Goal: Task Accomplishment & Management: Manage account settings

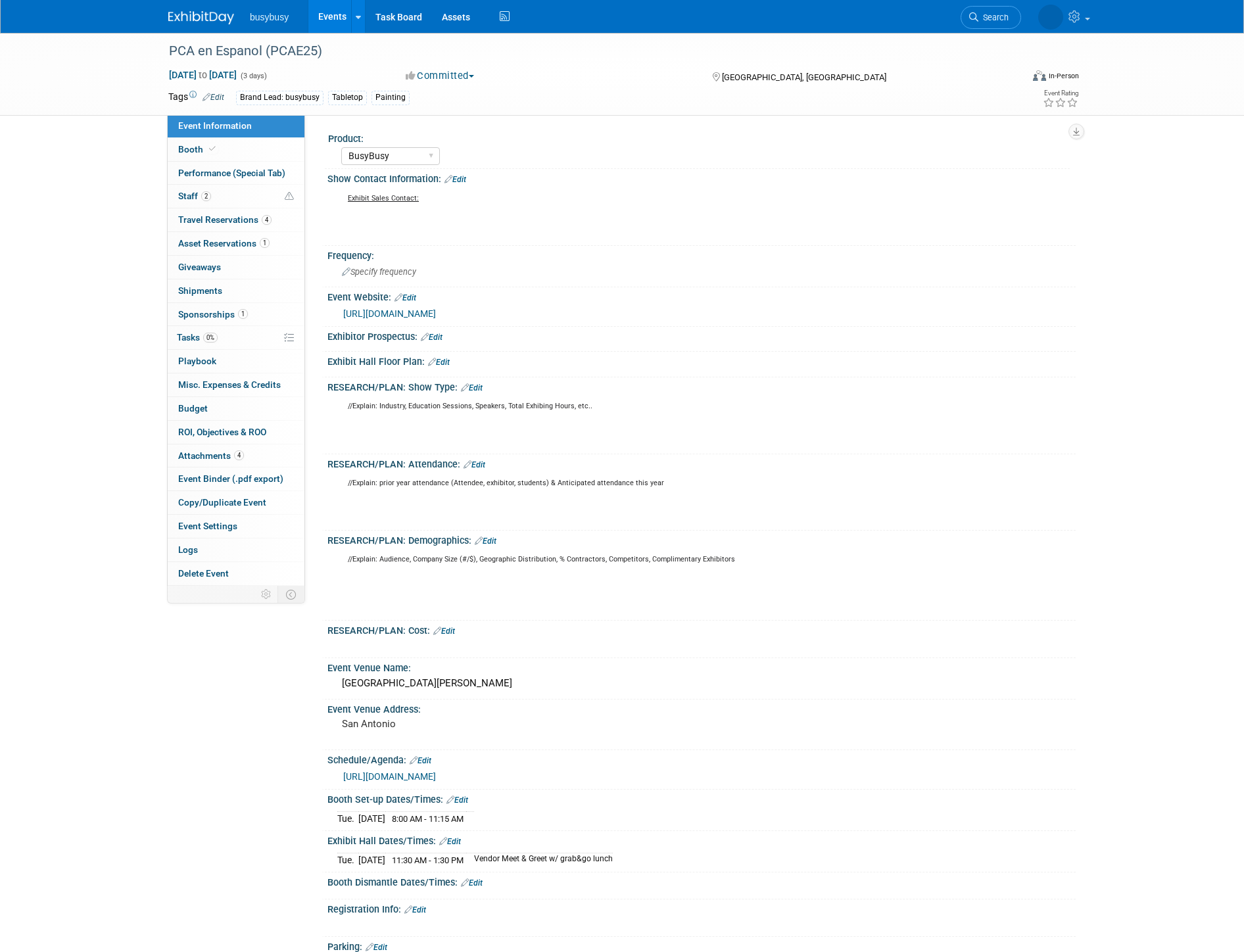
select select "BusyBusy"
click at [1094, 18] on link at bounding box center [1035, 16] width 121 height 33
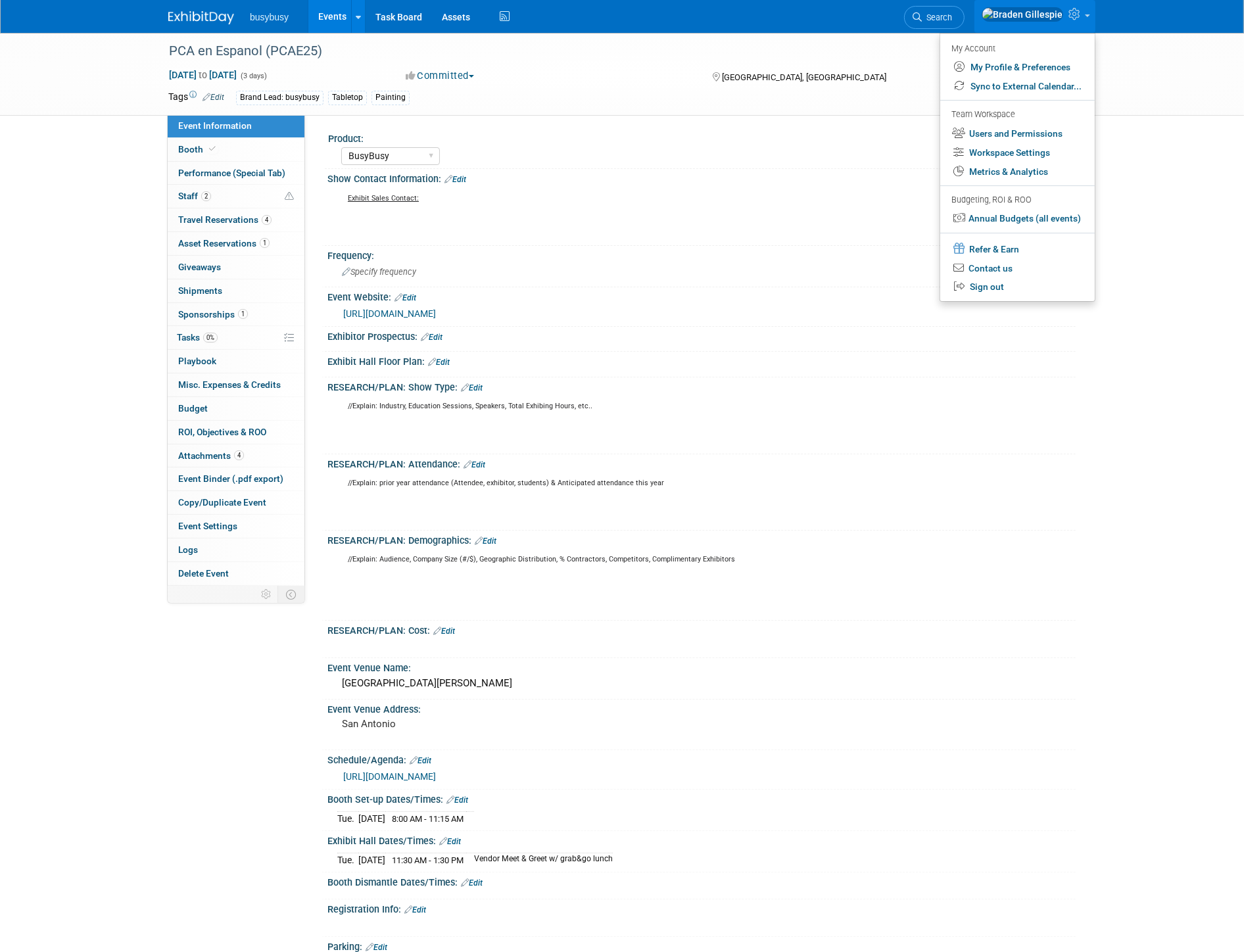
click at [744, 113] on div "PCA en Espanol (PCAE25) Sep 22, 2025 to Sep 24, 2025 (3 days) Sep 22, 2025 to S…" at bounding box center [622, 74] width 927 height 83
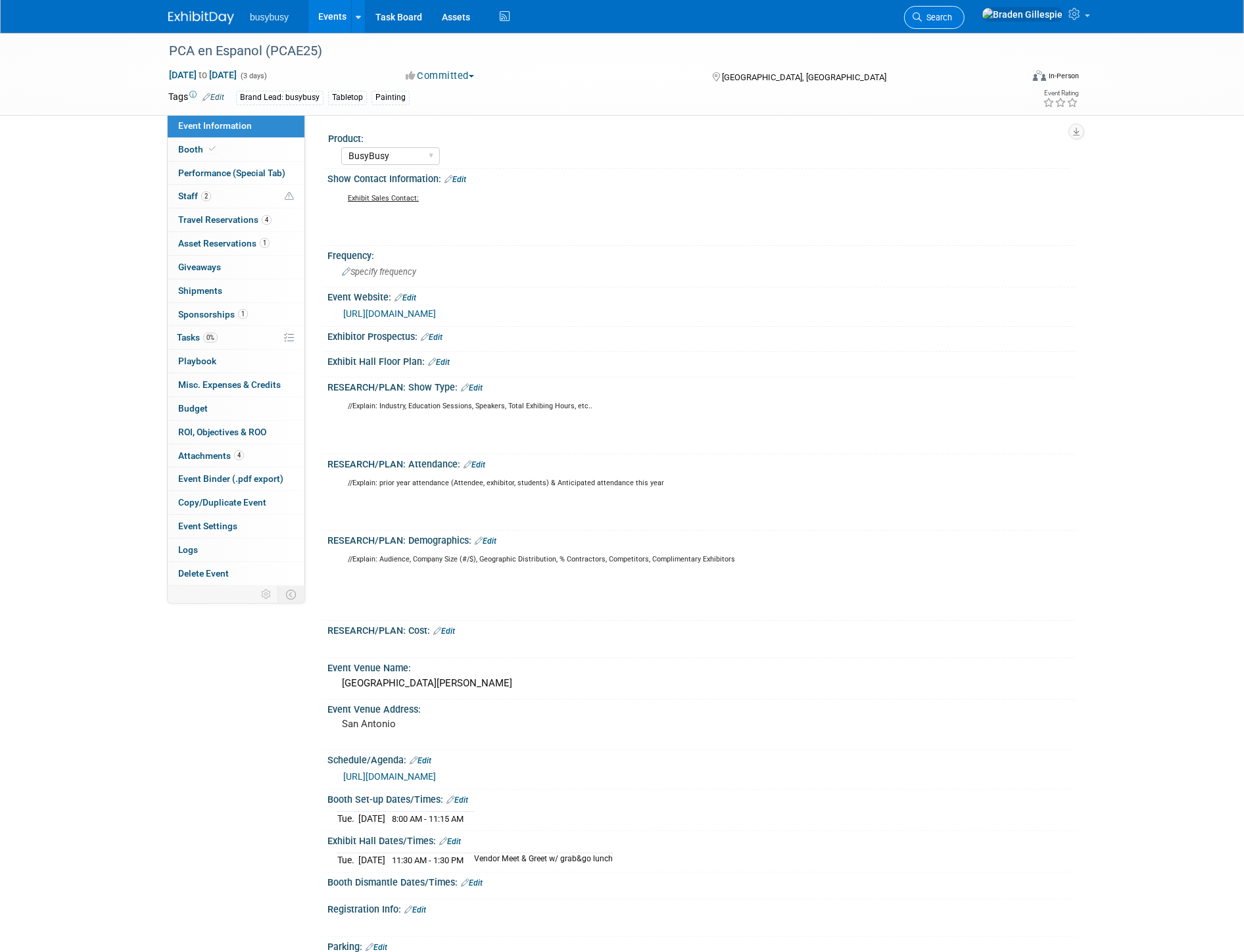
click at [952, 17] on span "Search" at bounding box center [937, 17] width 30 height 10
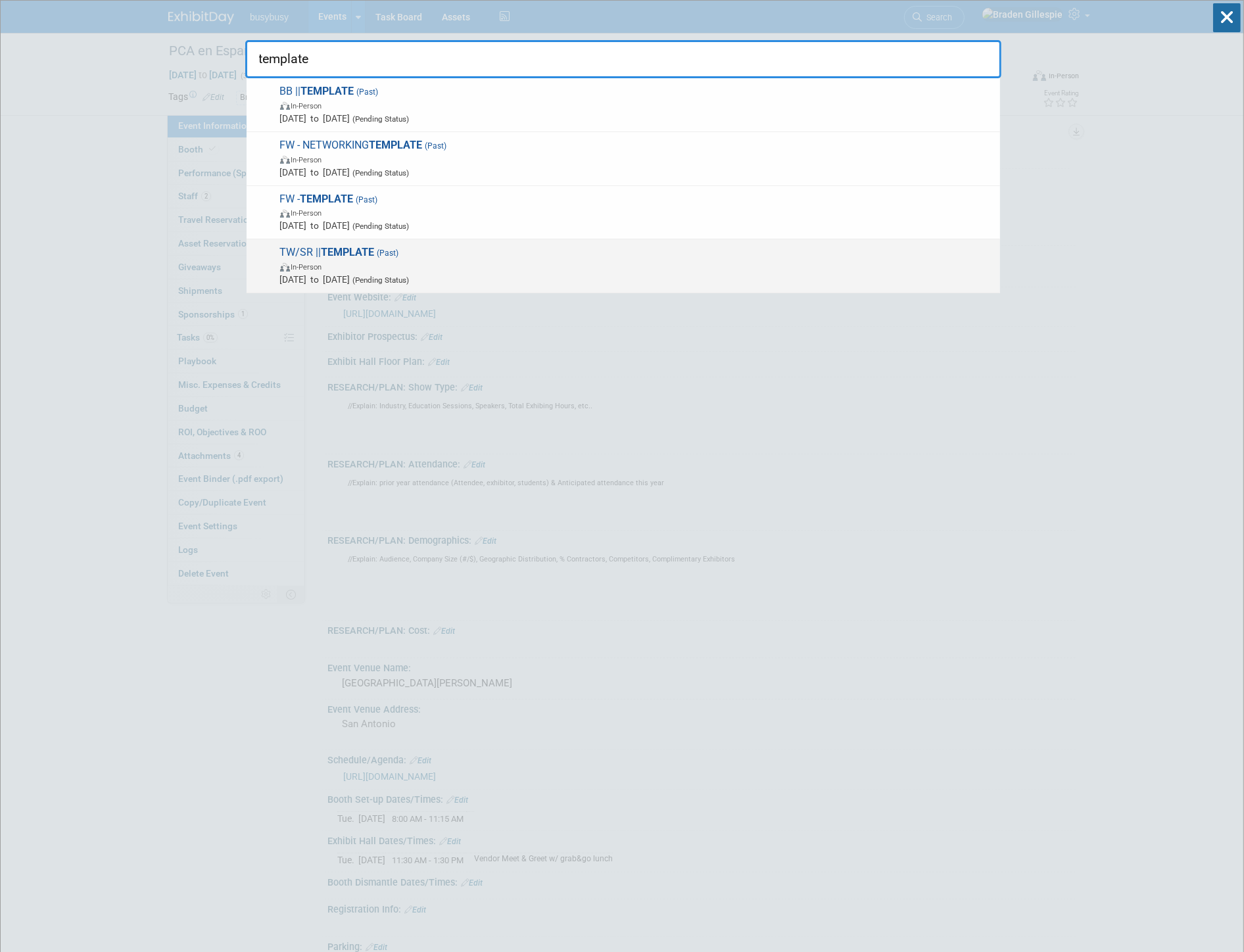
type input "template"
click at [649, 273] on span "Jan 1, 2024 to Jan 1, 2024 (Pending Status)" at bounding box center [636, 279] width 713 height 13
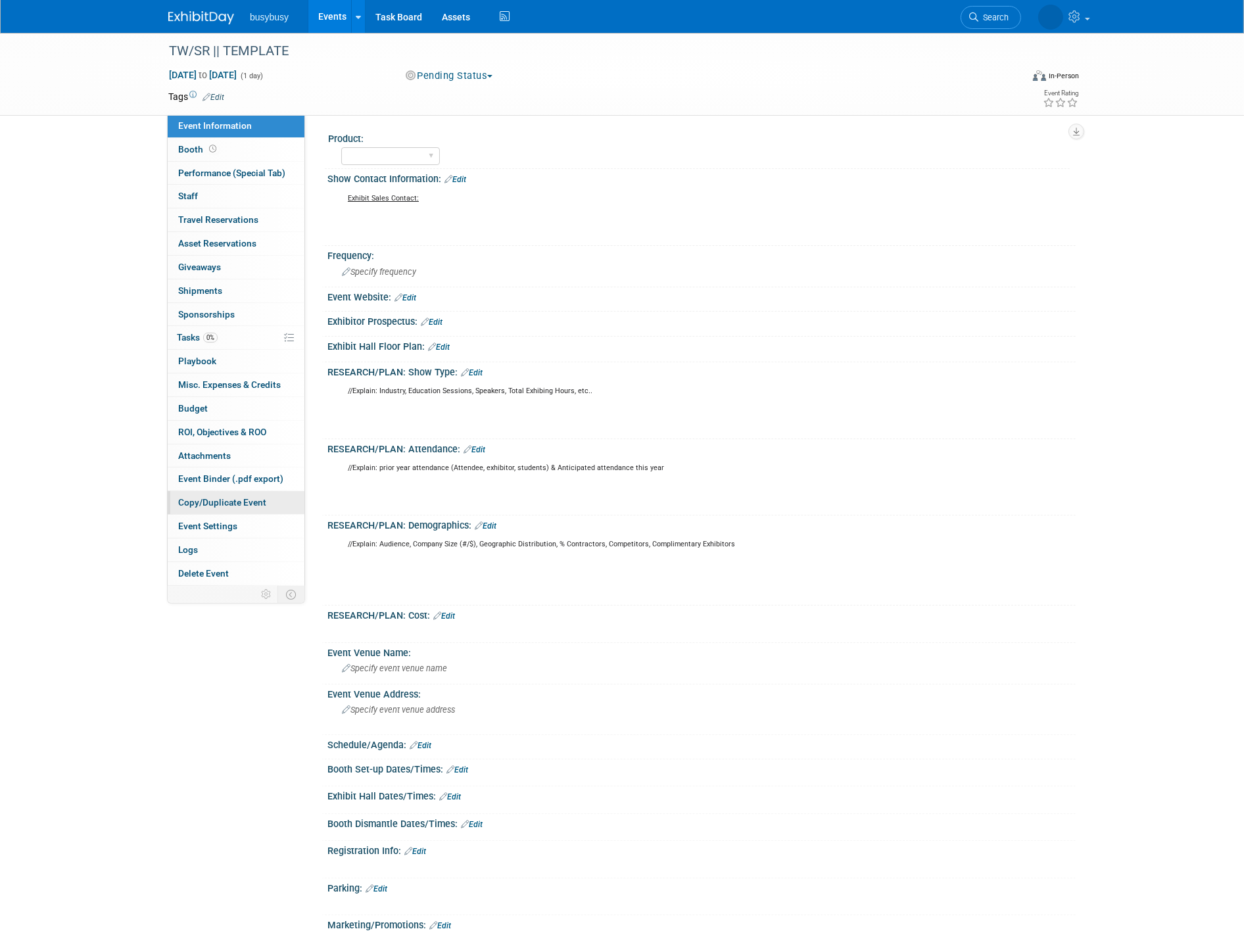
click at [263, 508] on span "Copy/Duplicate Event" at bounding box center [222, 502] width 88 height 10
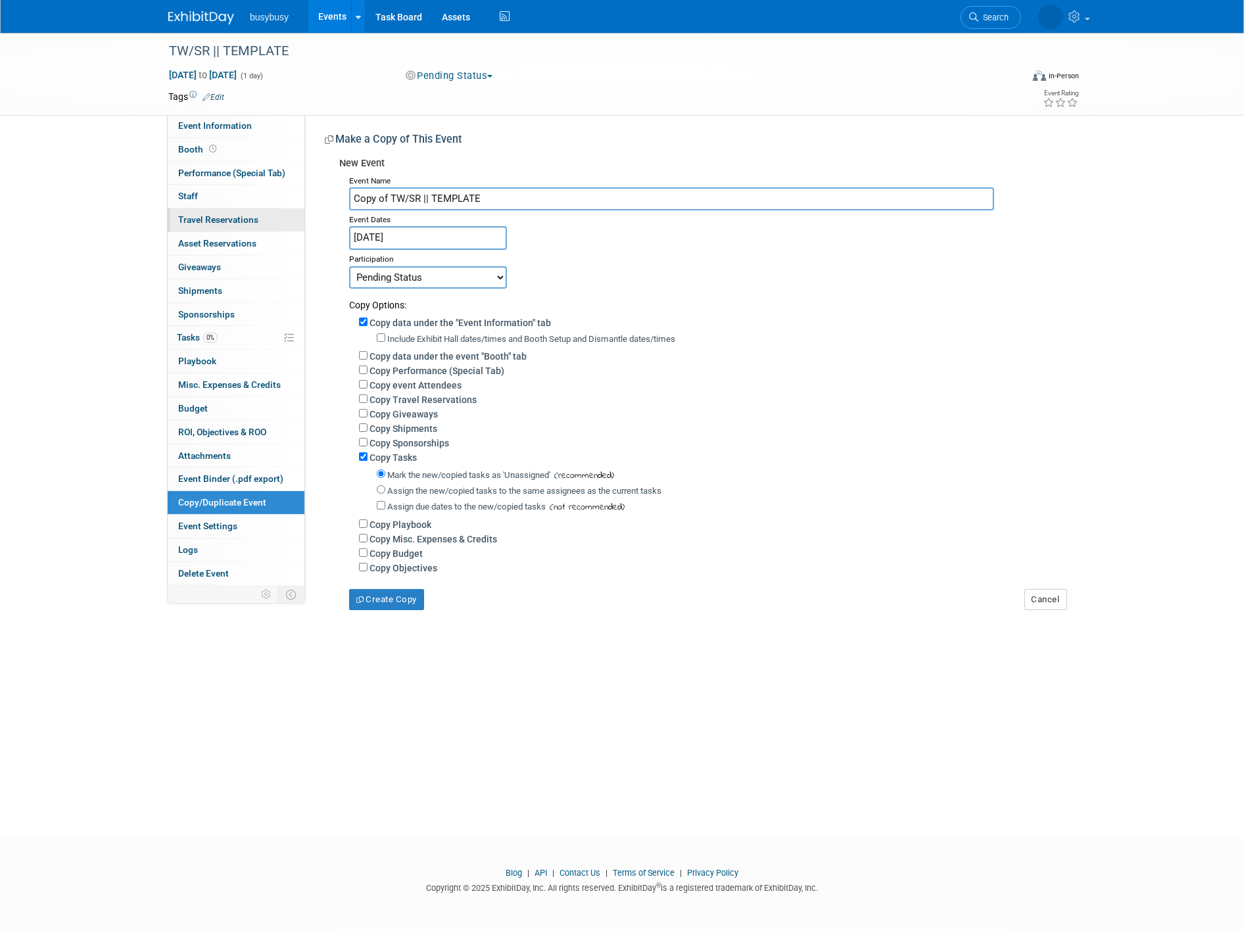
drag, startPoint x: 478, startPoint y: 198, endPoint x: 267, endPoint y: 209, distance: 211.3
click at [267, 209] on div "Event Information Event Info Booth Booth Performance (Special Tab) Performance …" at bounding box center [622, 321] width 927 height 578
type input "DBIA - SW DFW Chapter Golf Tournament"
click at [408, 237] on input "Jan 1, 2024" at bounding box center [428, 237] width 158 height 23
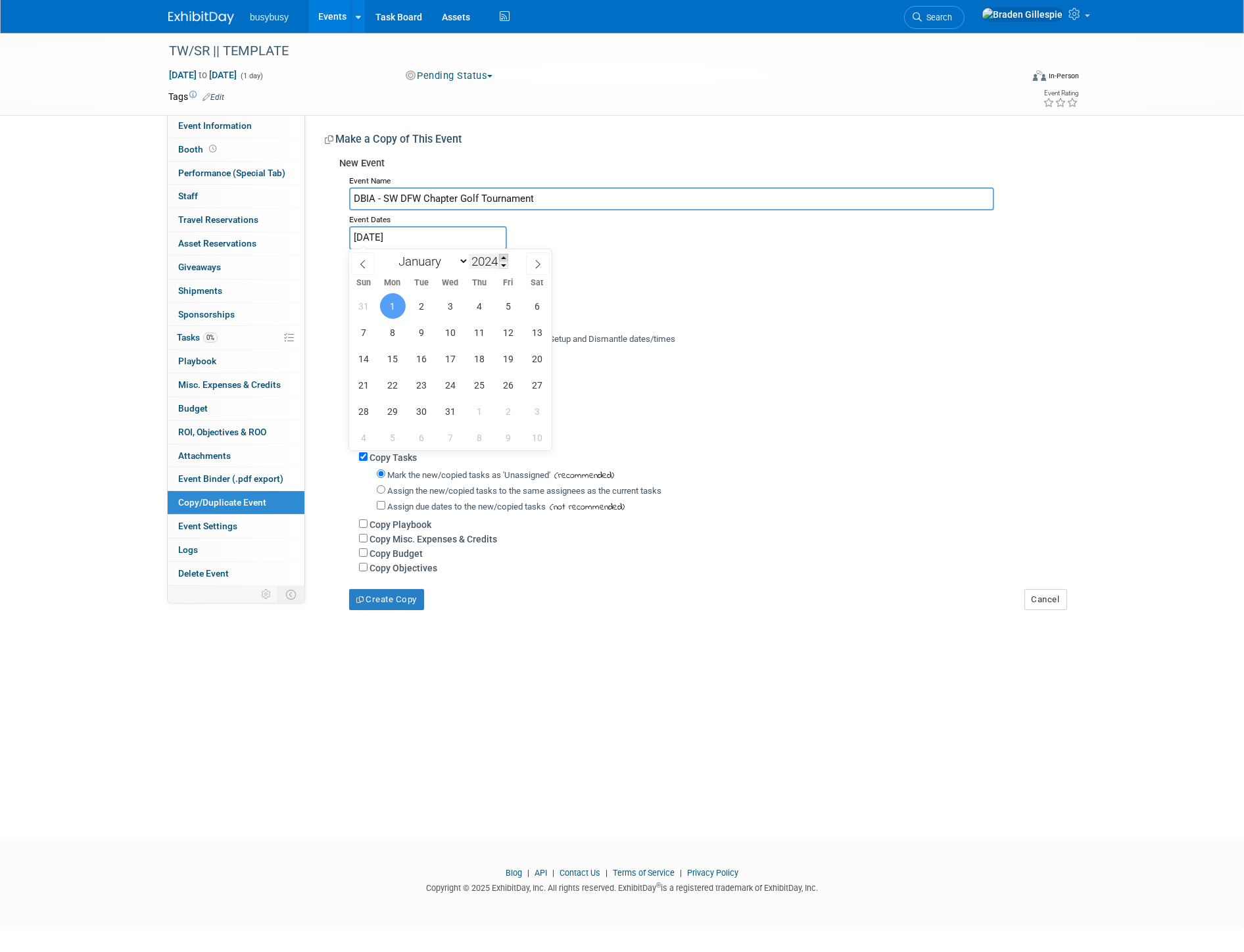
click at [504, 258] on span at bounding box center [504, 258] width 10 height 8
type input "2025"
click at [440, 265] on select "January February March April May June July August September October November De…" at bounding box center [431, 261] width 75 height 17
click at [457, 259] on select "January February March April May June July August September October November De…" at bounding box center [431, 261] width 75 height 17
select select "9"
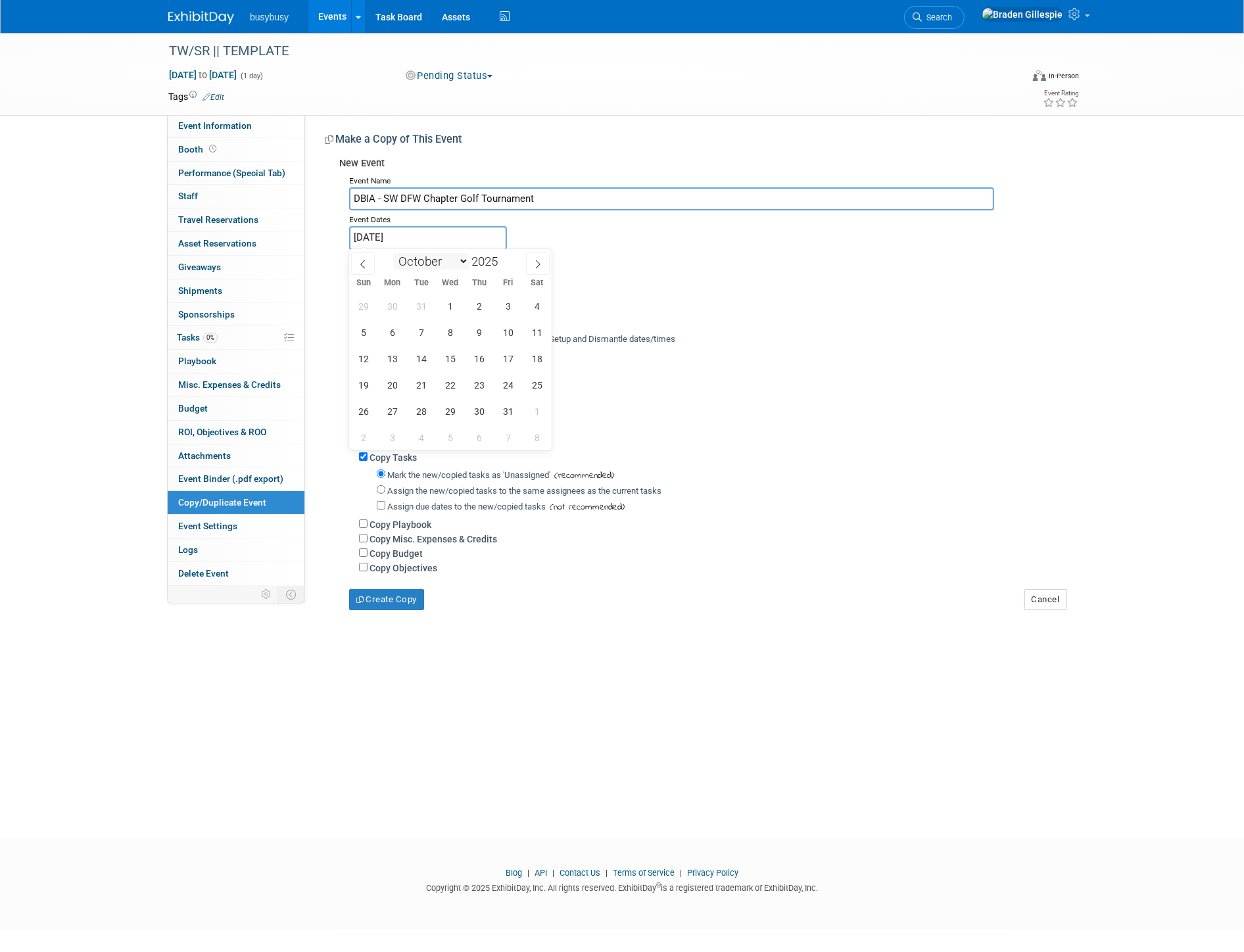
click at [394, 253] on select "January February March April May June July August September October November De…" at bounding box center [431, 261] width 75 height 17
click at [510, 325] on span "10" at bounding box center [508, 332] width 25 height 25
type input "Oct 10, 2025"
click at [505, 331] on span "10" at bounding box center [508, 332] width 25 height 25
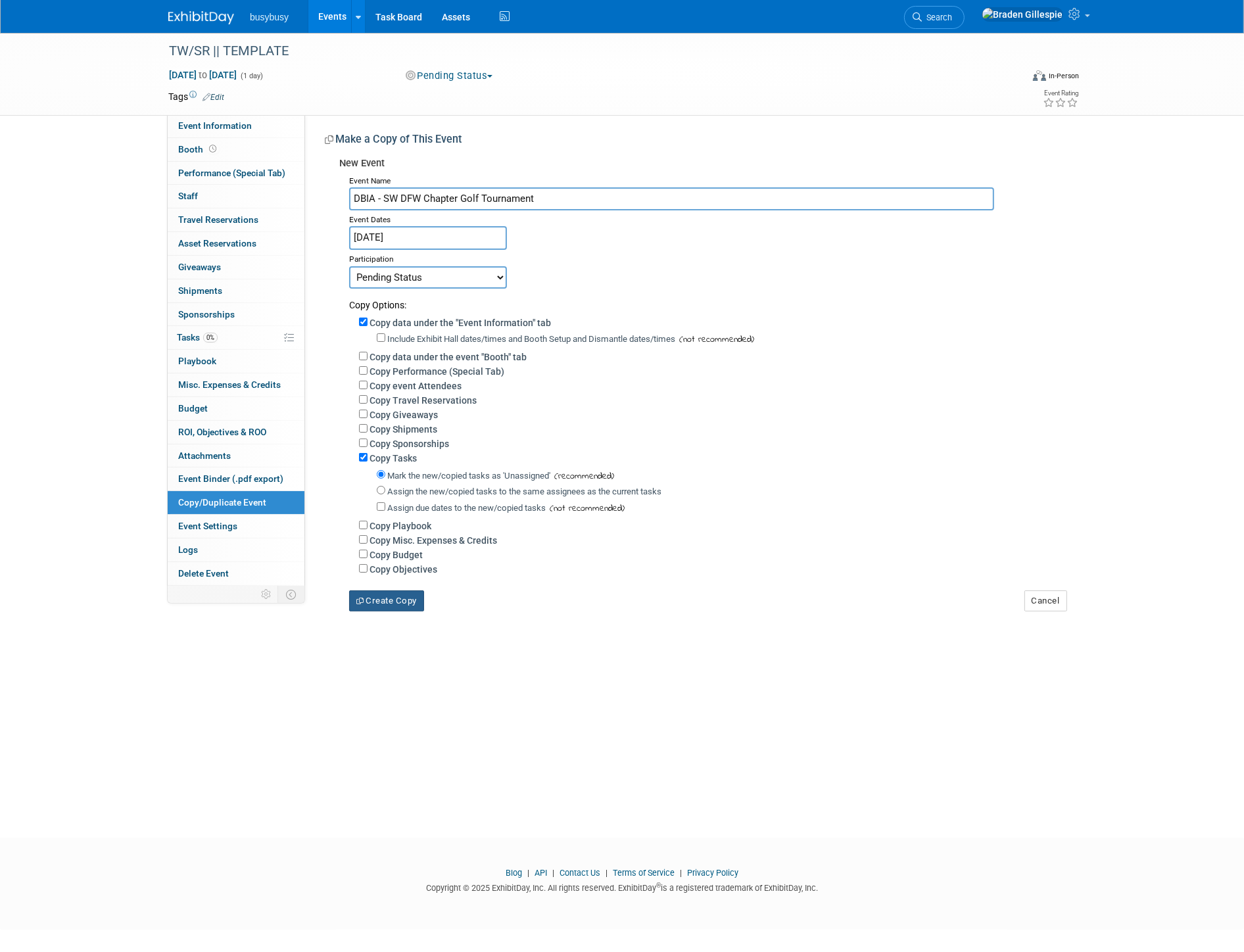
click at [395, 607] on button "Create Copy" at bounding box center [386, 601] width 75 height 21
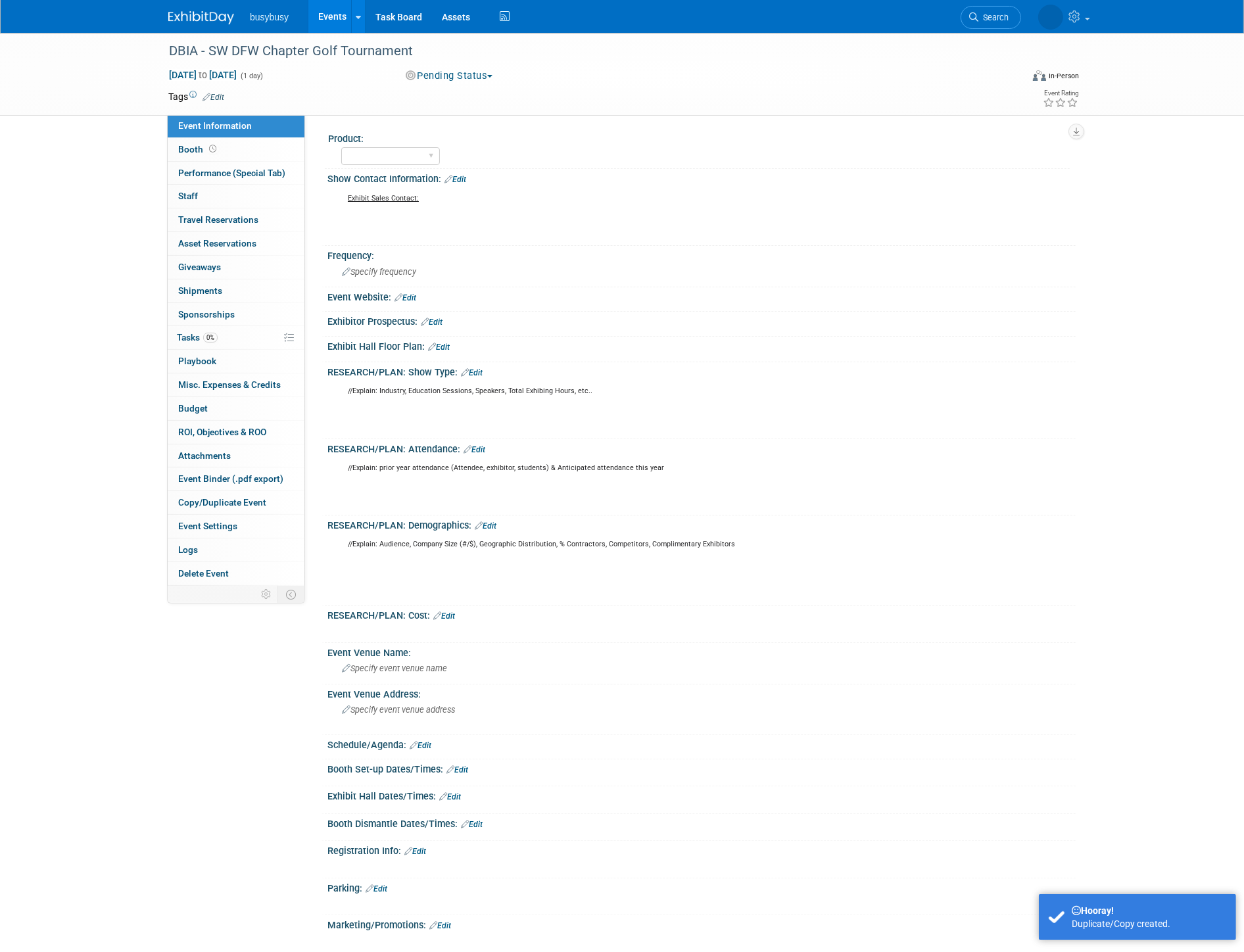
click at [443, 71] on button "Pending Status" at bounding box center [450, 75] width 98 height 13
click at [454, 169] on link "Want to" at bounding box center [466, 171] width 129 height 18
drag, startPoint x: 447, startPoint y: 76, endPoint x: 443, endPoint y: 86, distance: 10.8
click at [445, 77] on button "Want to" at bounding box center [435, 75] width 67 height 13
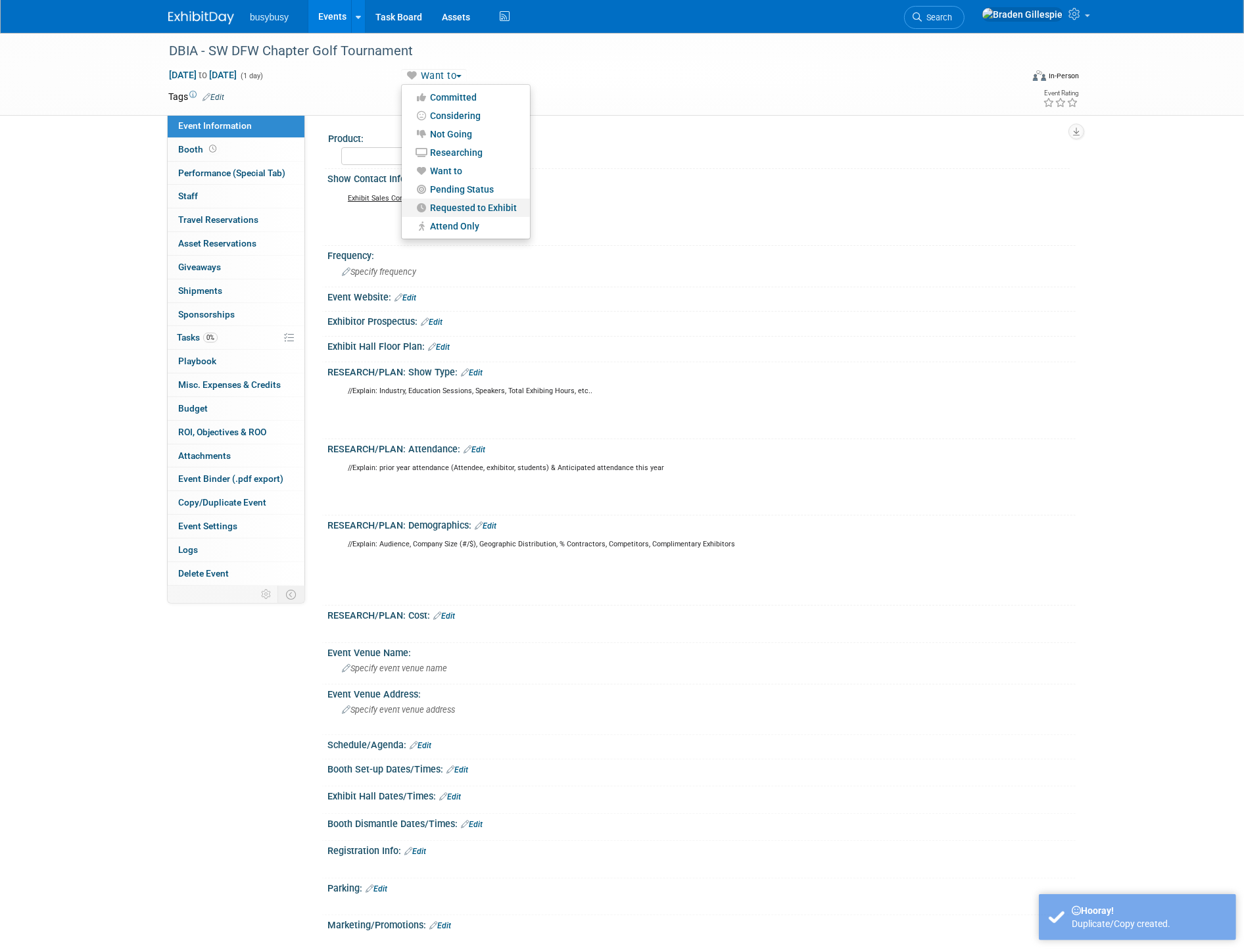
click at [437, 208] on link "Requested to Exhibit" at bounding box center [466, 207] width 129 height 18
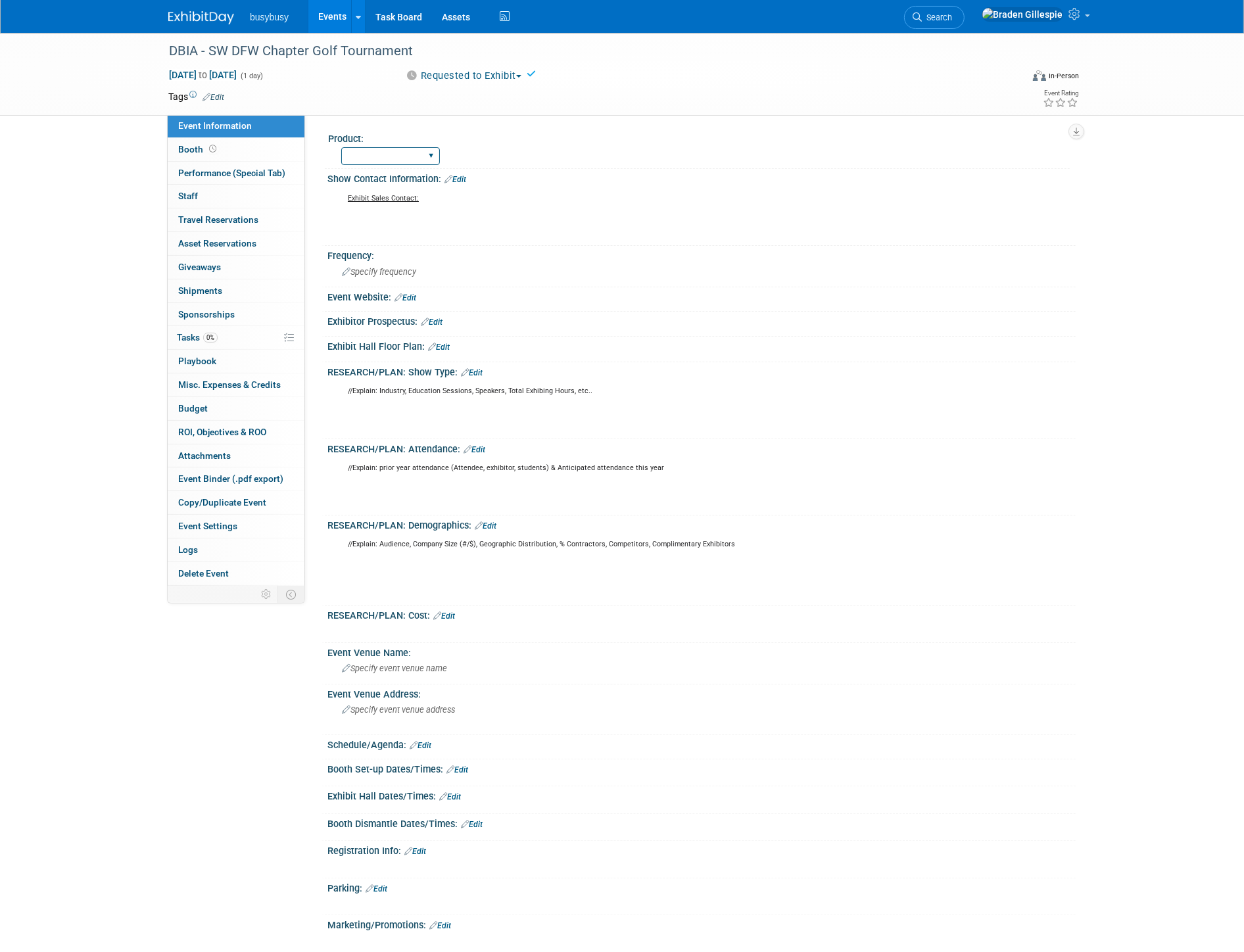
click at [382, 154] on select "AlignOps BusyBusy FleetWatcher SafetyReports ToolWatch" at bounding box center [390, 156] width 98 height 17
select select "ToolWatch"
click at [341, 148] on select "AlignOps BusyBusy FleetWatcher SafetyReports ToolWatch" at bounding box center [390, 156] width 98 height 17
click at [424, 669] on div "Specify event venue name" at bounding box center [701, 669] width 728 height 21
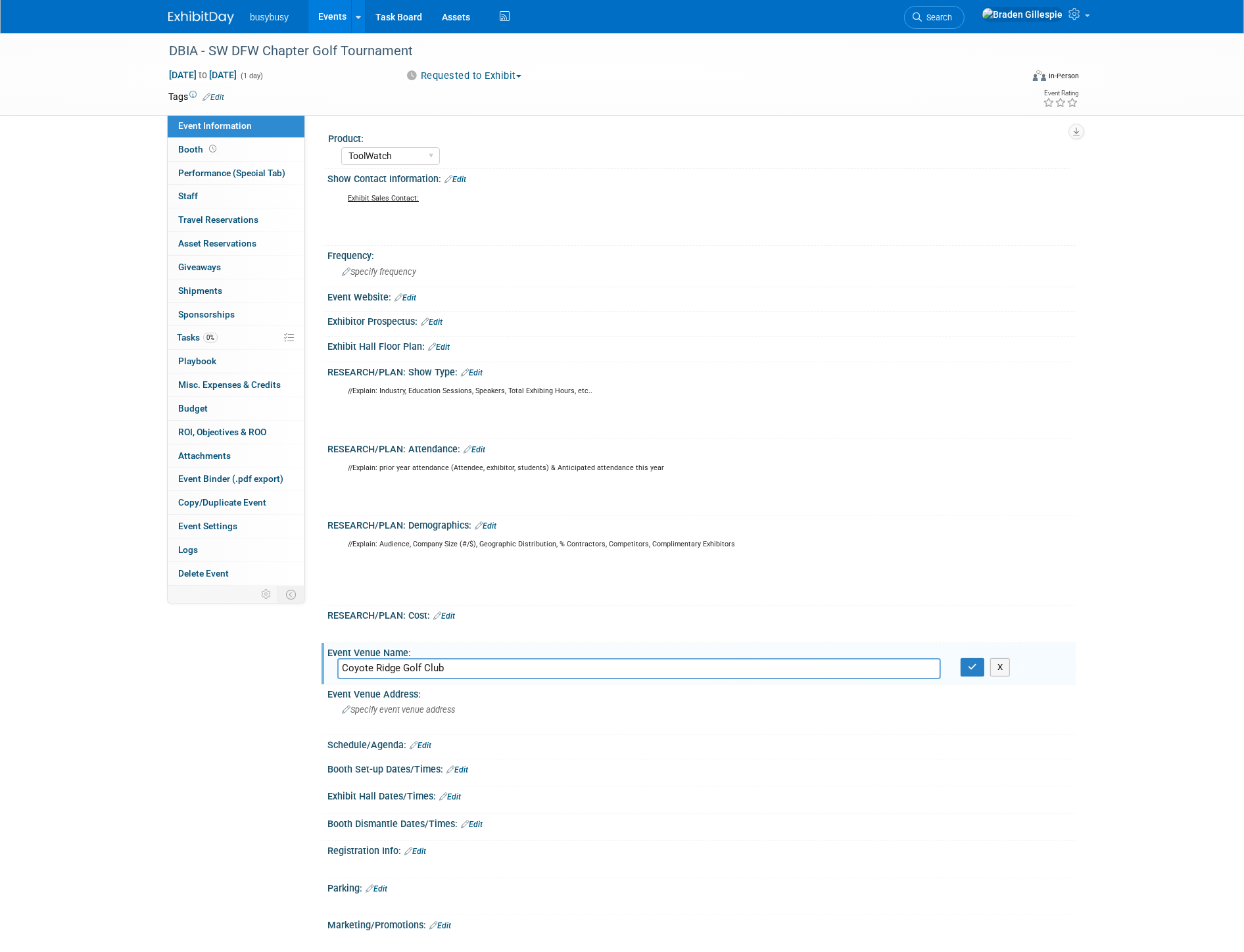
type input "Coyote Ridge Golf Club"
click at [535, 704] on div "Specify event venue address" at bounding box center [483, 715] width 292 height 30
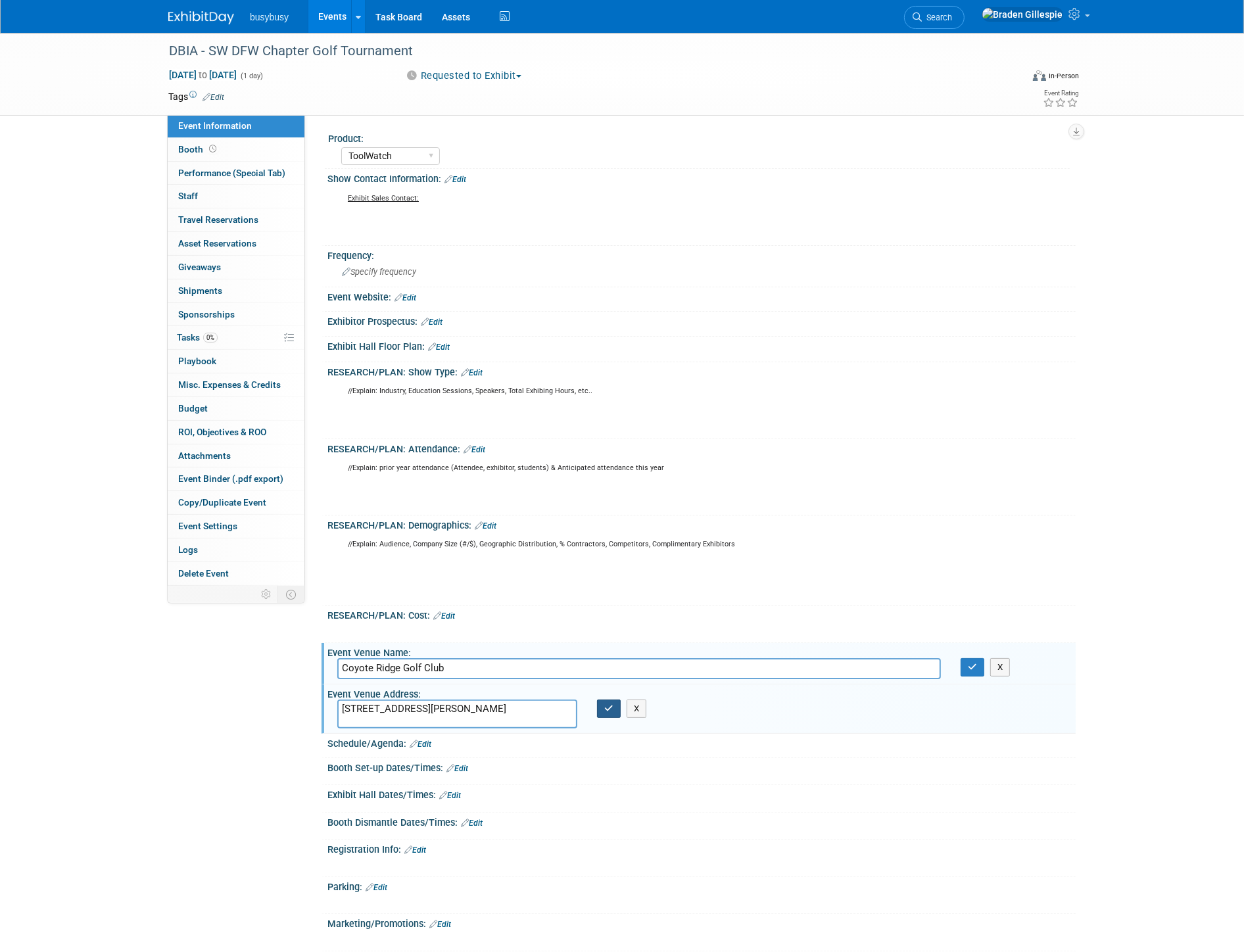
type textarea "1640 W Hebron Pkwy, Carrollton, TX 75010"
click at [615, 705] on button "button" at bounding box center [609, 708] width 24 height 18
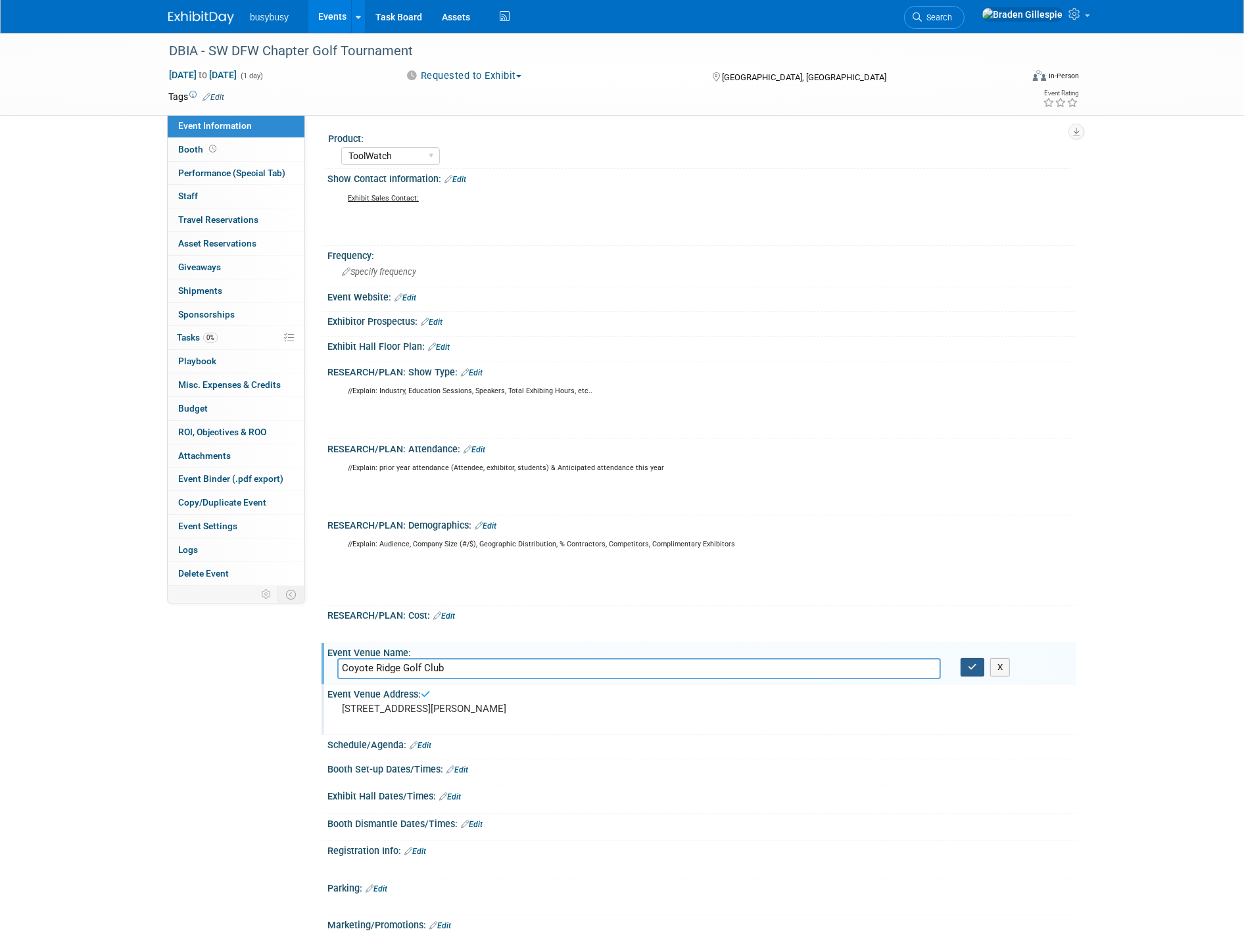
click at [967, 667] on button "button" at bounding box center [973, 667] width 24 height 18
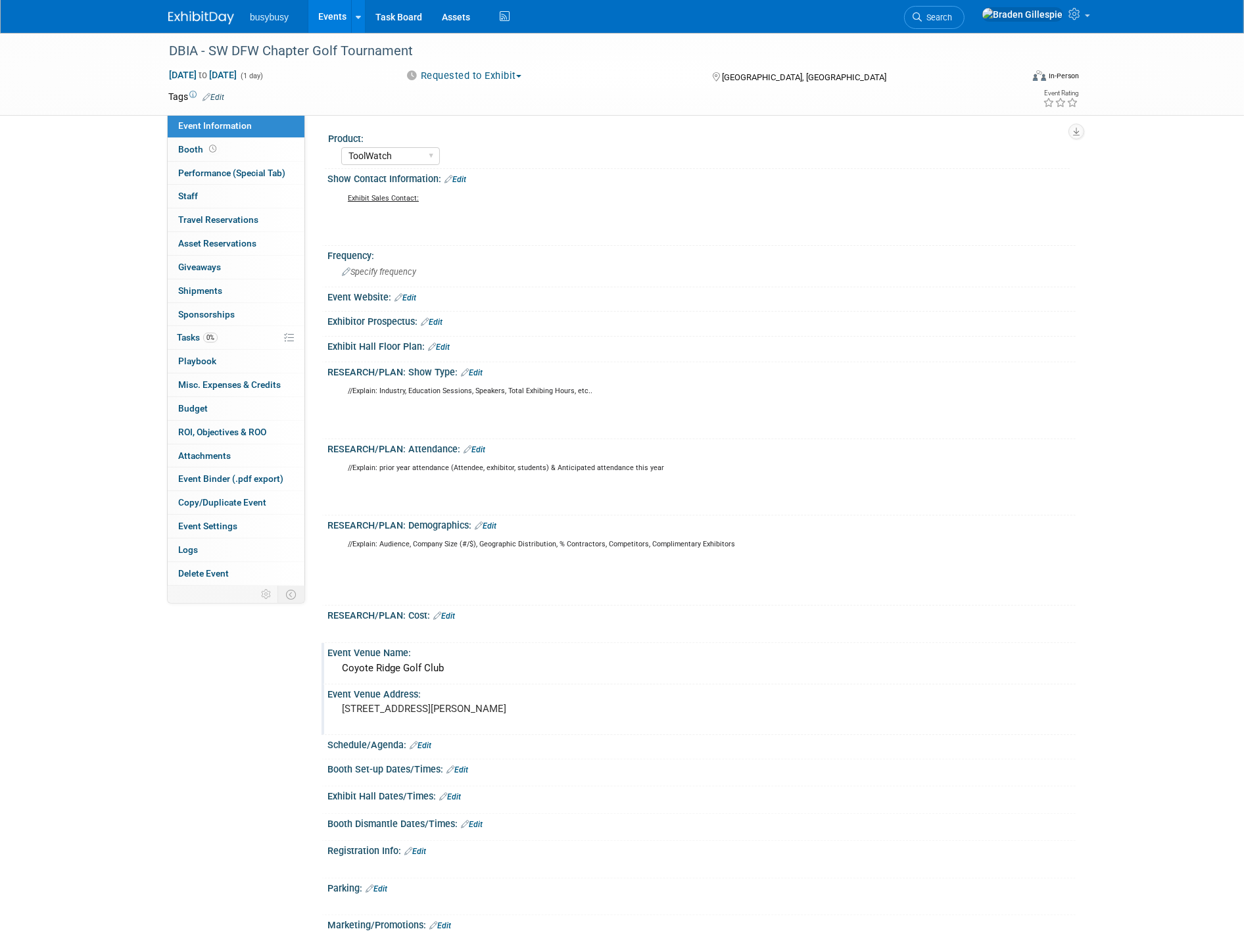
click at [481, 370] on link "Edit" at bounding box center [471, 373] width 21 height 10
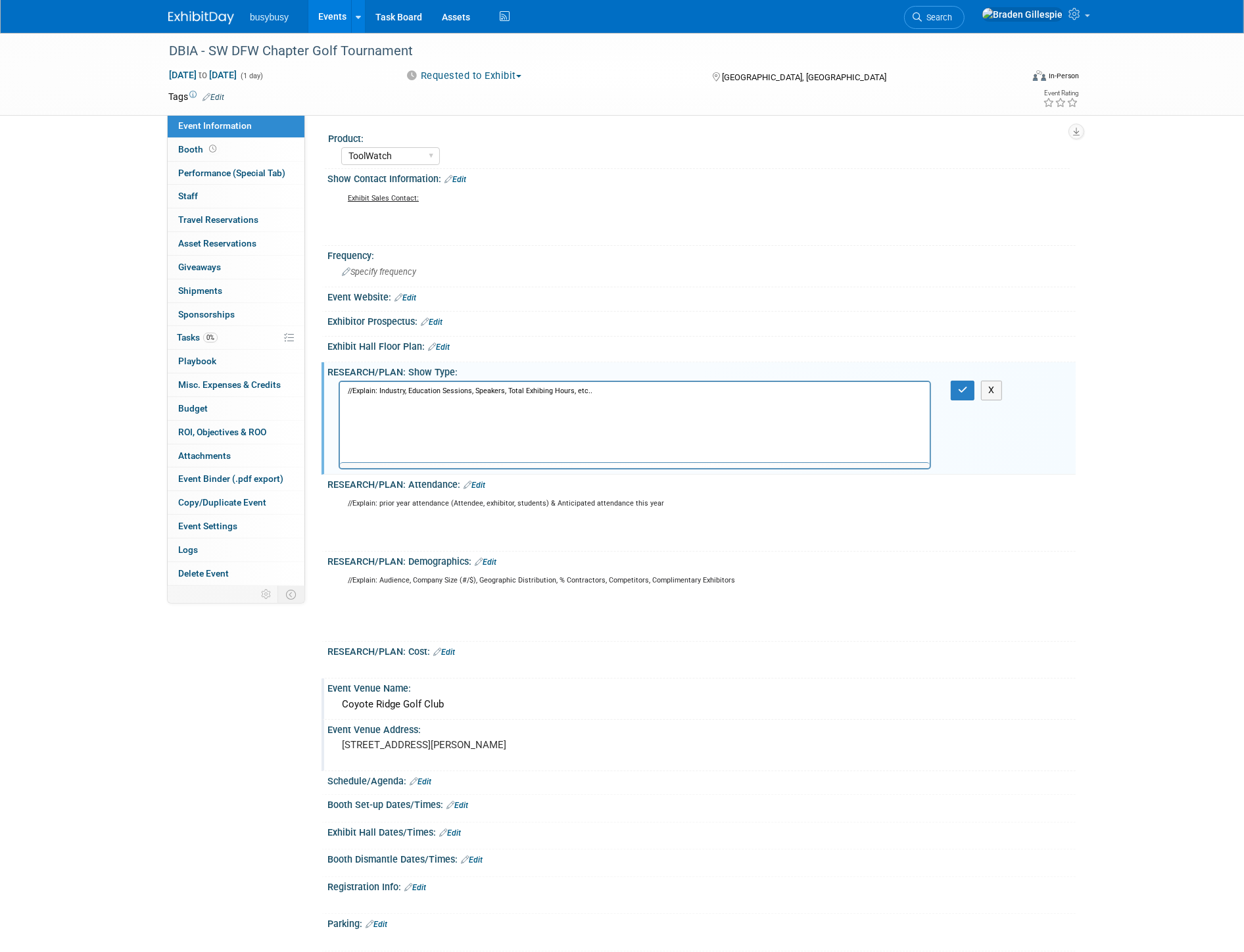
click at [463, 401] on p "//Explain: Industry, Education Sessions, Speakers, Total Exhibing Hours, etc.." at bounding box center [635, 407] width 574 height 40
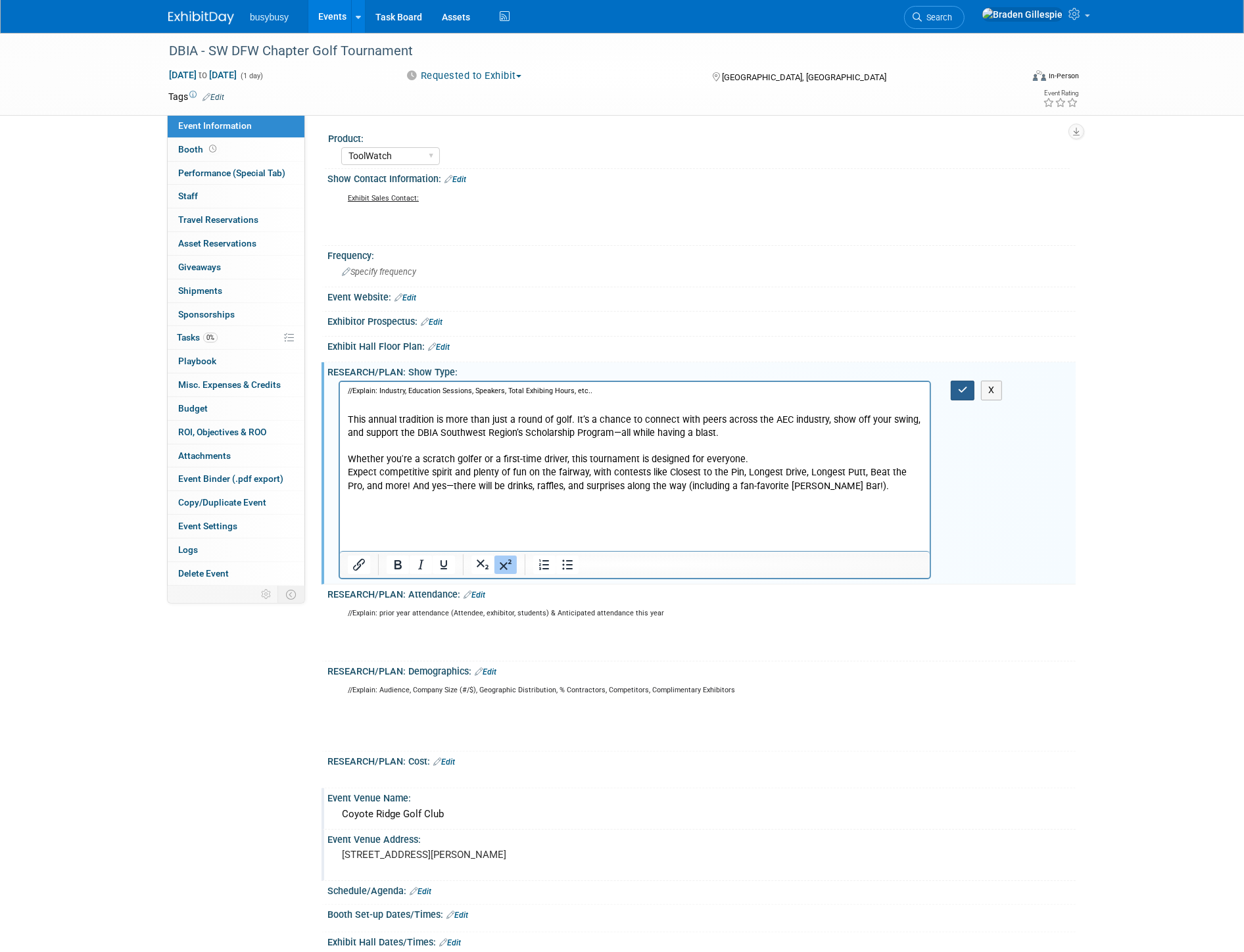
click at [967, 388] on icon "button" at bounding box center [963, 390] width 10 height 10
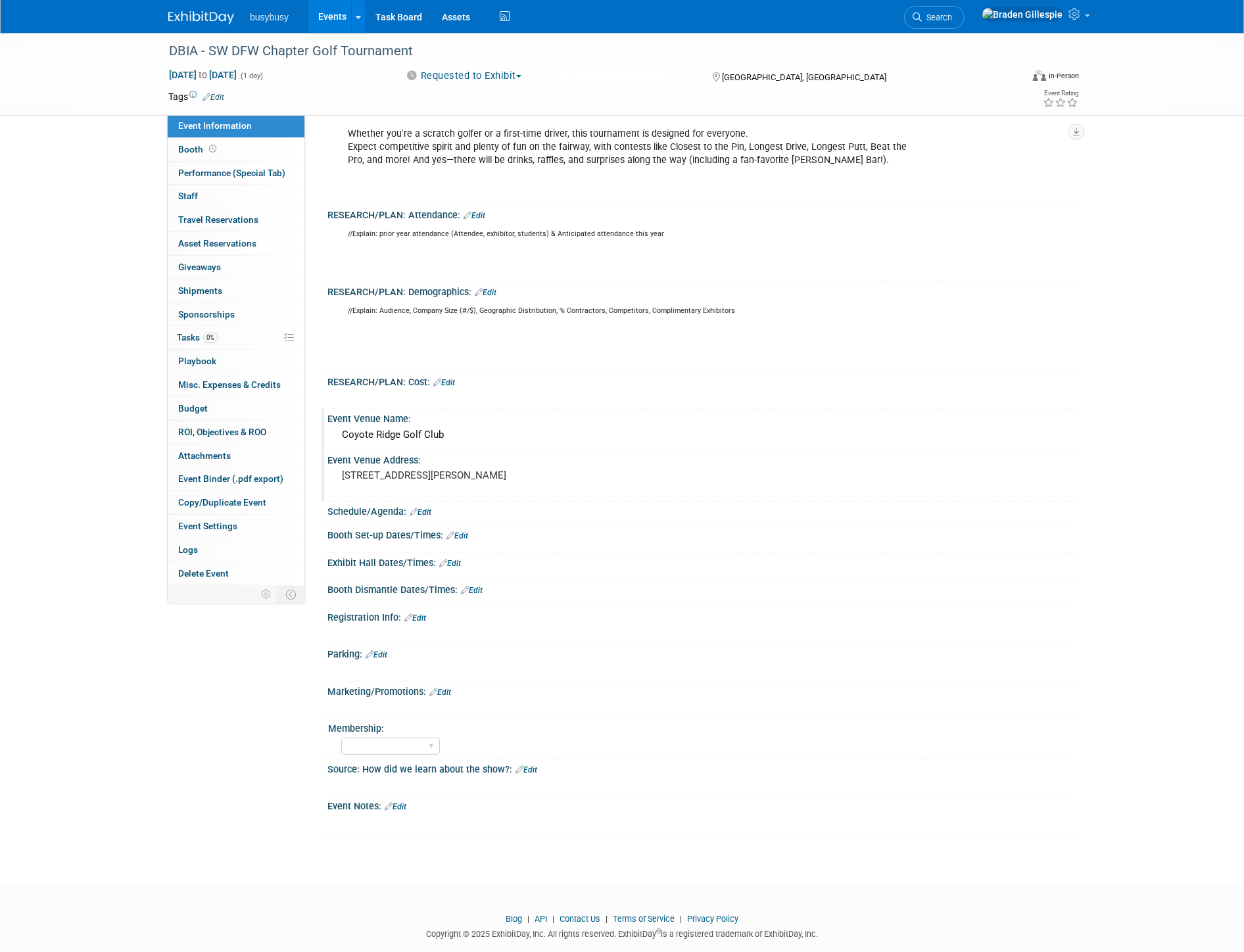
scroll to position [342, 0]
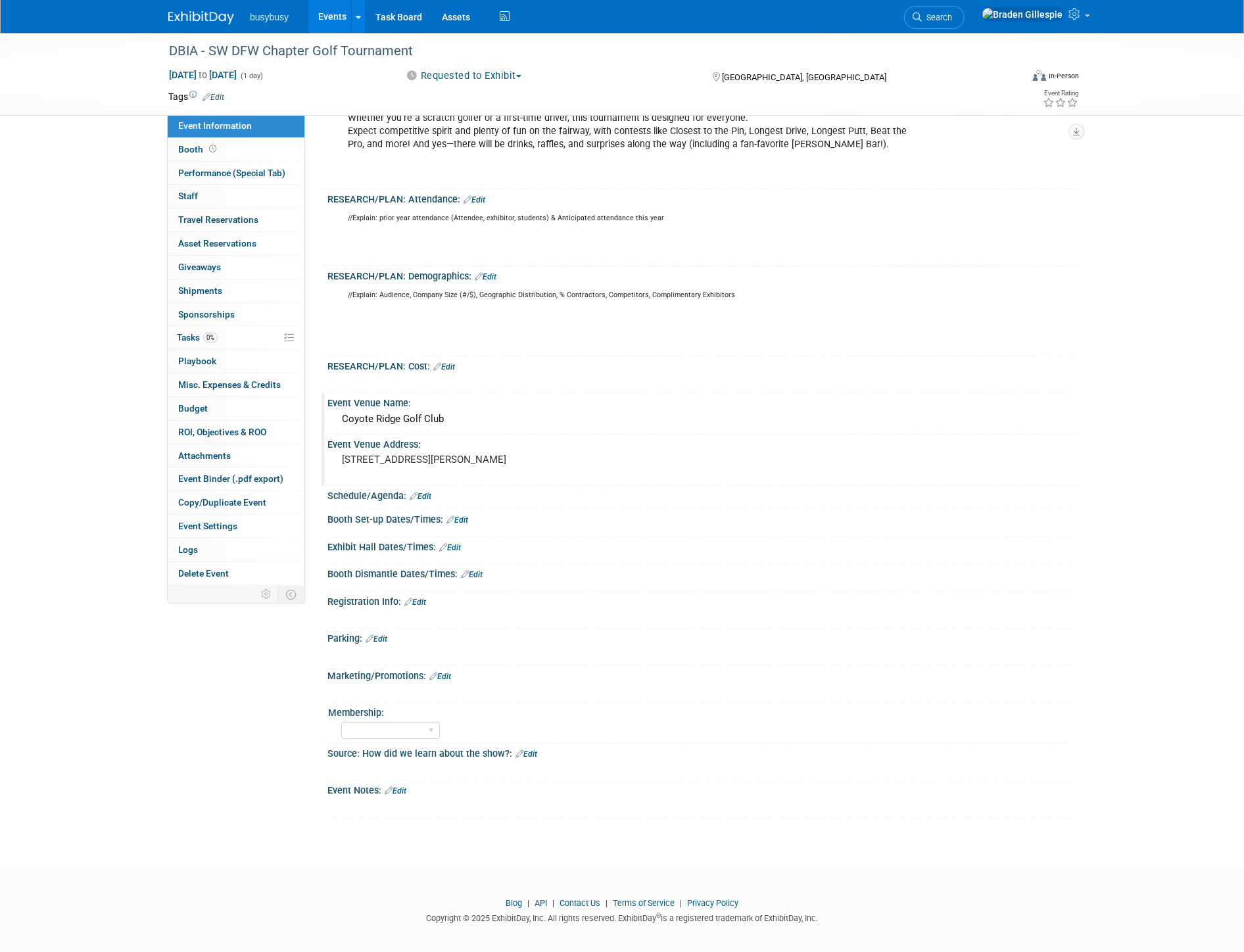
click at [400, 786] on link "Edit" at bounding box center [395, 791] width 21 height 10
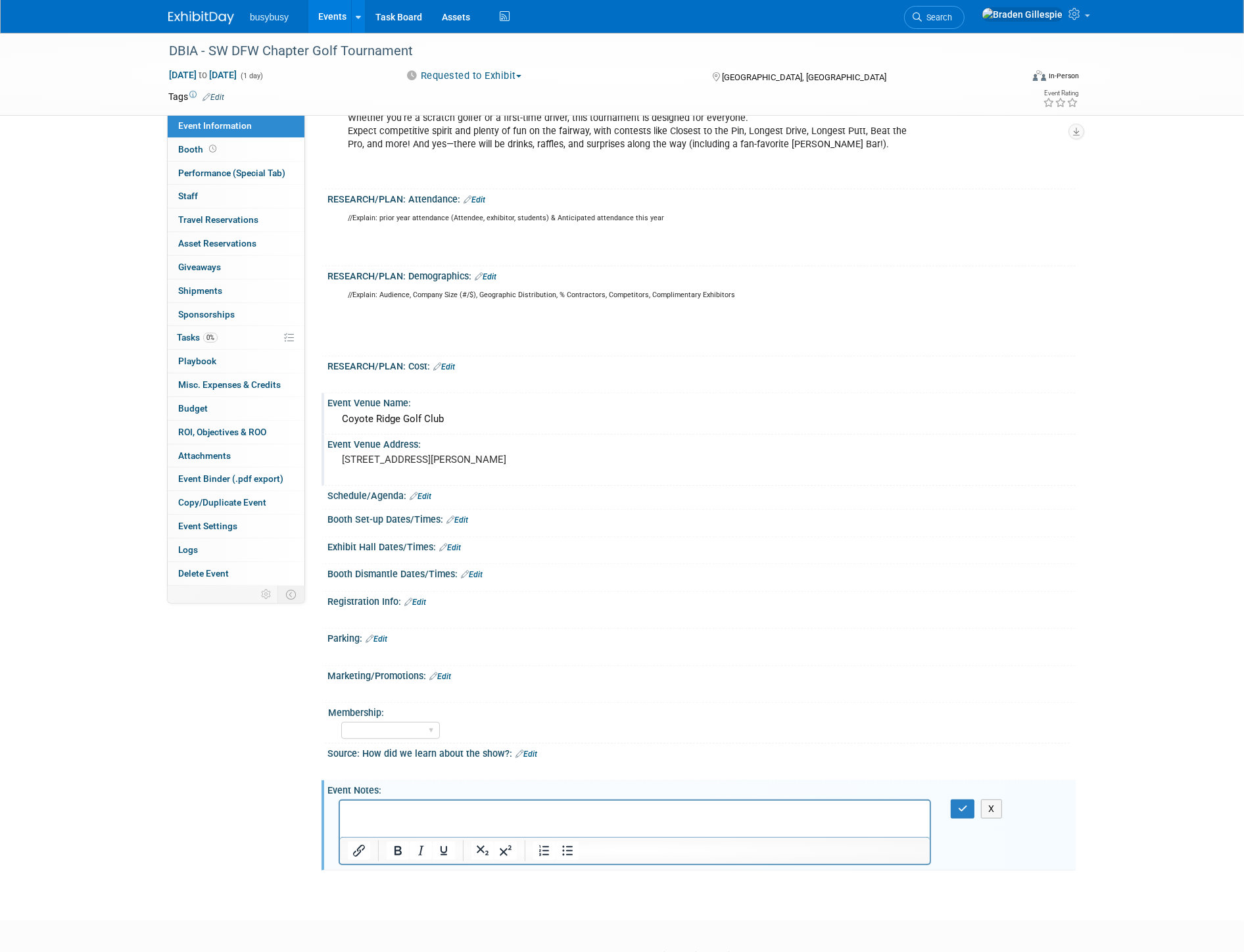
scroll to position [0, 0]
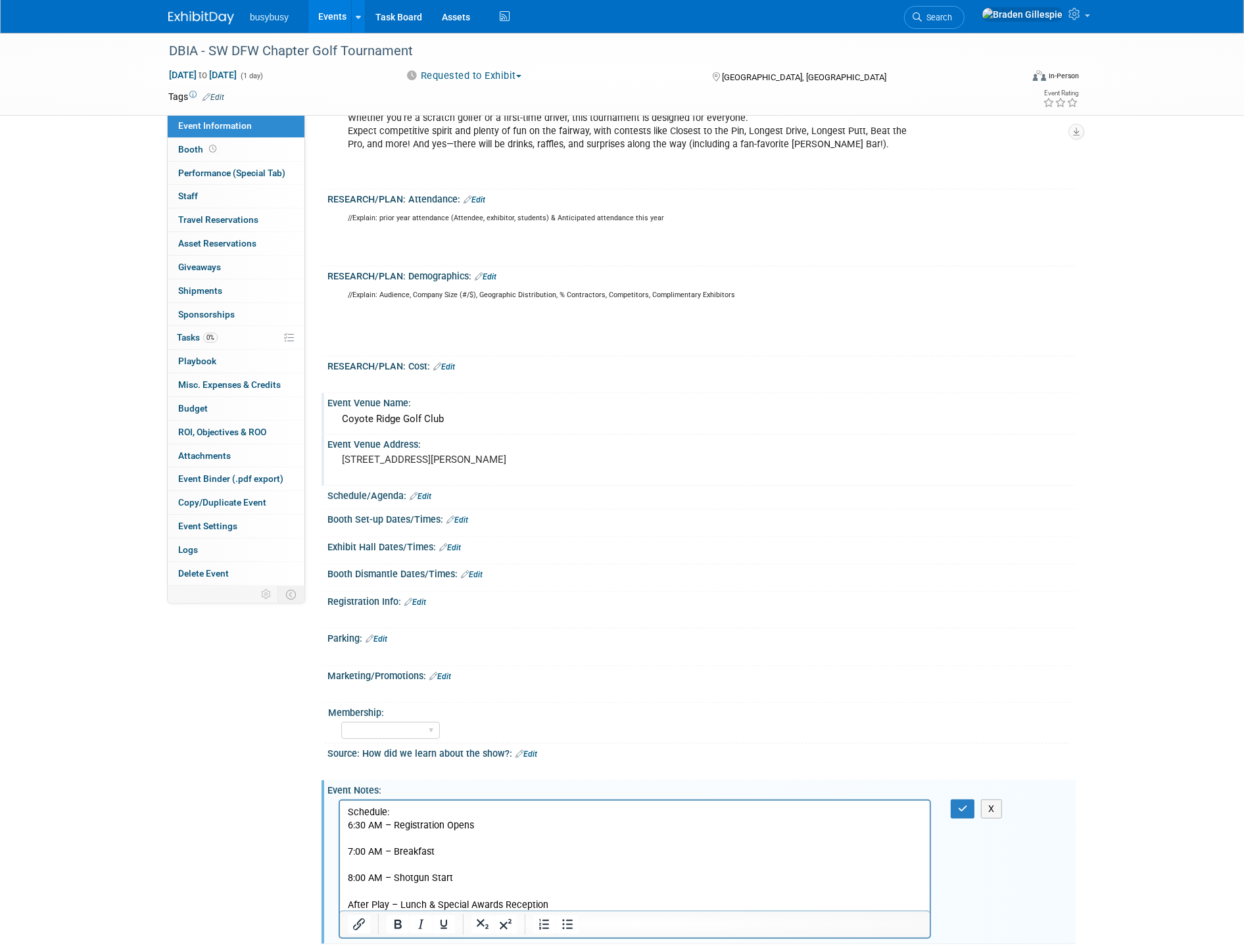
click at [386, 836] on p "6:30 AM – Registration Opens" at bounding box center [635, 831] width 574 height 26
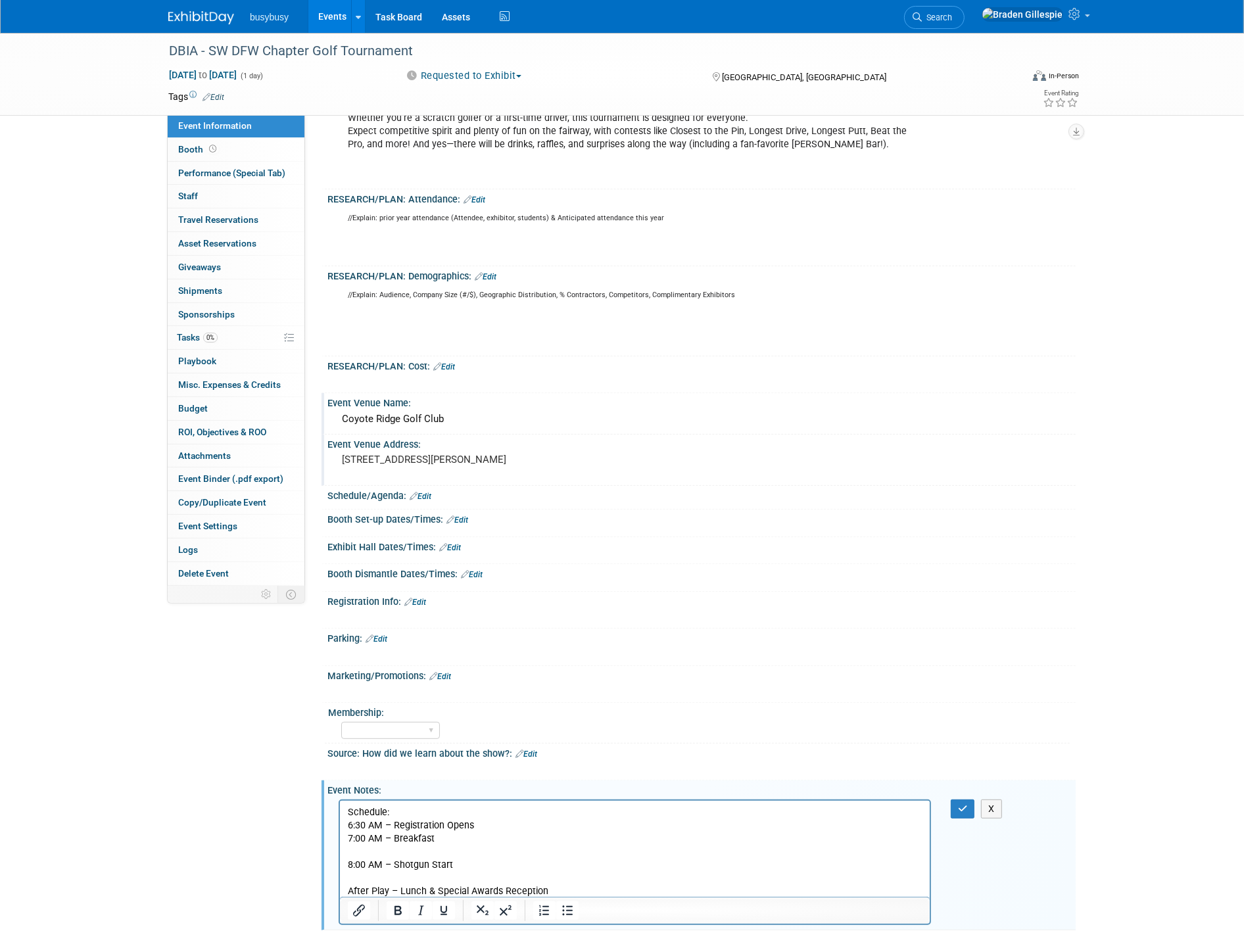
click at [343, 846] on html "Schedule: 6:30 AM – Registration Opens 7:00 AM – Breakfast 8:00 AM – Shotgun St…" at bounding box center [634, 849] width 589 height 98
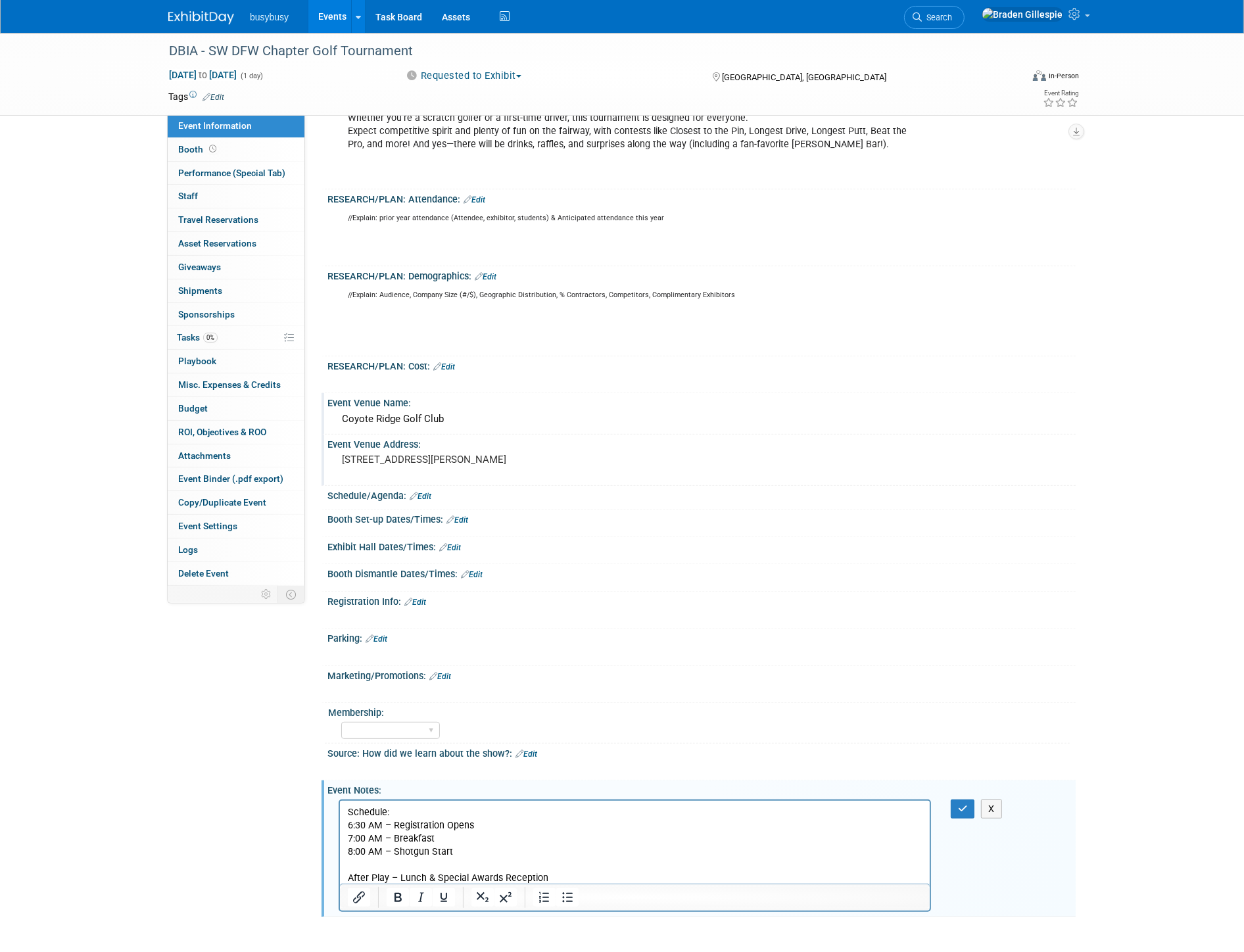
click at [354, 867] on p "8:00 AM – Shotgun Start" at bounding box center [635, 858] width 574 height 26
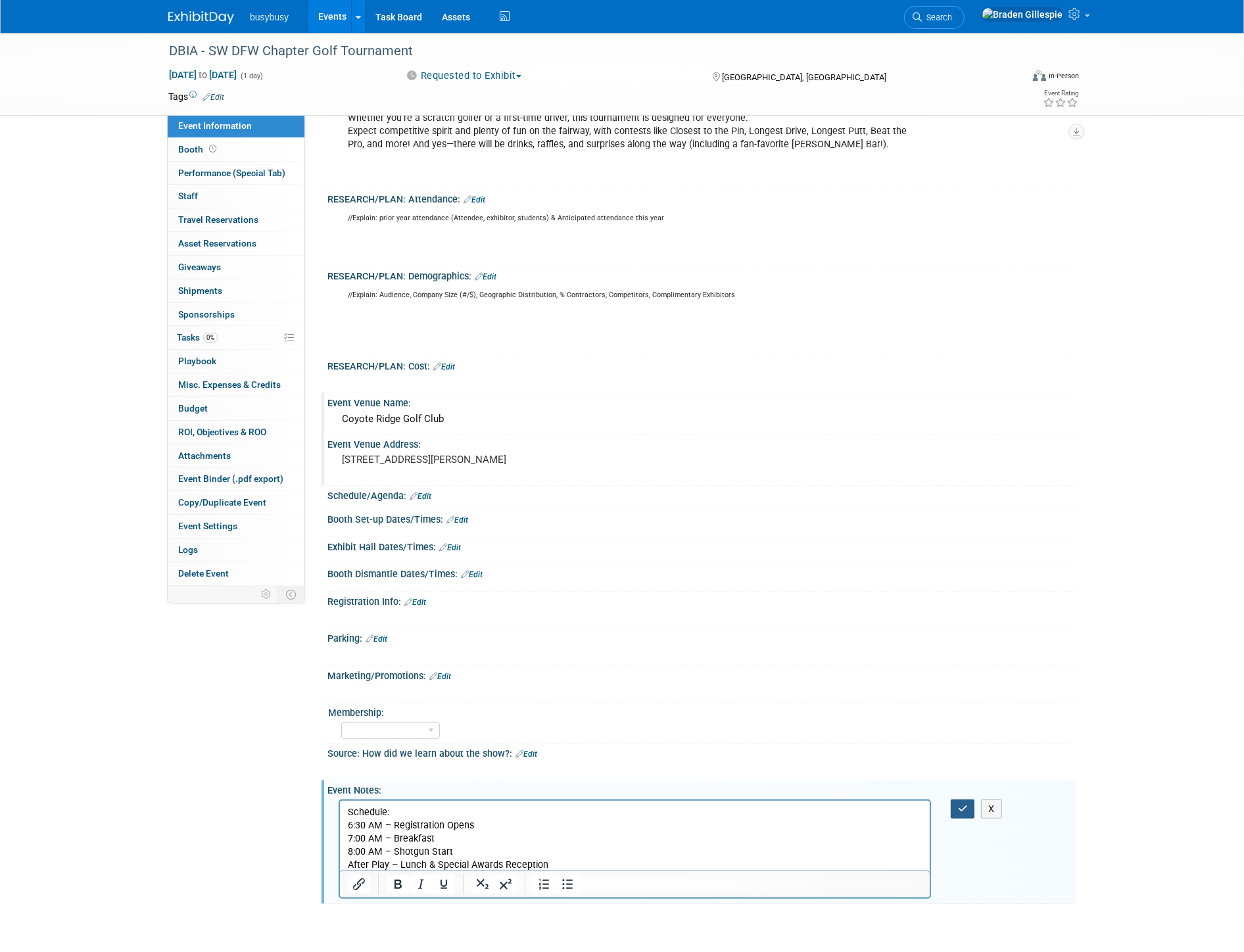
click at [970, 804] on button "button" at bounding box center [962, 809] width 25 height 19
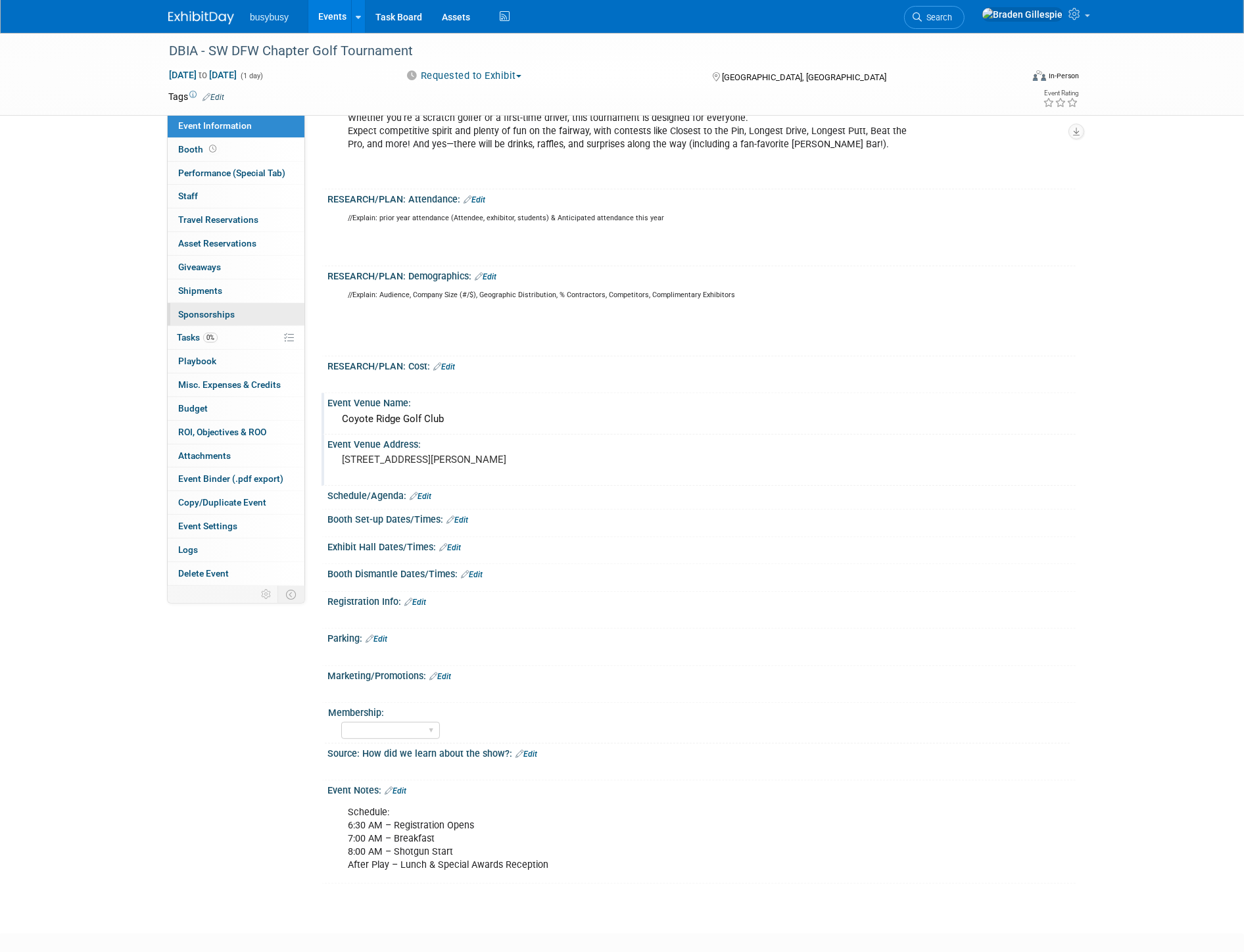
click at [256, 320] on link "0 Sponsorships 0" at bounding box center [236, 314] width 136 height 23
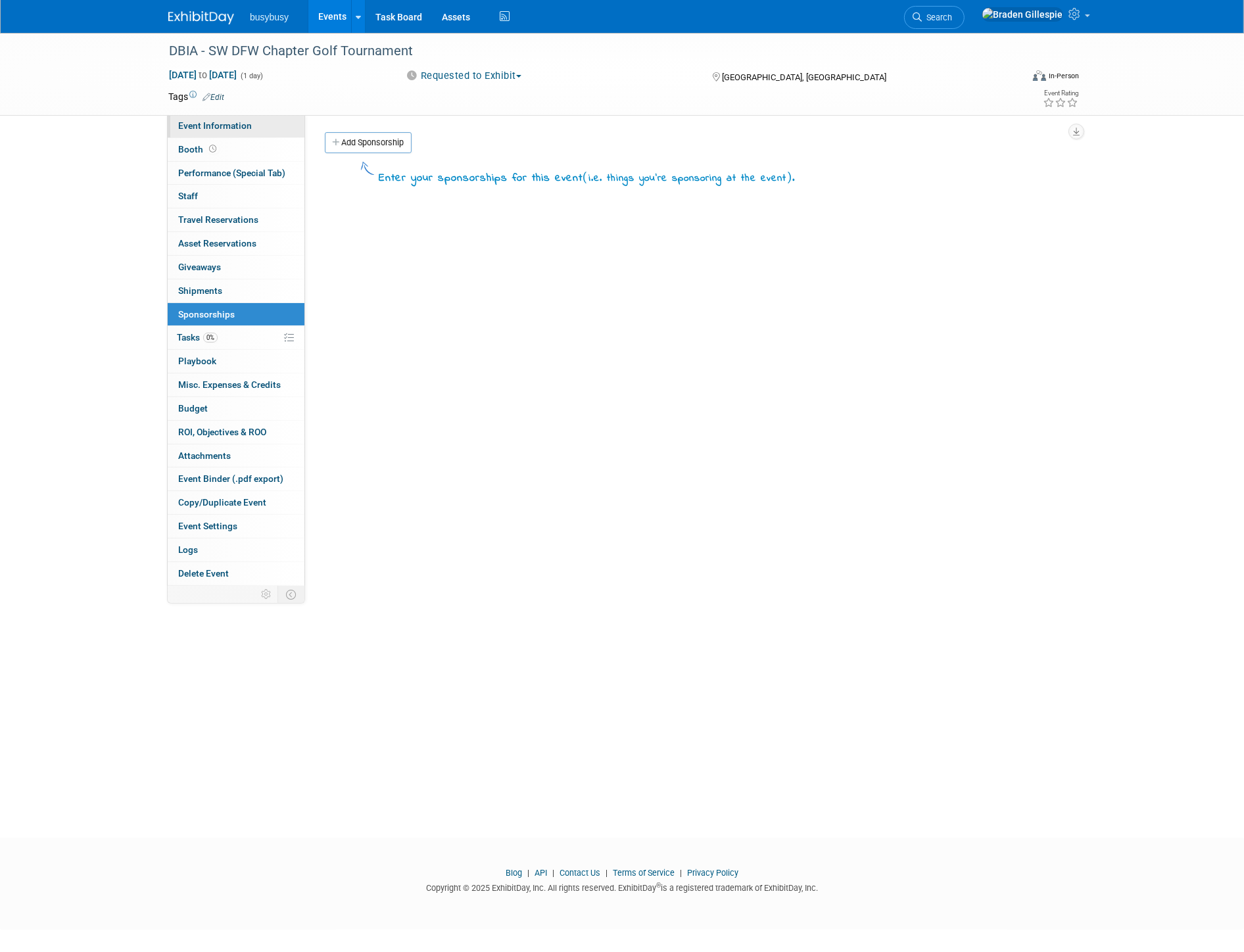
click at [267, 120] on link "Event Information" at bounding box center [236, 125] width 136 height 23
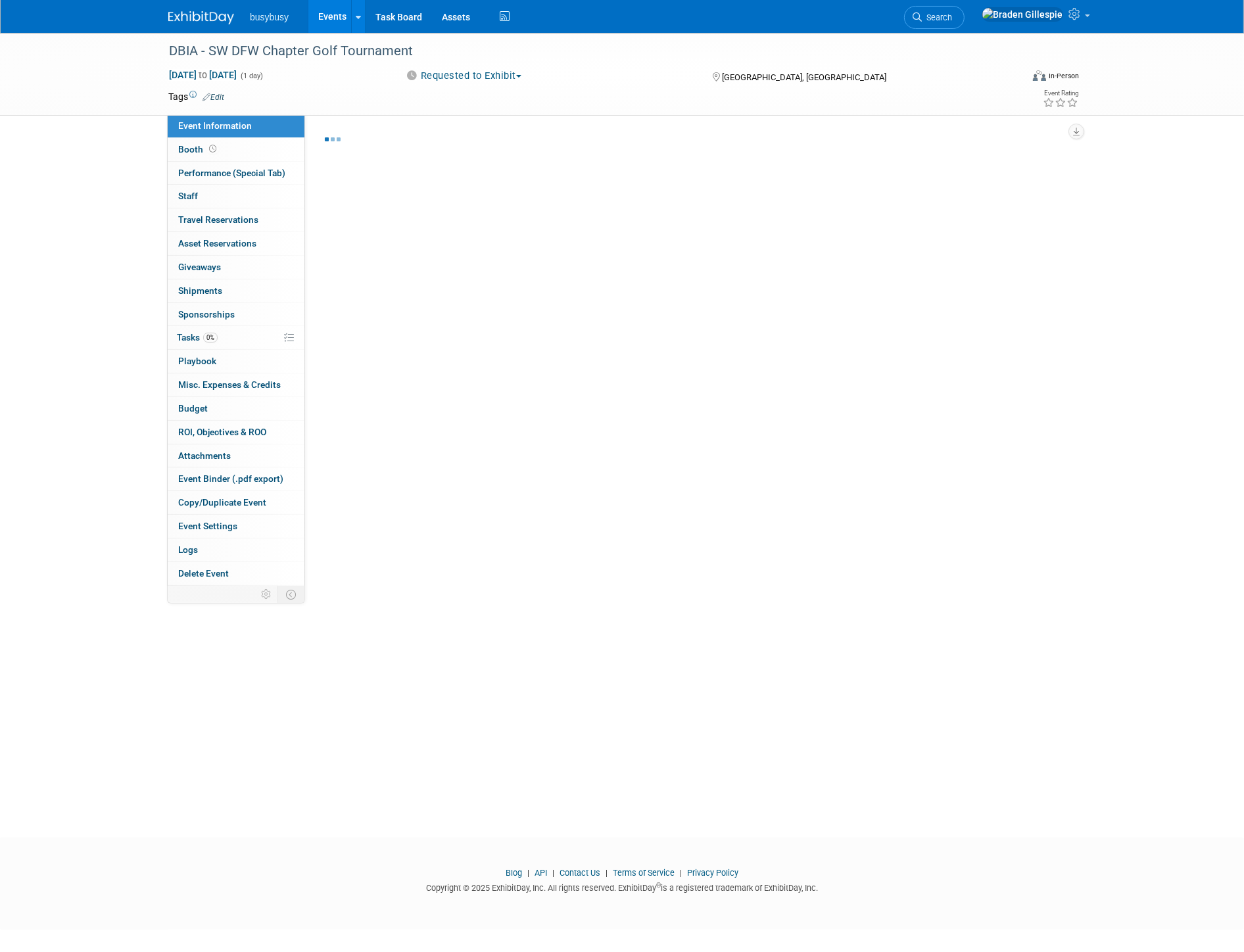
select select "ToolWatch"
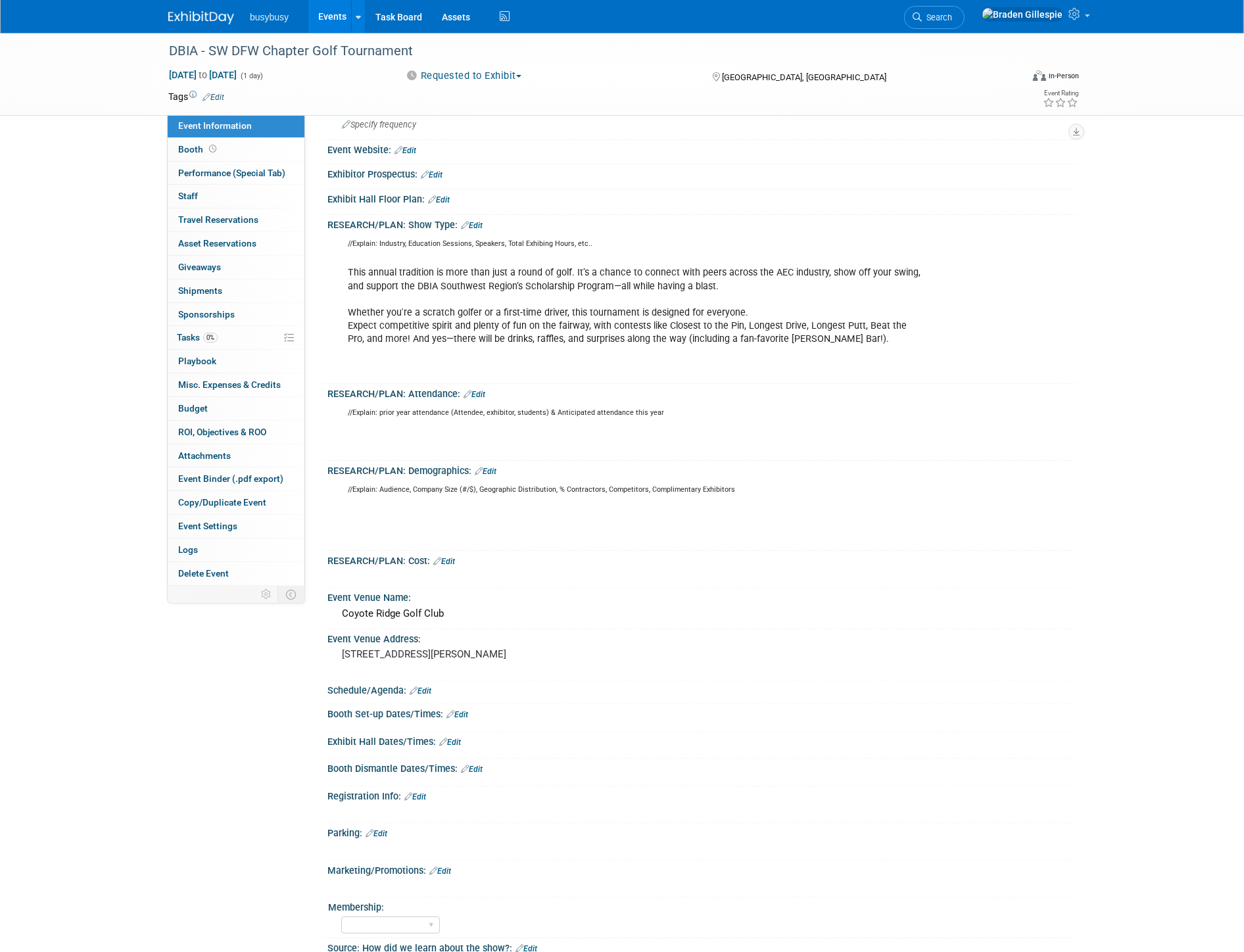
scroll to position [365, 0]
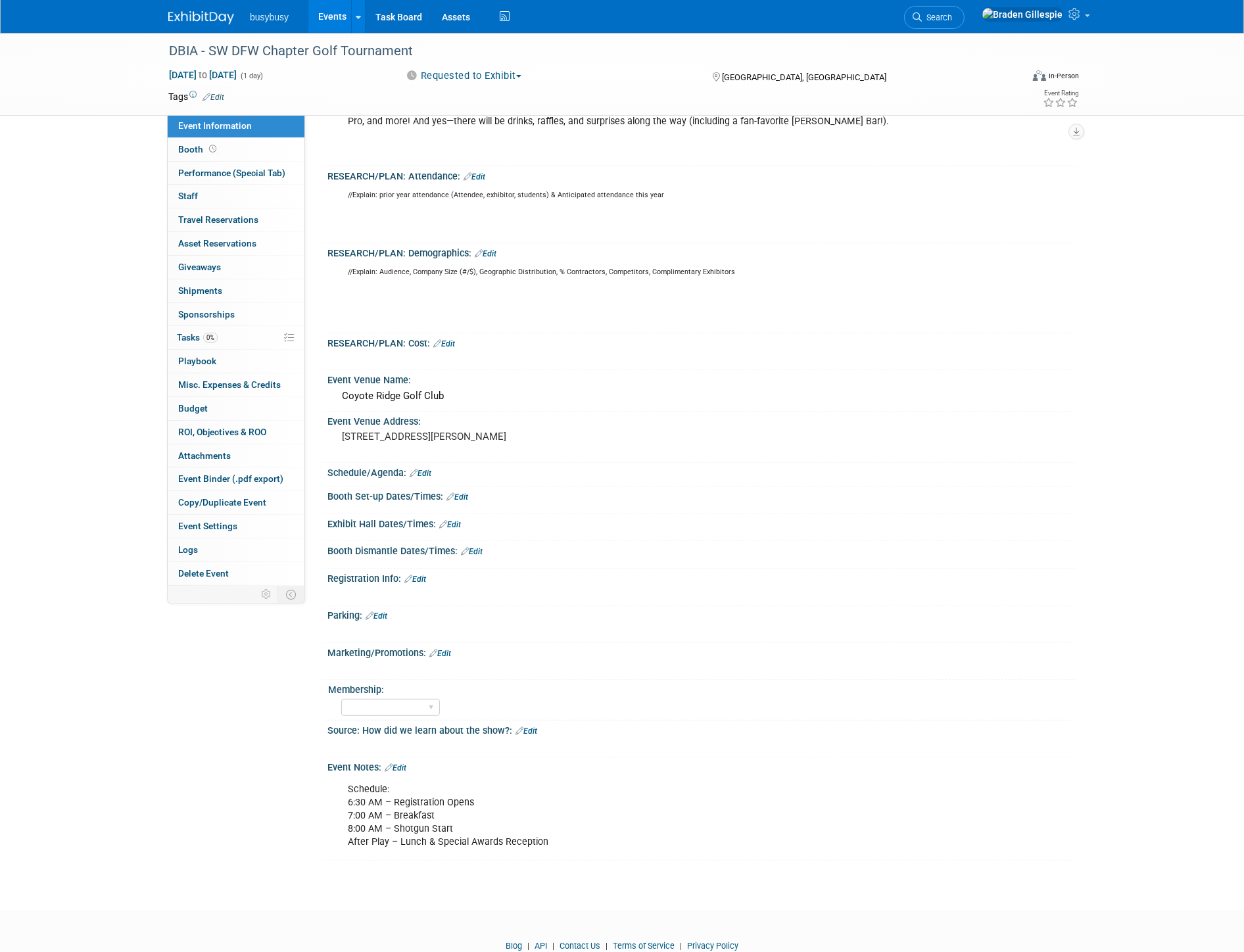
click at [405, 763] on link "Edit" at bounding box center [395, 768] width 21 height 10
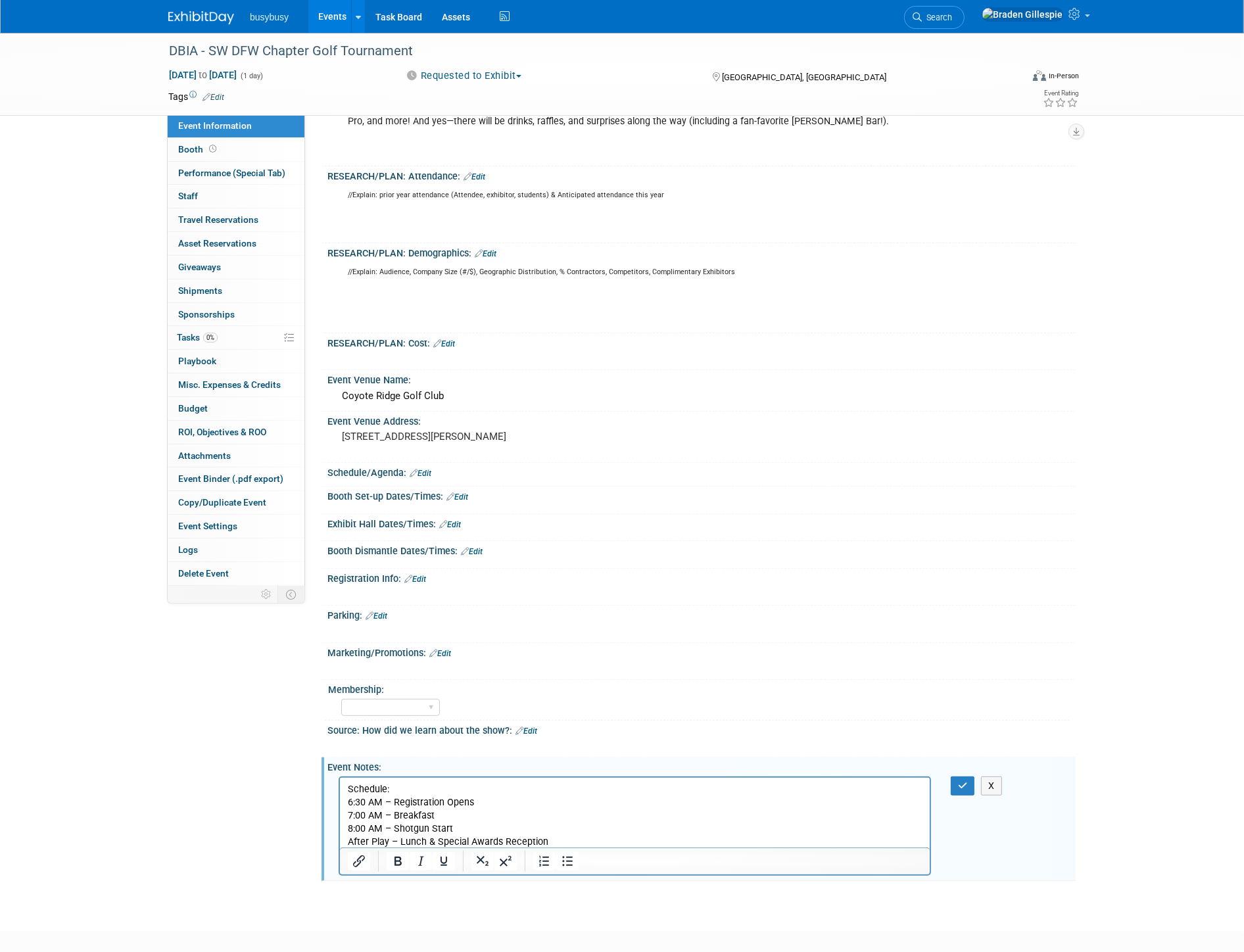
scroll to position [0, 0]
click at [582, 844] on p "Schedule: 6:30 AM – Registration Opens 7:00 AM – Breakfast 8:00 AM – Shotgun St…" at bounding box center [635, 815] width 574 height 66
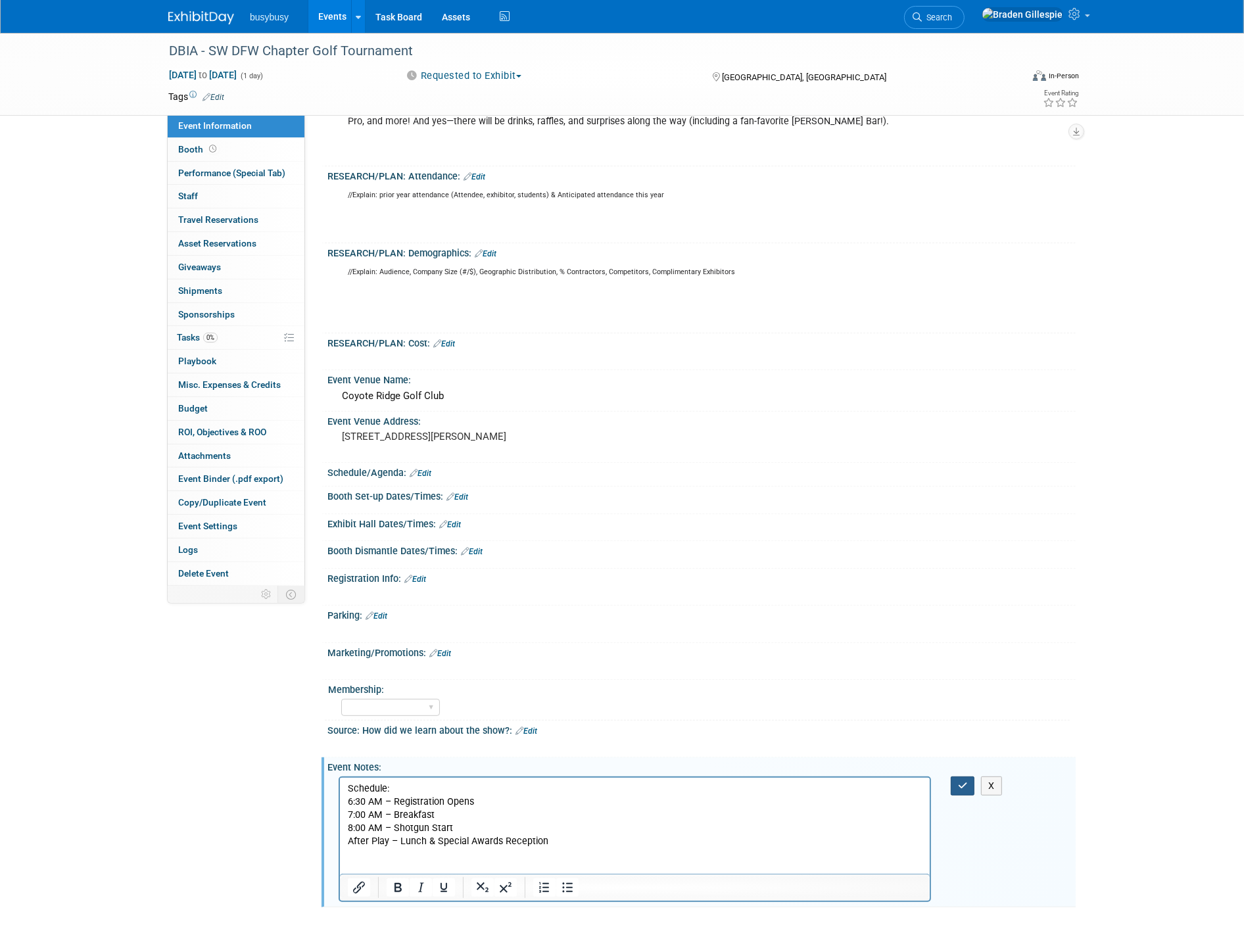
click at [968, 777] on button "button" at bounding box center [962, 786] width 25 height 19
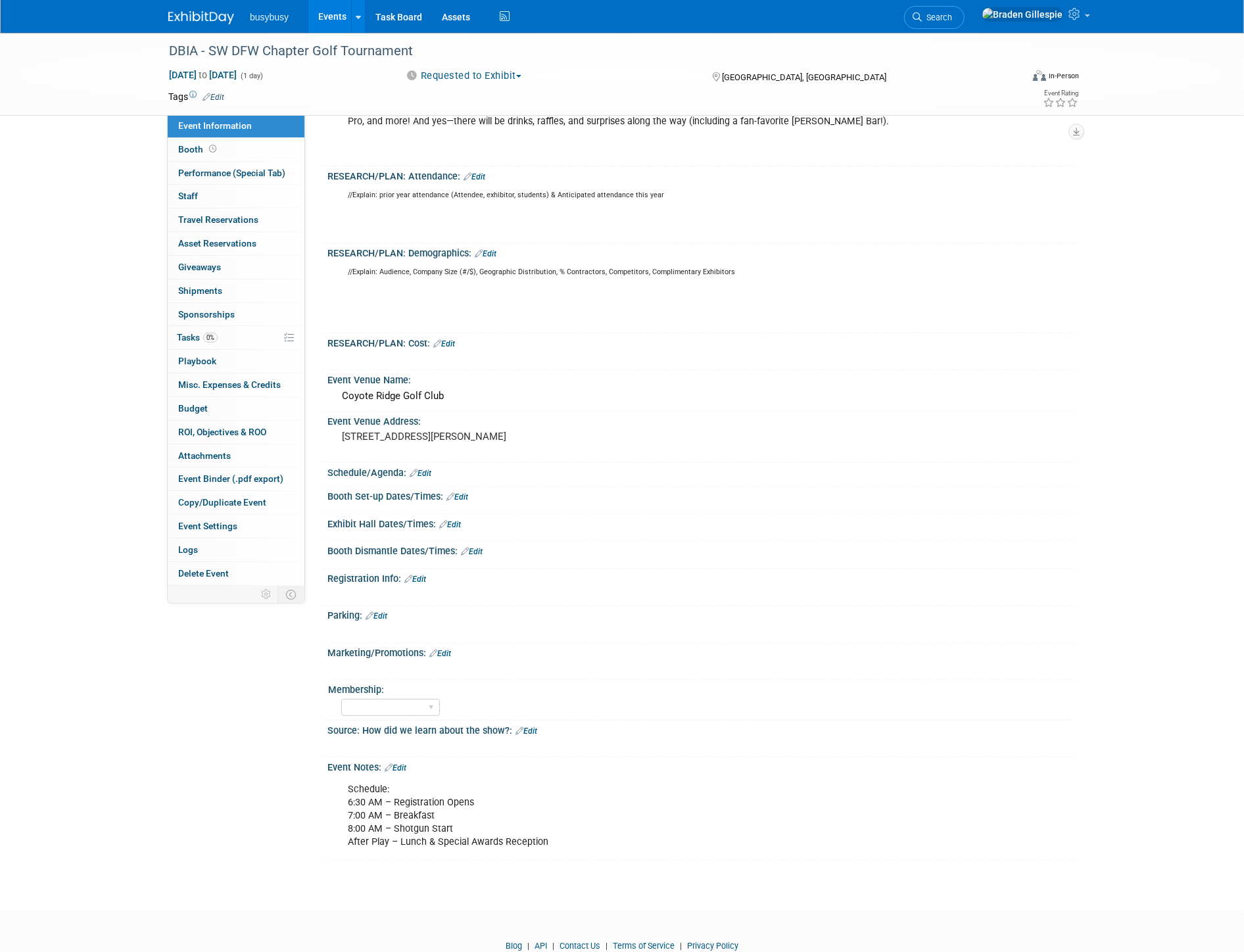
click at [176, 21] on img at bounding box center [201, 17] width 66 height 13
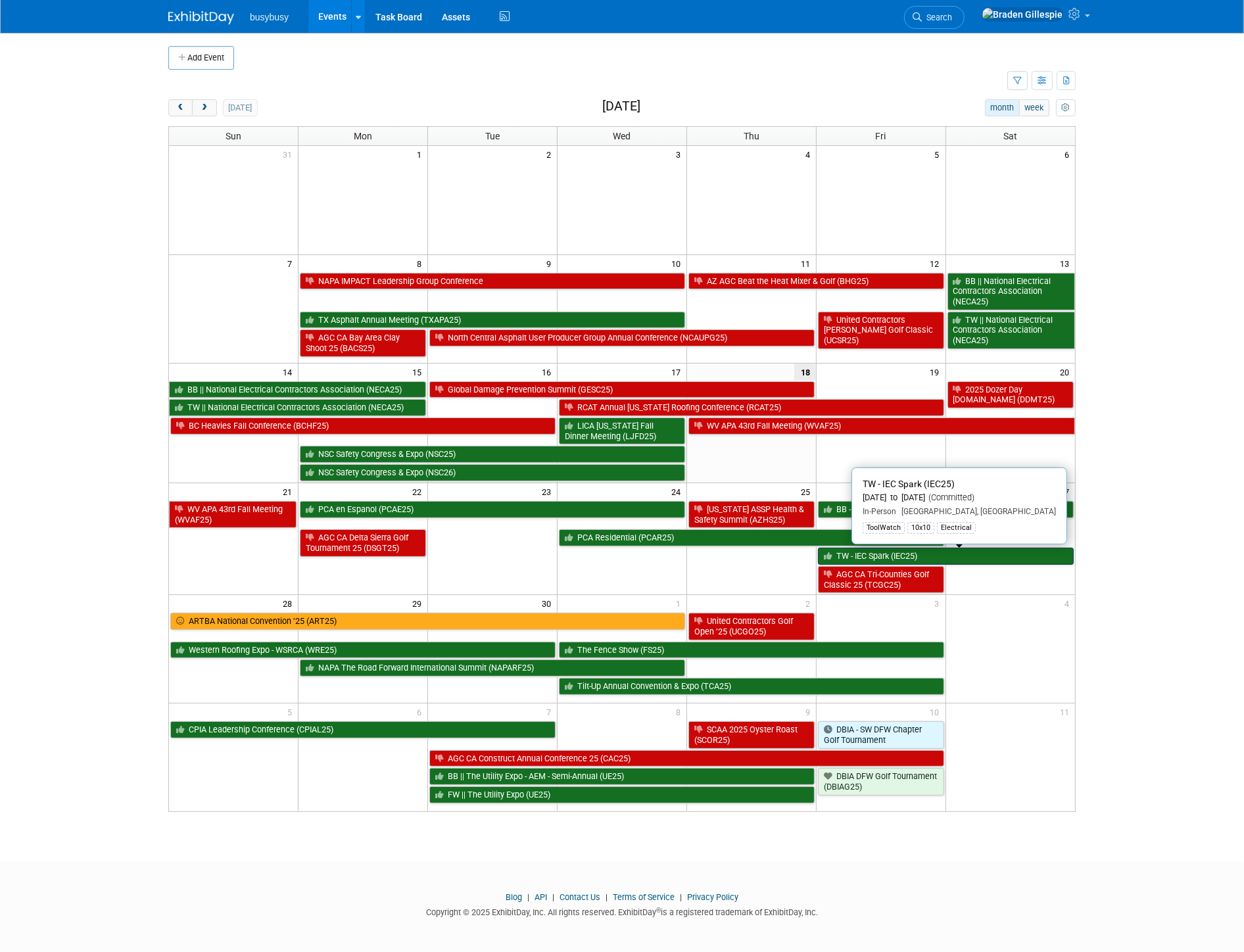
click at [939, 555] on link "TW - IEC Spark (IEC25)" at bounding box center [946, 556] width 255 height 17
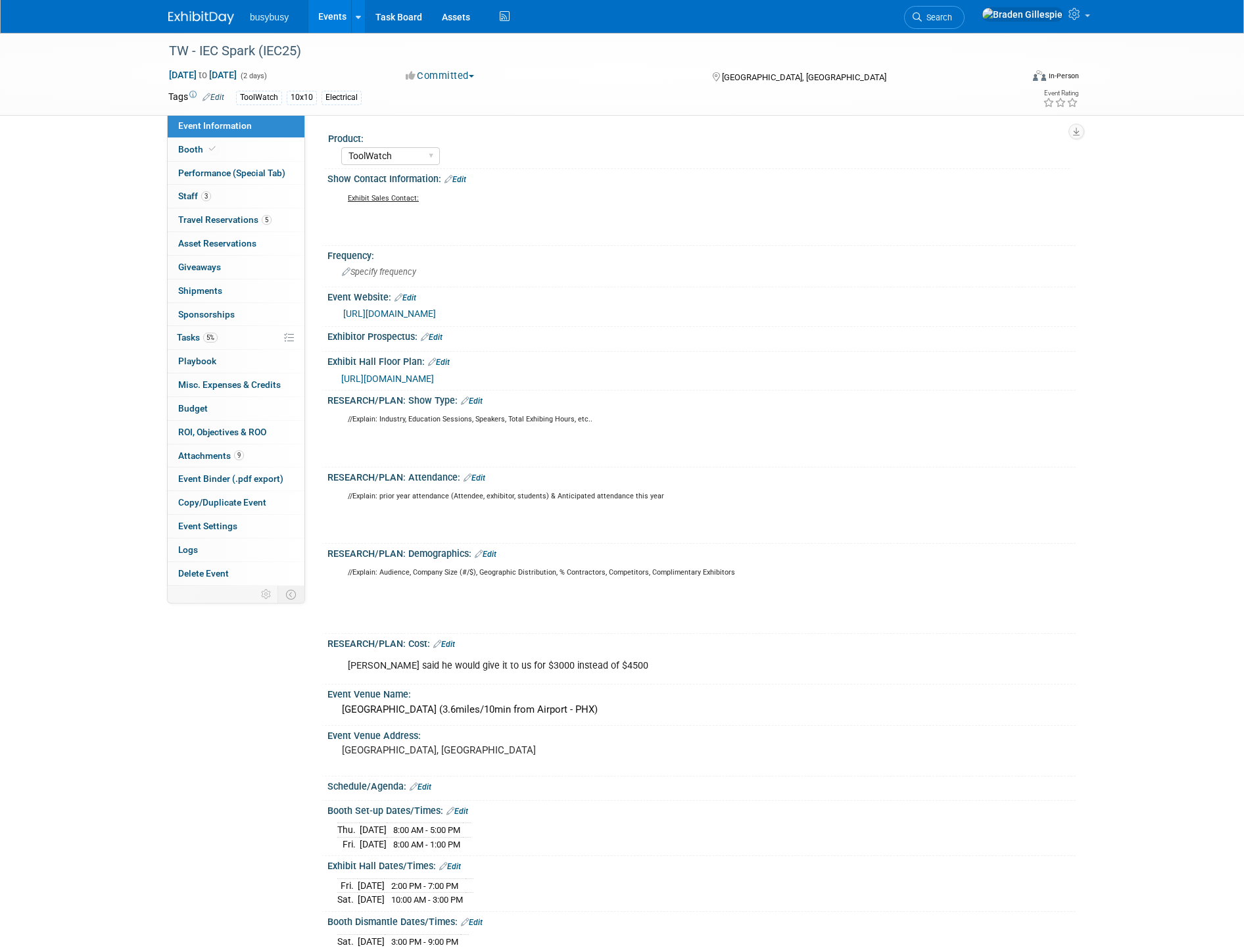
select select "ToolWatch"
click at [221, 140] on link "Booth" at bounding box center [236, 149] width 136 height 23
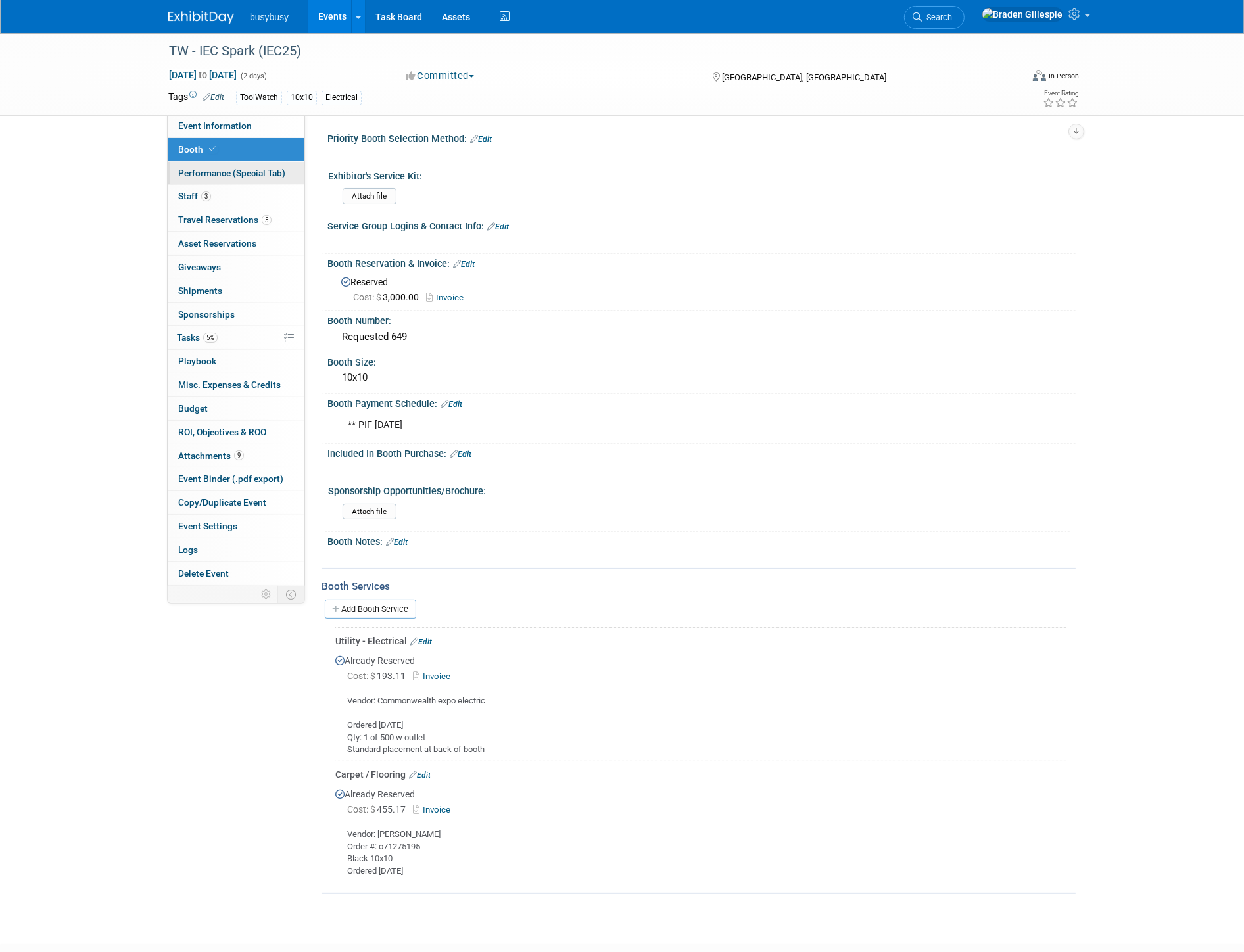
click at [265, 178] on span "Performance (Special Tab)" at bounding box center [232, 172] width 107 height 10
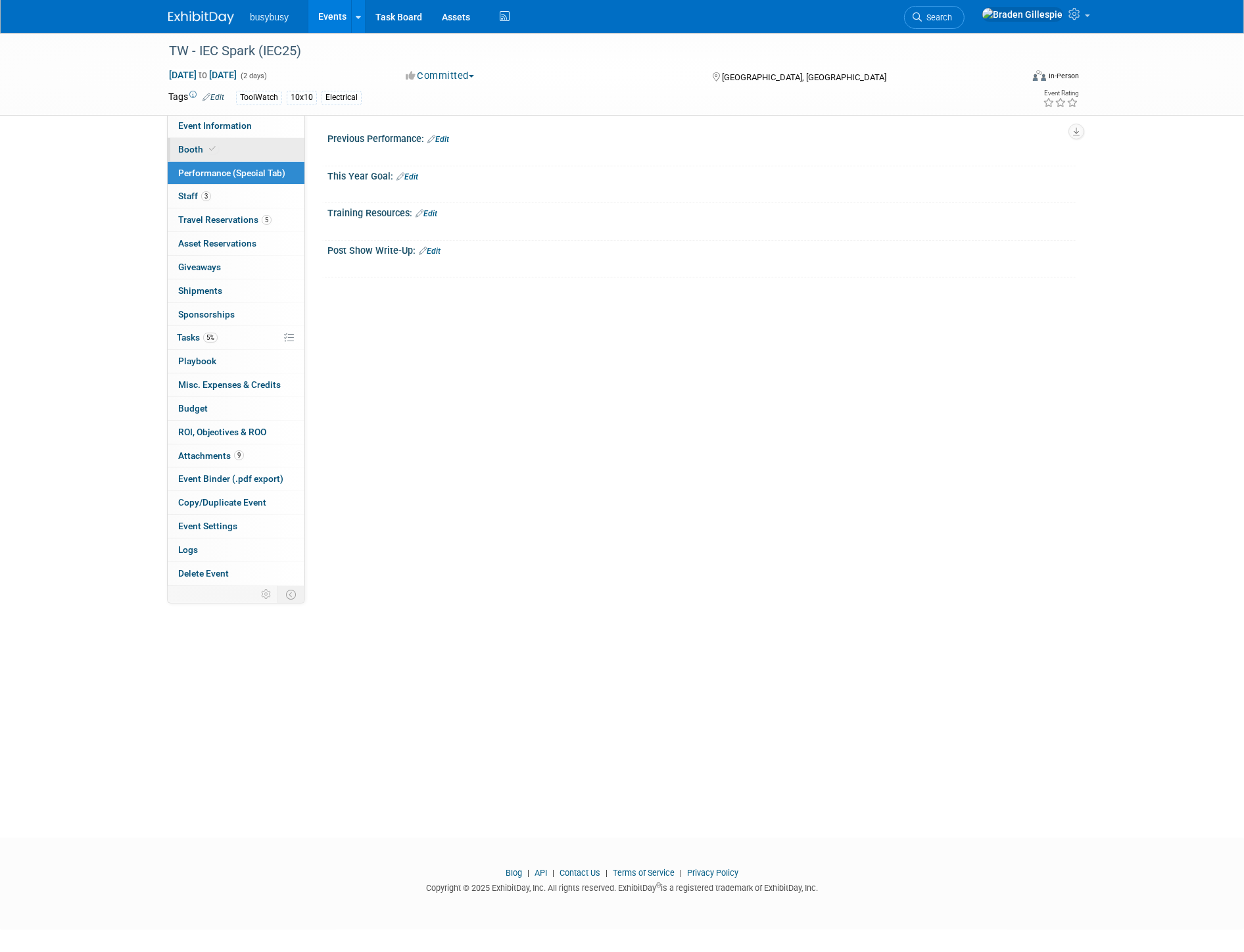
click at [267, 155] on link "Booth" at bounding box center [236, 149] width 136 height 23
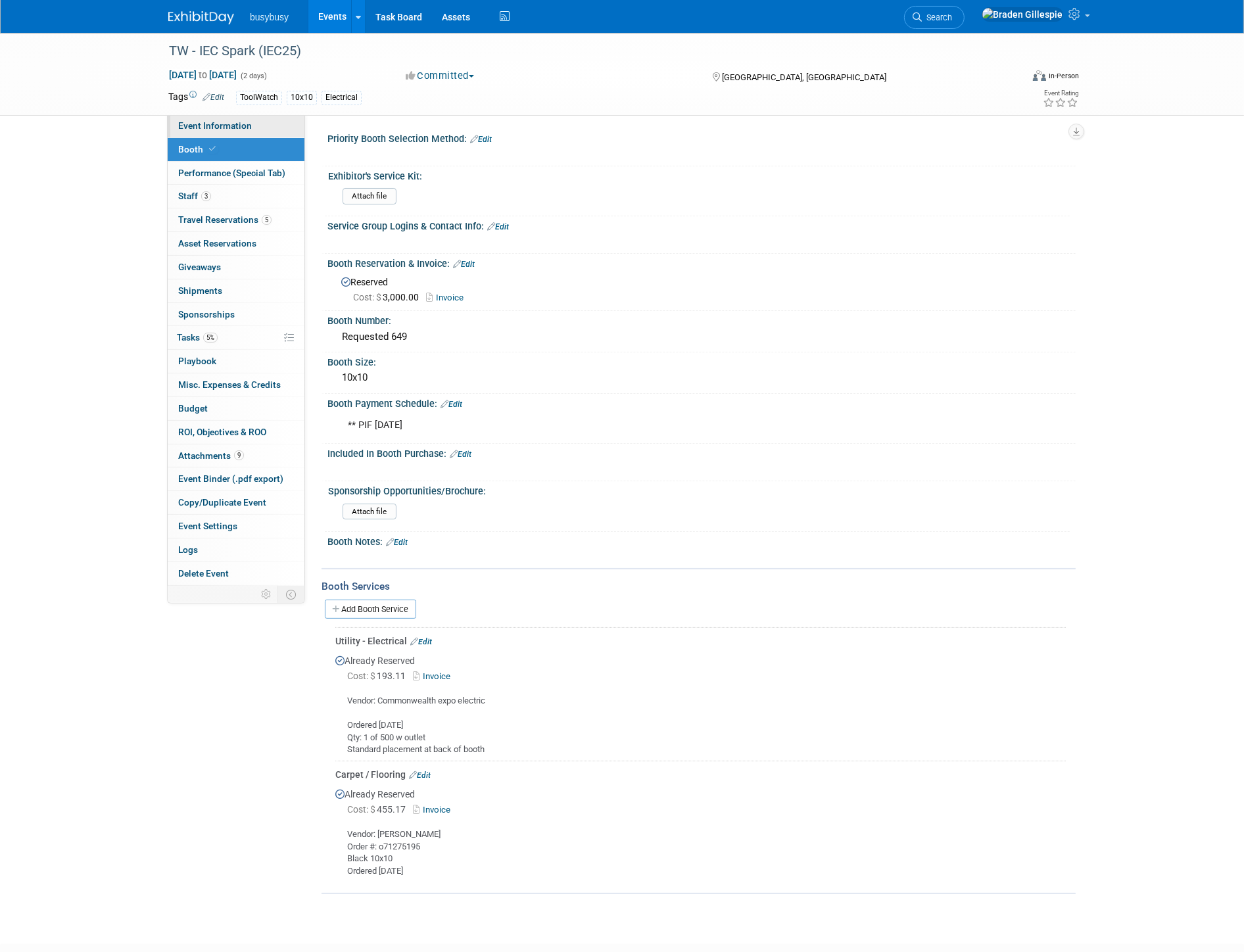
click at [236, 130] on span "Event Information" at bounding box center [215, 125] width 74 height 10
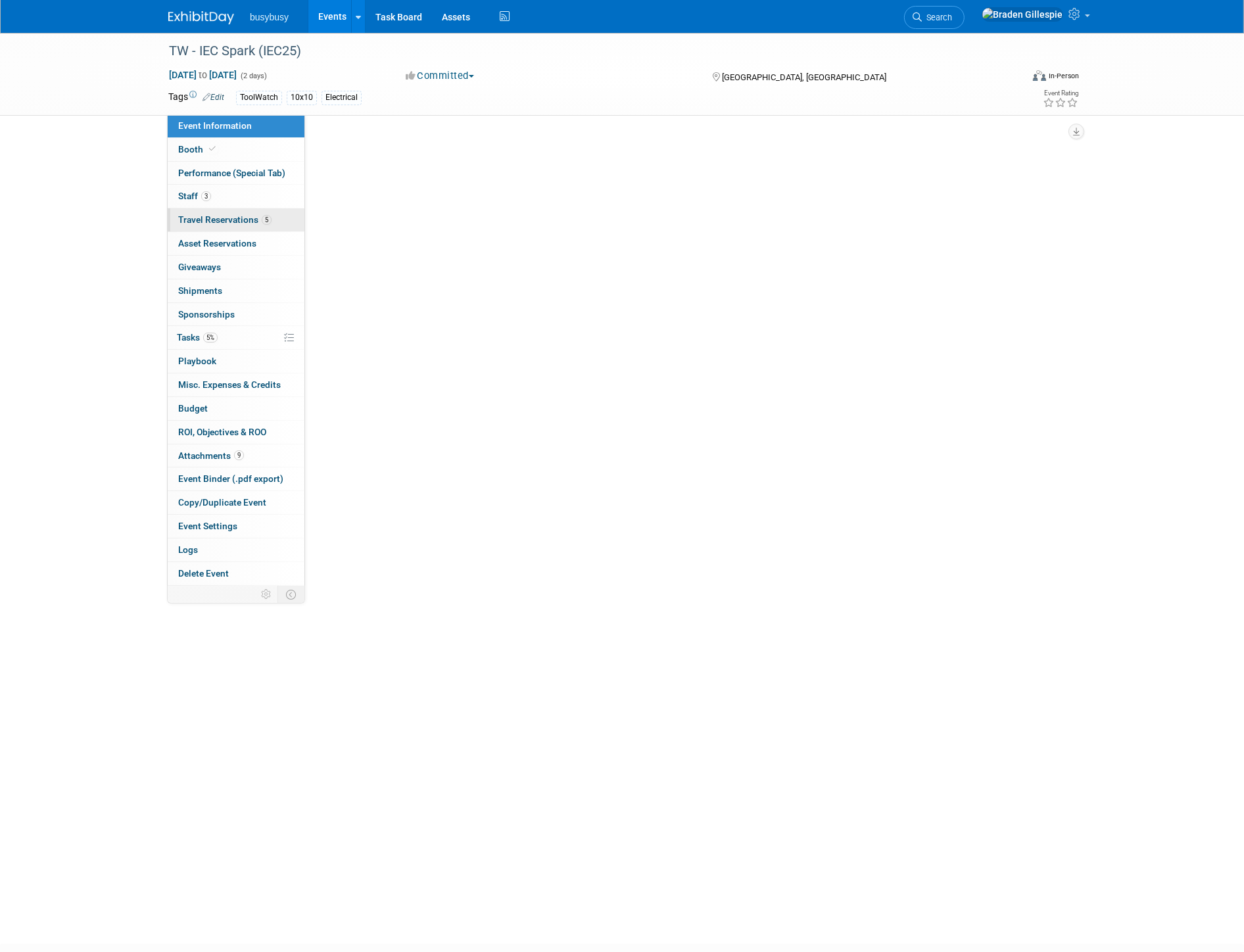
select select "ToolWatch"
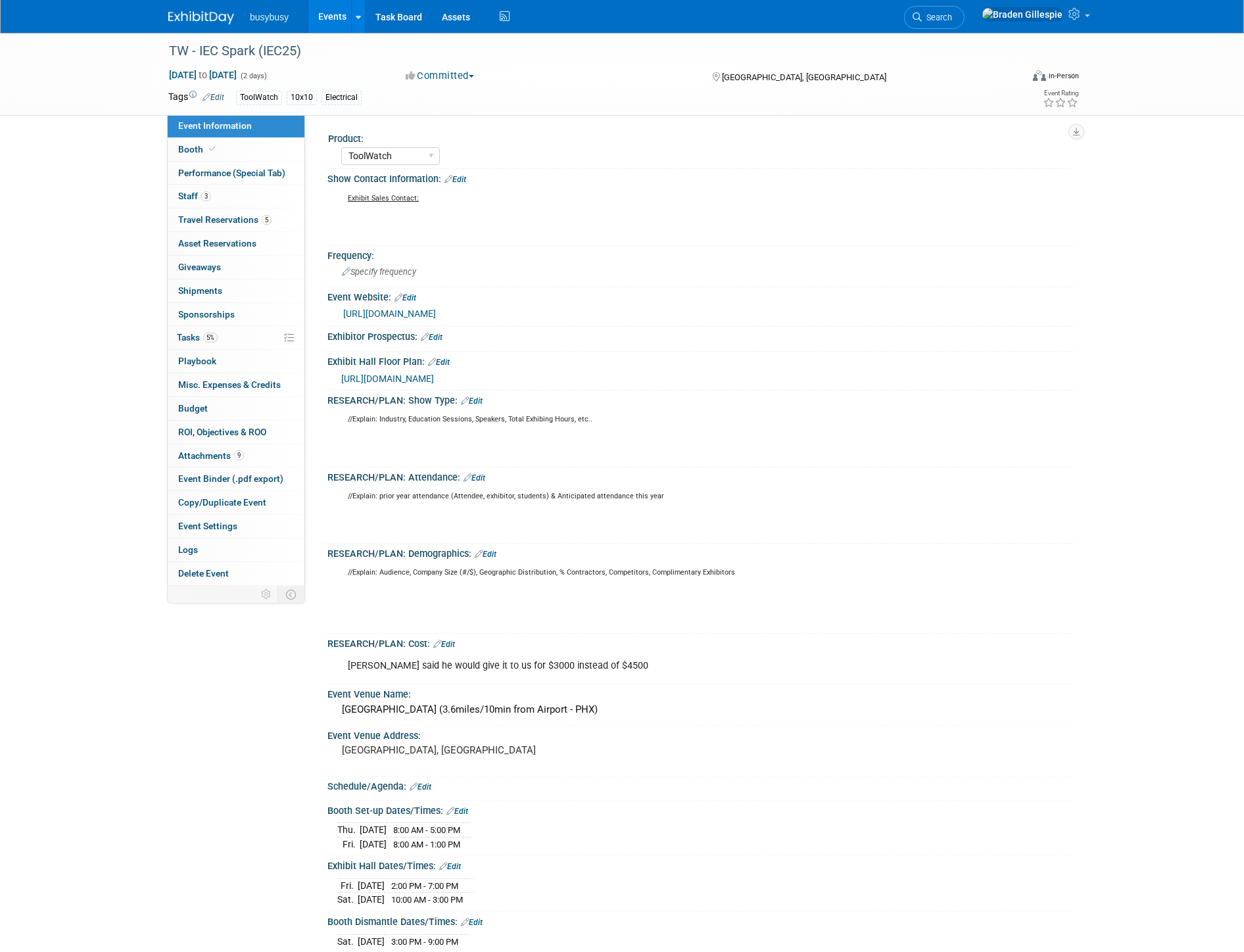
click at [394, 318] on div "https://iecspark.com/" at bounding box center [705, 313] width 723 height 15
click at [391, 309] on link "https://iecspark.com/" at bounding box center [390, 313] width 93 height 10
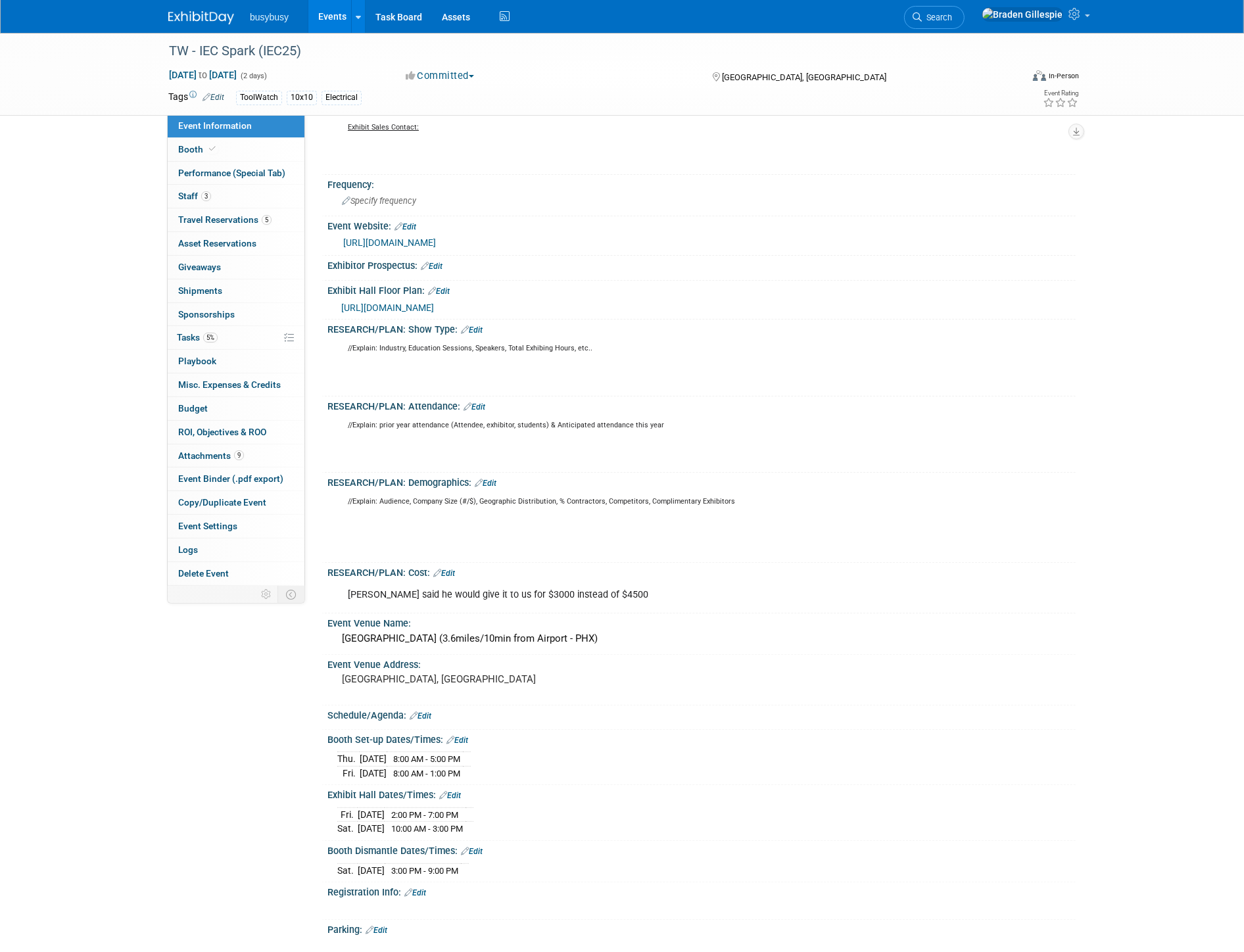
scroll to position [146, 0]
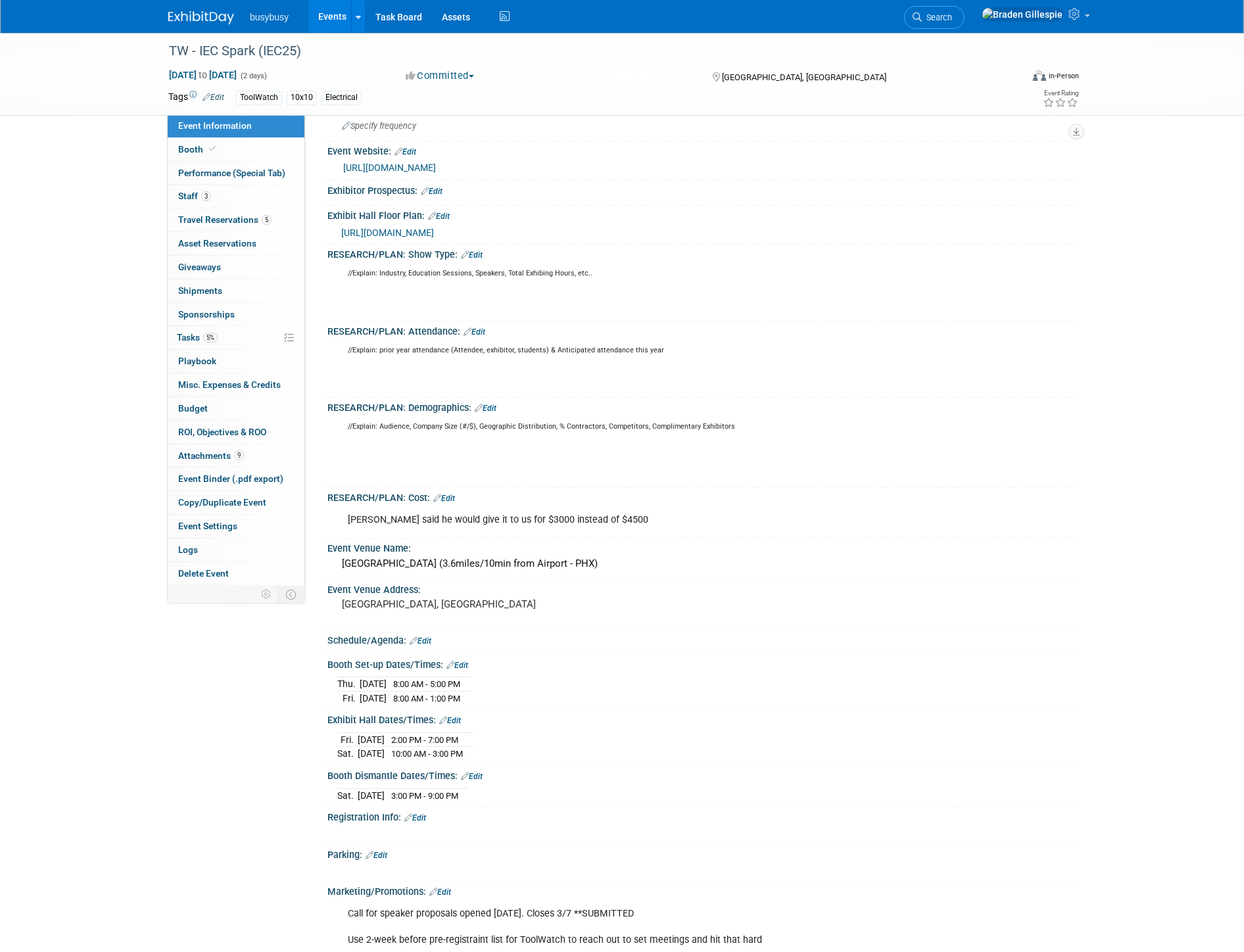
click at [444, 888] on link "Edit" at bounding box center [440, 892] width 21 height 10
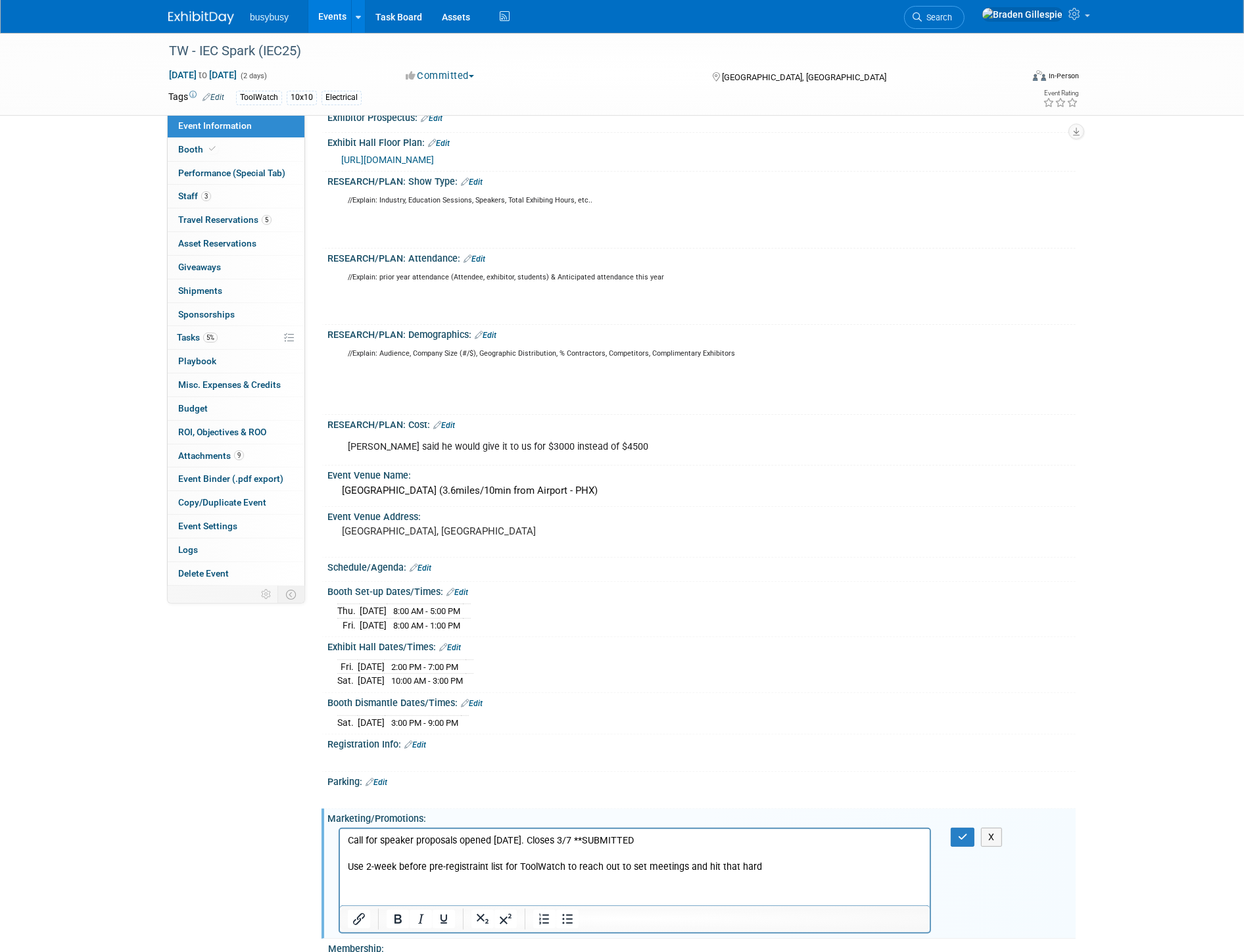
scroll to position [292, 0]
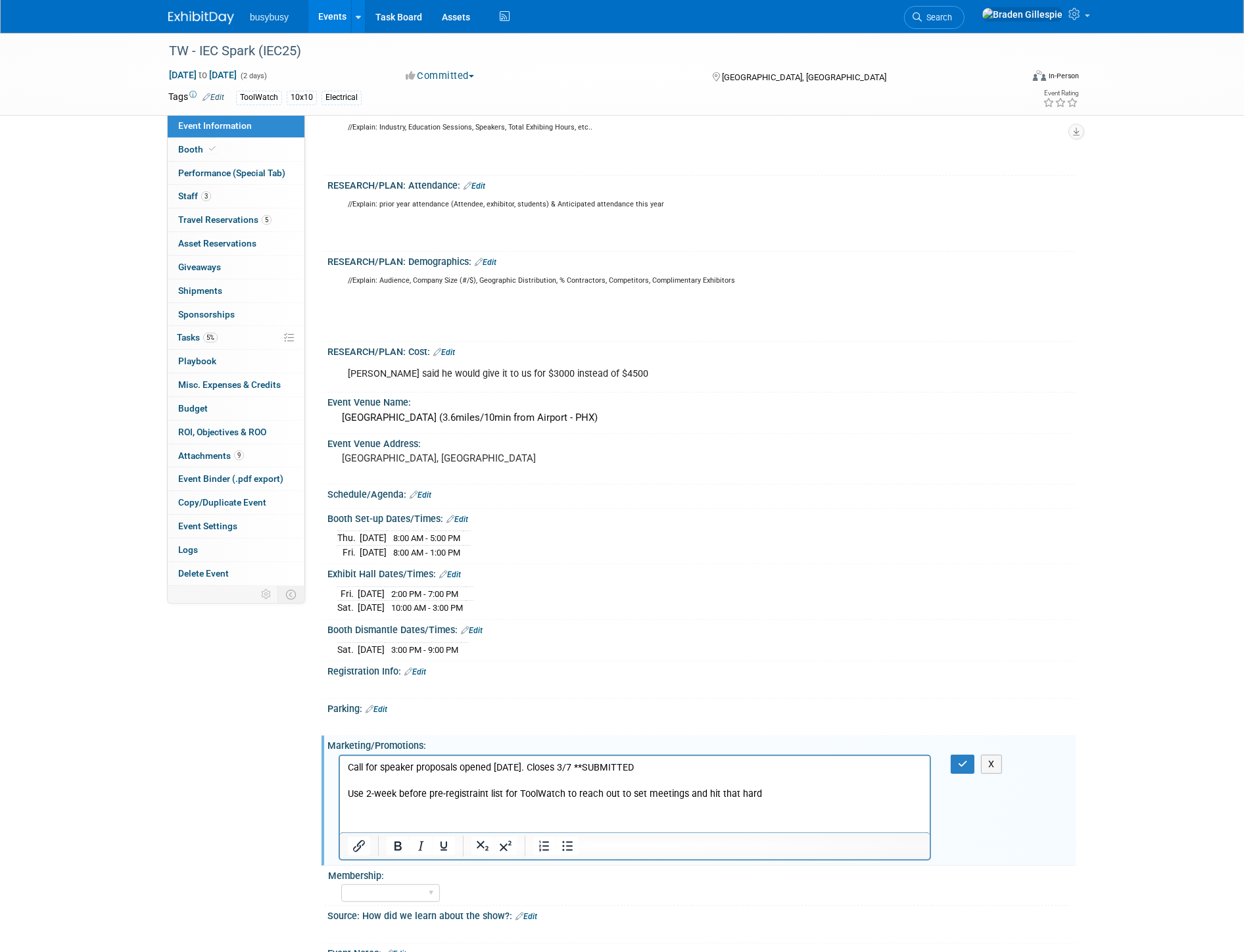
click at [532, 800] on html "Call for speaker proposals opened 2/18/25. Closes 3/7 **SUBMITTED Use 2-week be…" at bounding box center [634, 777] width 589 height 44
click at [801, 791] on p "Call for speaker proposals opened 2/18/25. Closes 3/7 **SUBMITTED Use 2-week be…" at bounding box center [635, 781] width 574 height 40
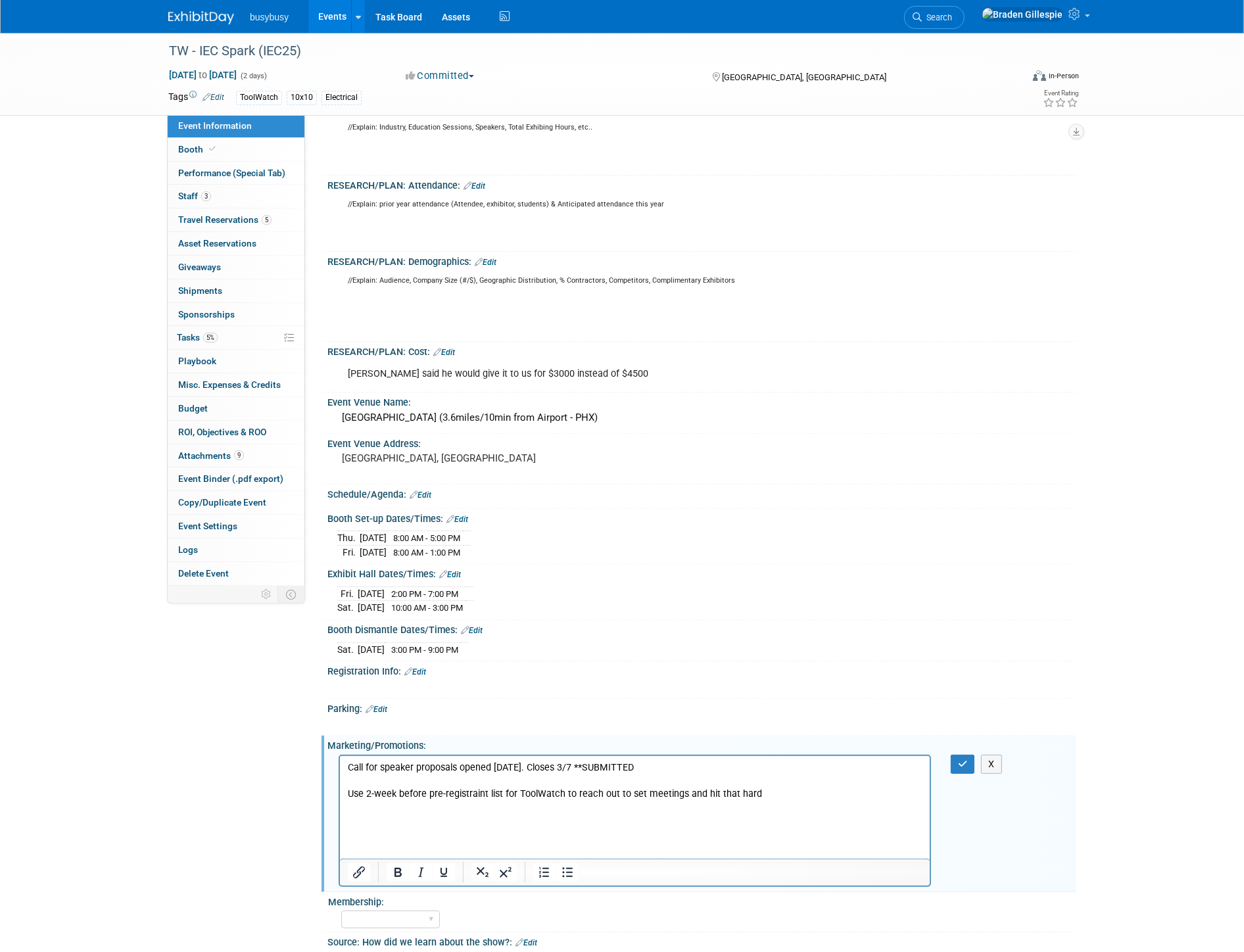
paste body "Rich Text Area. Press ALT-0 for help."
click at [347, 818] on p "https://iecspark.com/wp-content/uploads/2025/07/SPARK-Partner-Promotion-Kit-1.p…" at bounding box center [635, 820] width 574 height 13
drag, startPoint x: 789, startPoint y: 818, endPoint x: 394, endPoint y: 817, distance: 395.0
click at [394, 817] on p "PROMO Kit: https://iecspark.com/wp-content/uploads/2025/07/SPARK-Partner-Promot…" at bounding box center [635, 820] width 574 height 13
click at [359, 865] on icon "Insert/edit link" at bounding box center [359, 873] width 16 height 16
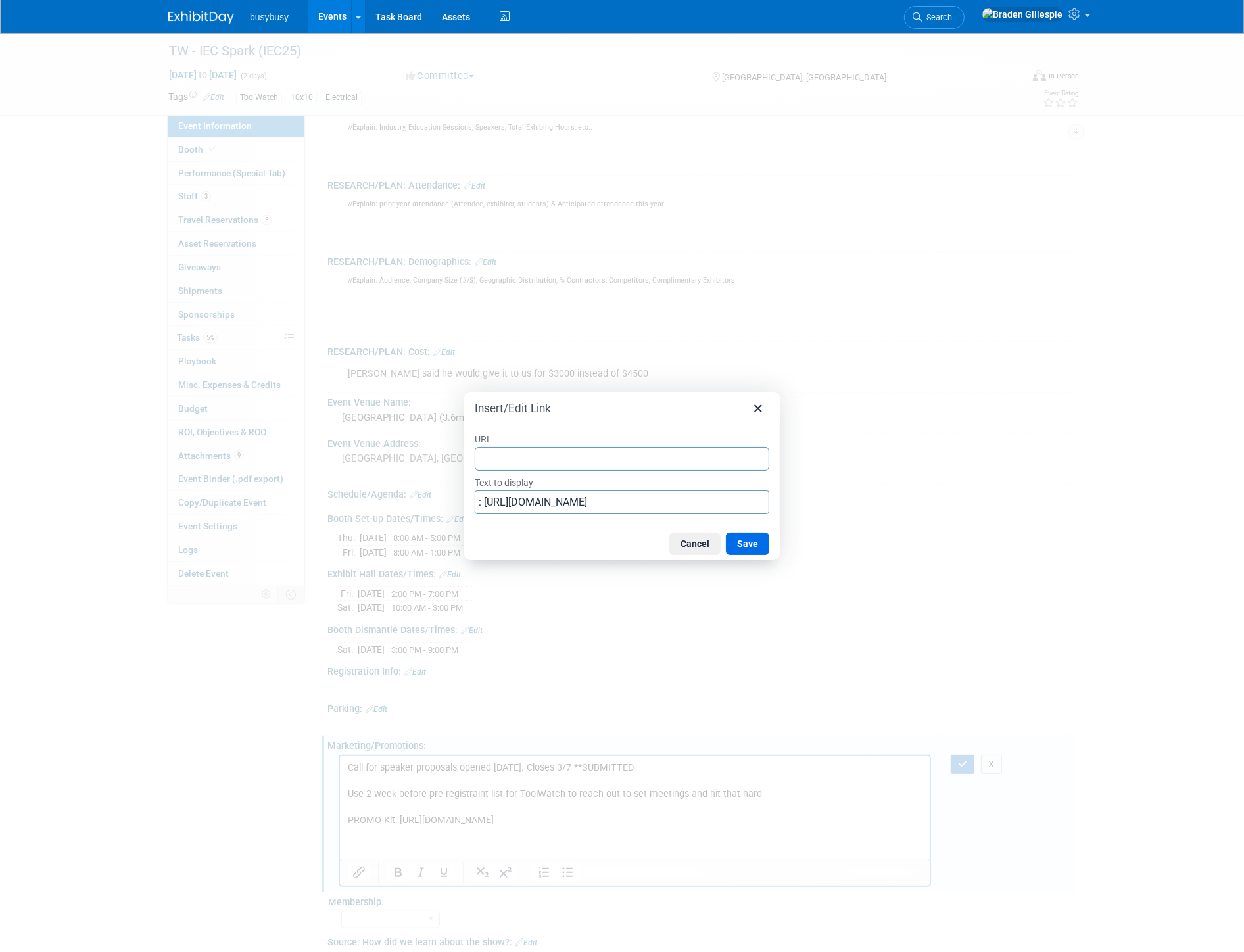
type input "https://iecspark.com/wp-content/uploads/2025/07/SPARK-Partner-Promotion-Kit-1.p…"
click at [742, 547] on button "Save" at bounding box center [747, 543] width 44 height 22
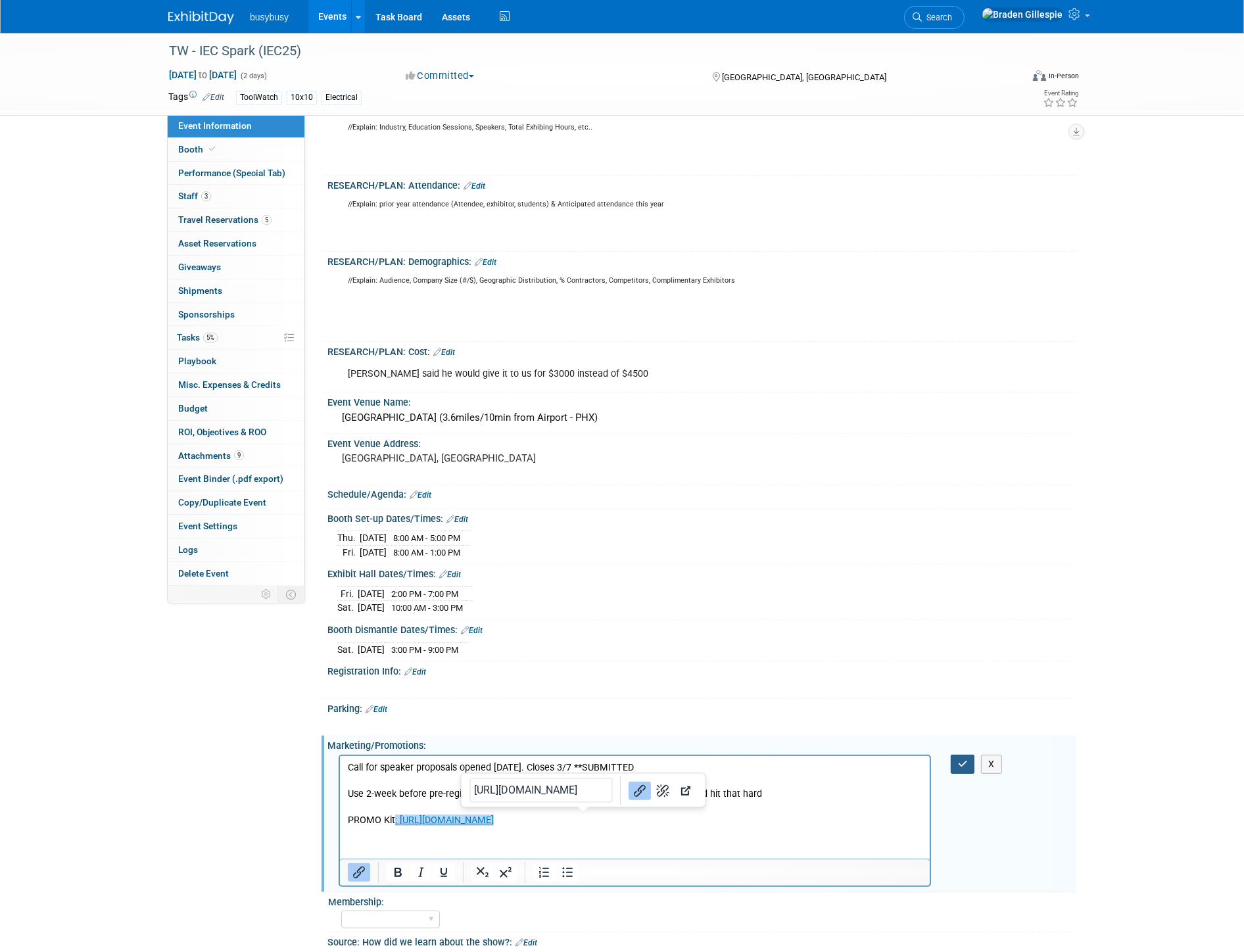
click at [961, 761] on icon "button" at bounding box center [963, 764] width 10 height 10
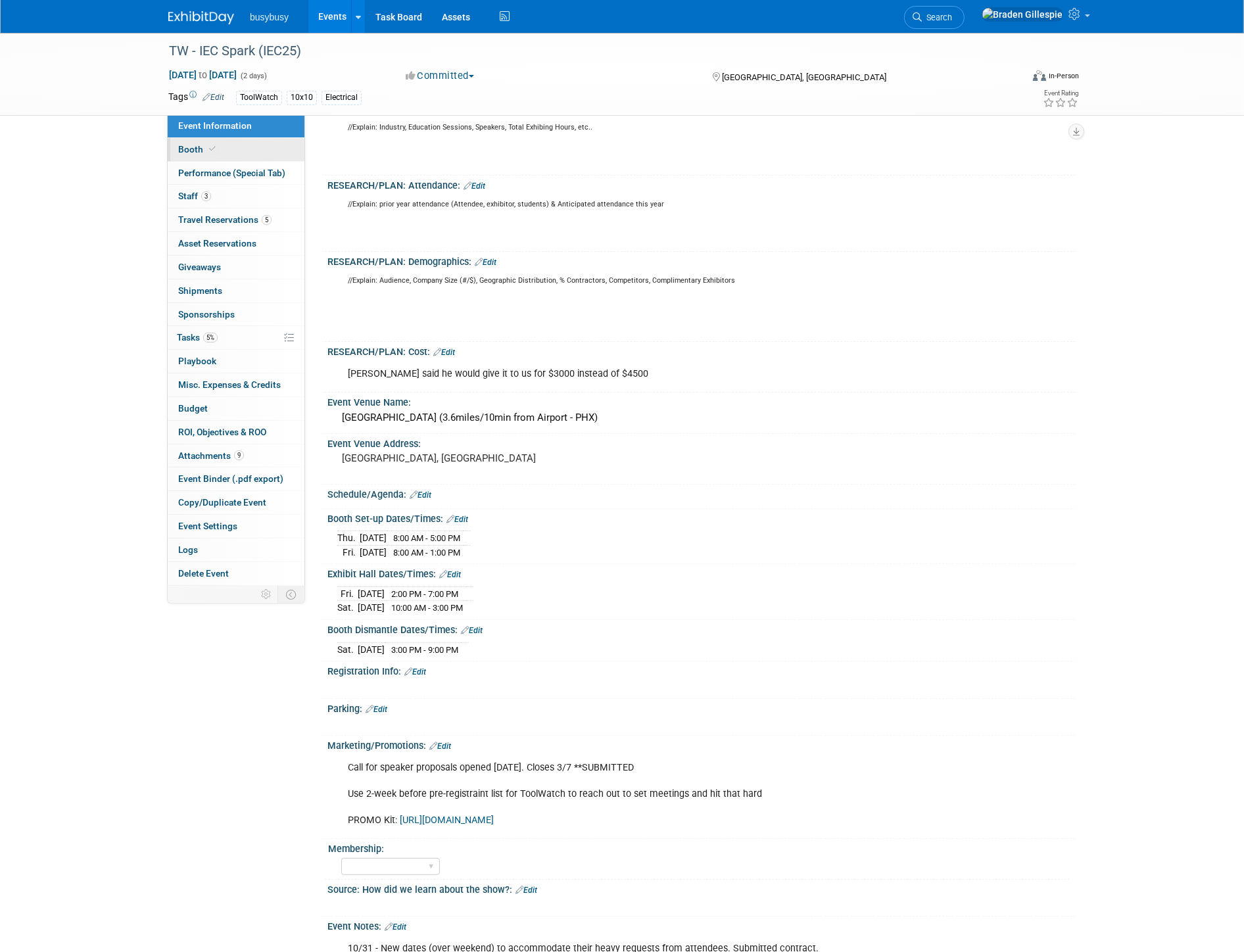
click at [251, 154] on link "Booth" at bounding box center [236, 149] width 136 height 23
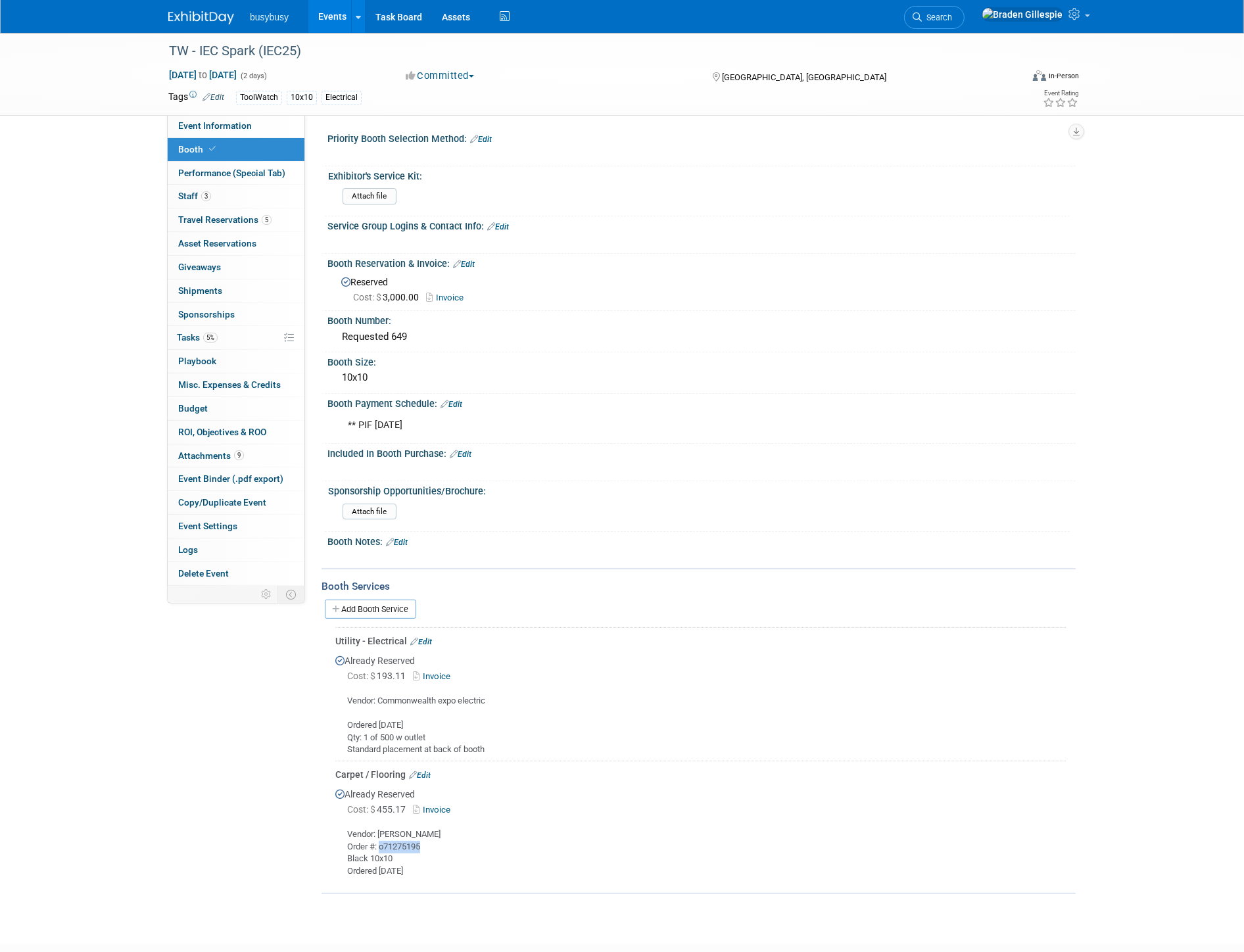
drag, startPoint x: 432, startPoint y: 837, endPoint x: 380, endPoint y: 837, distance: 52.0
click at [380, 837] on div "Vendor: Freeman Order #: o71275195 Black 10x10 Ordered 9/15/25" at bounding box center [701, 847] width 731 height 60
copy div "o71275195"
click at [214, 13] on img at bounding box center [201, 17] width 66 height 13
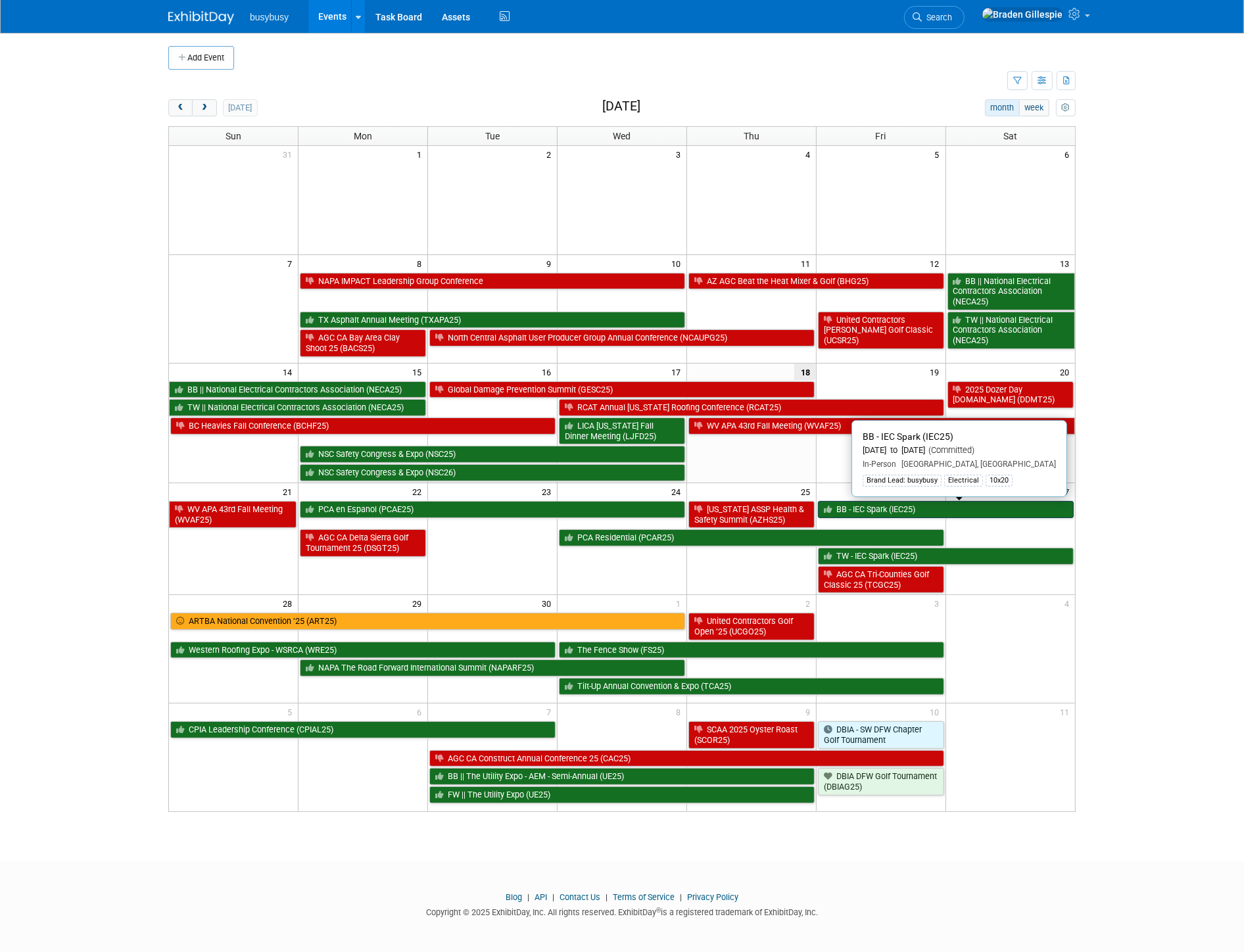
click at [974, 509] on link "BB - IEC Spark (IEC25)" at bounding box center [946, 510] width 255 height 17
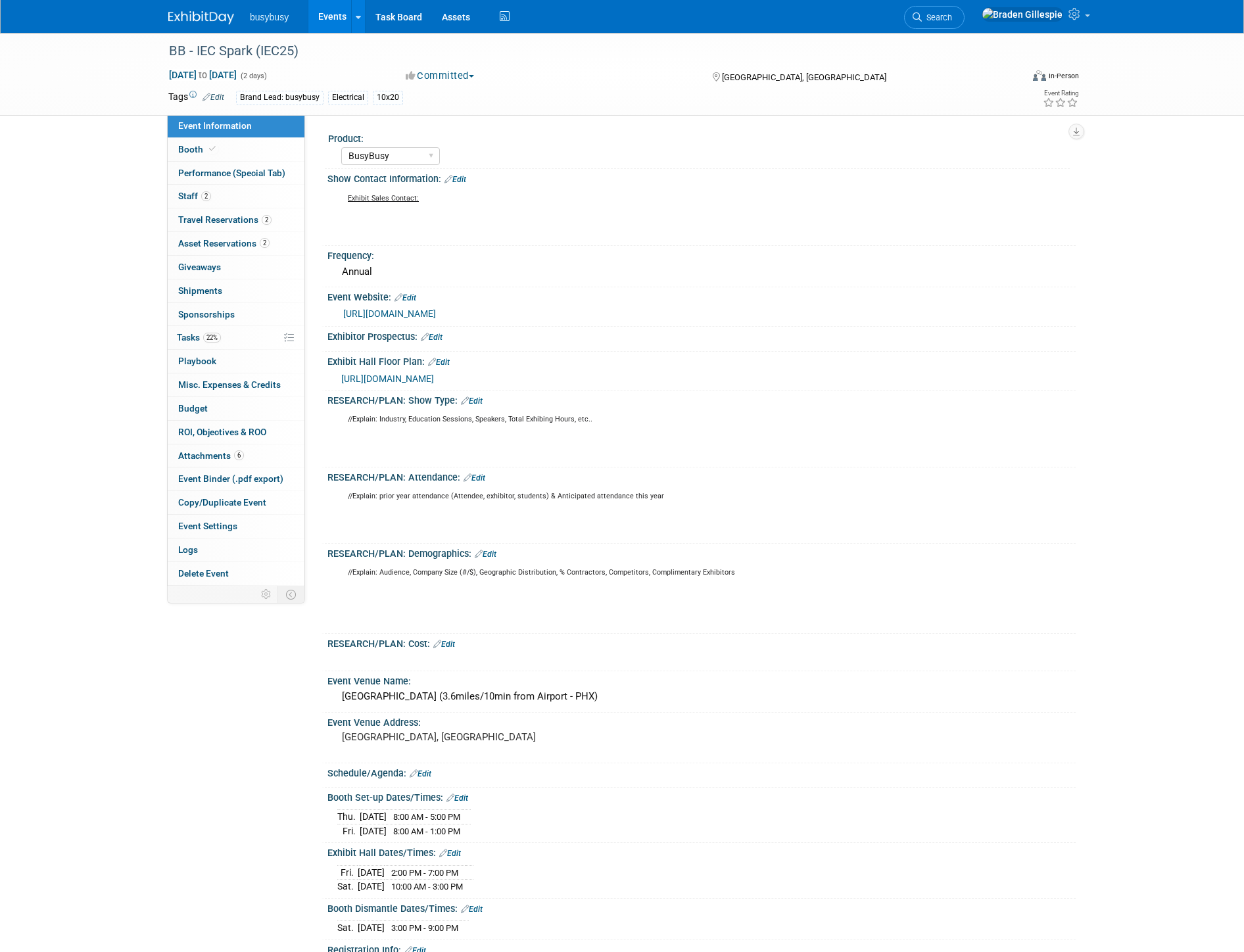
select select "BusyBusy"
click at [238, 152] on link "Booth" at bounding box center [236, 149] width 136 height 23
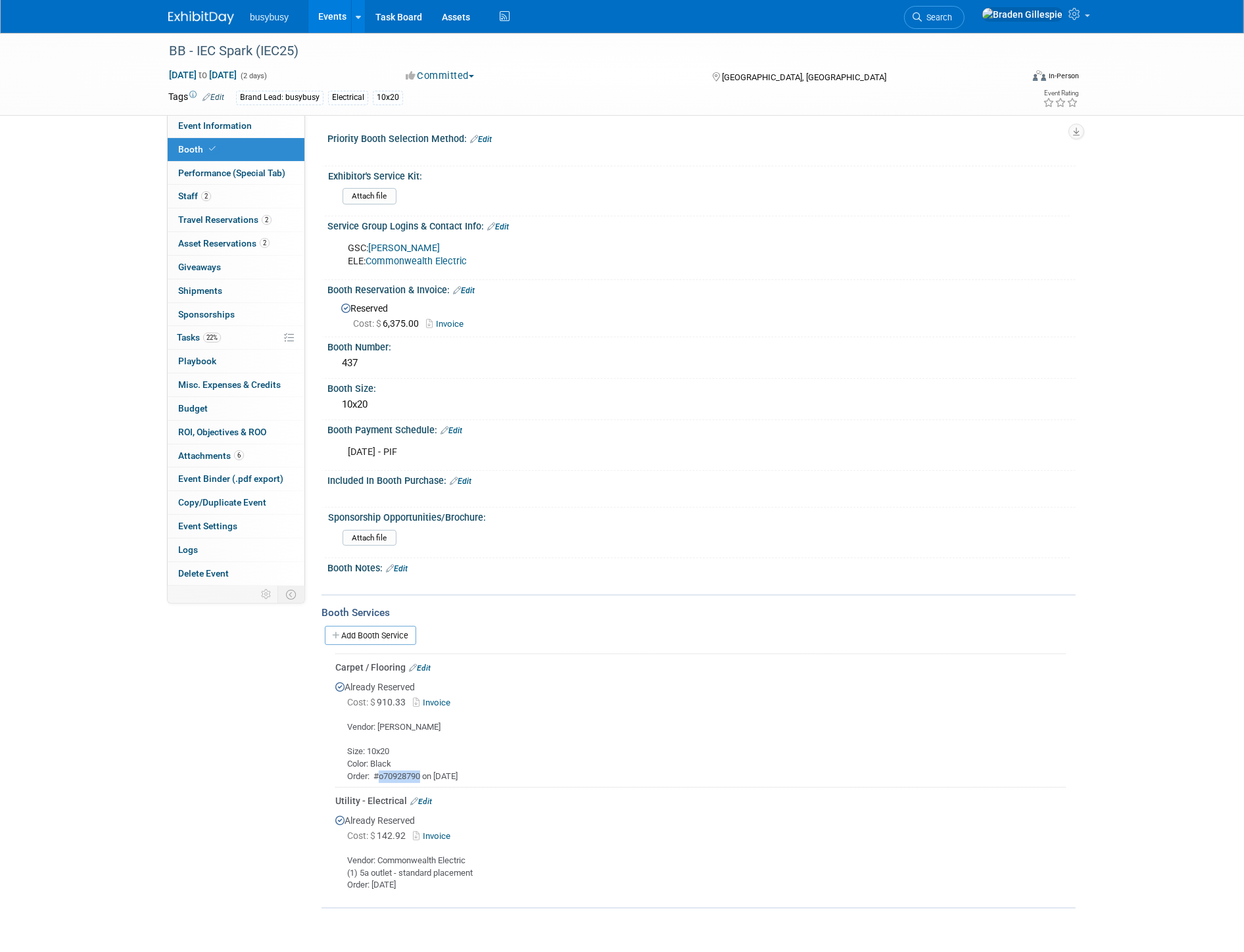
drag, startPoint x: 420, startPoint y: 766, endPoint x: 382, endPoint y: 762, distance: 38.2
click at [382, 762] on div "Vendor: Freeman Size: 10x20 Color: Black Order: #o70928790 on 9/4/25" at bounding box center [701, 747] width 731 height 71
copy div "o70928790"
click at [257, 227] on link "2 Travel Reservations 2" at bounding box center [236, 220] width 136 height 23
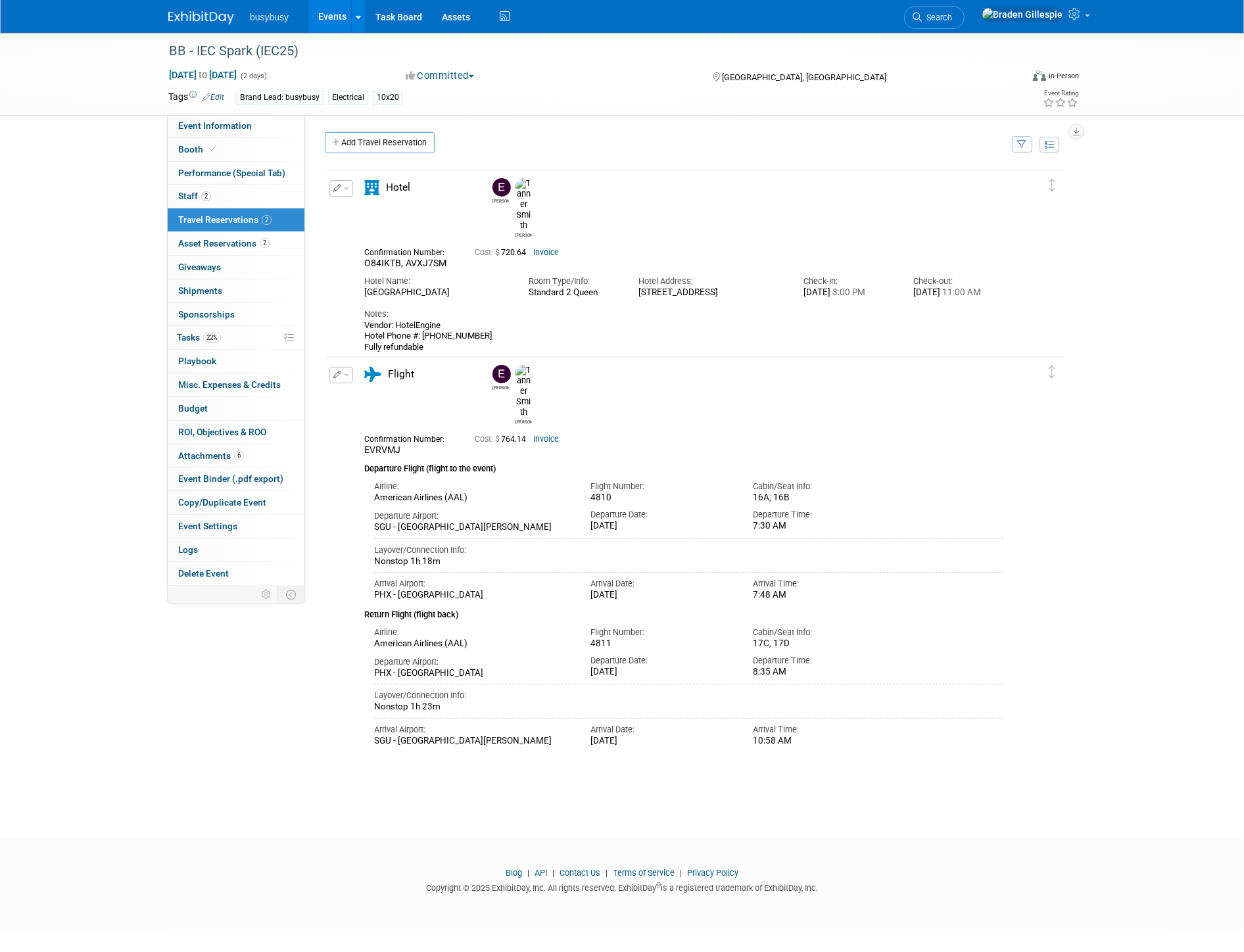
click at [213, 17] on img at bounding box center [201, 17] width 66 height 13
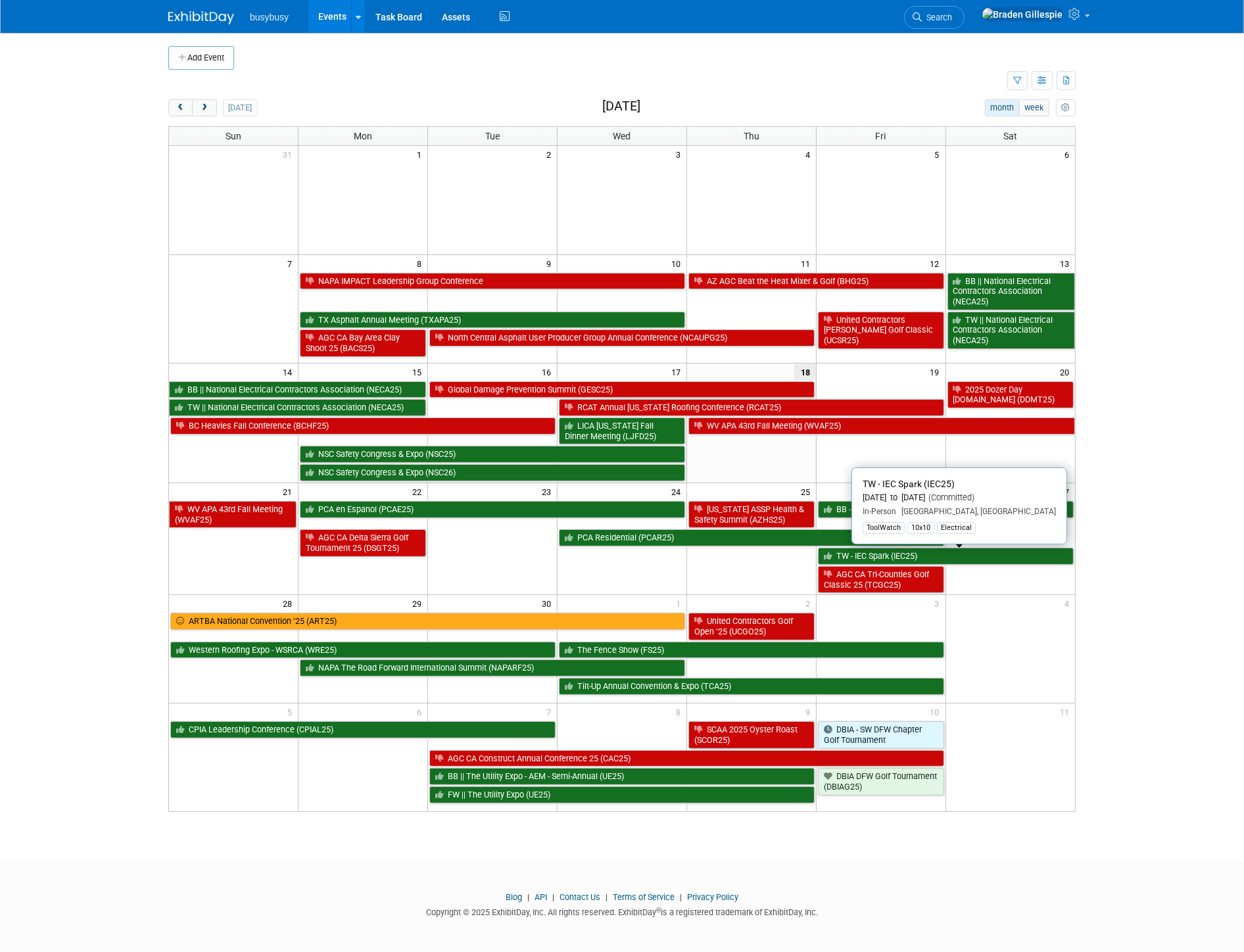
click at [873, 559] on link "TW - IEC Spark (IEC25)" at bounding box center [946, 556] width 255 height 17
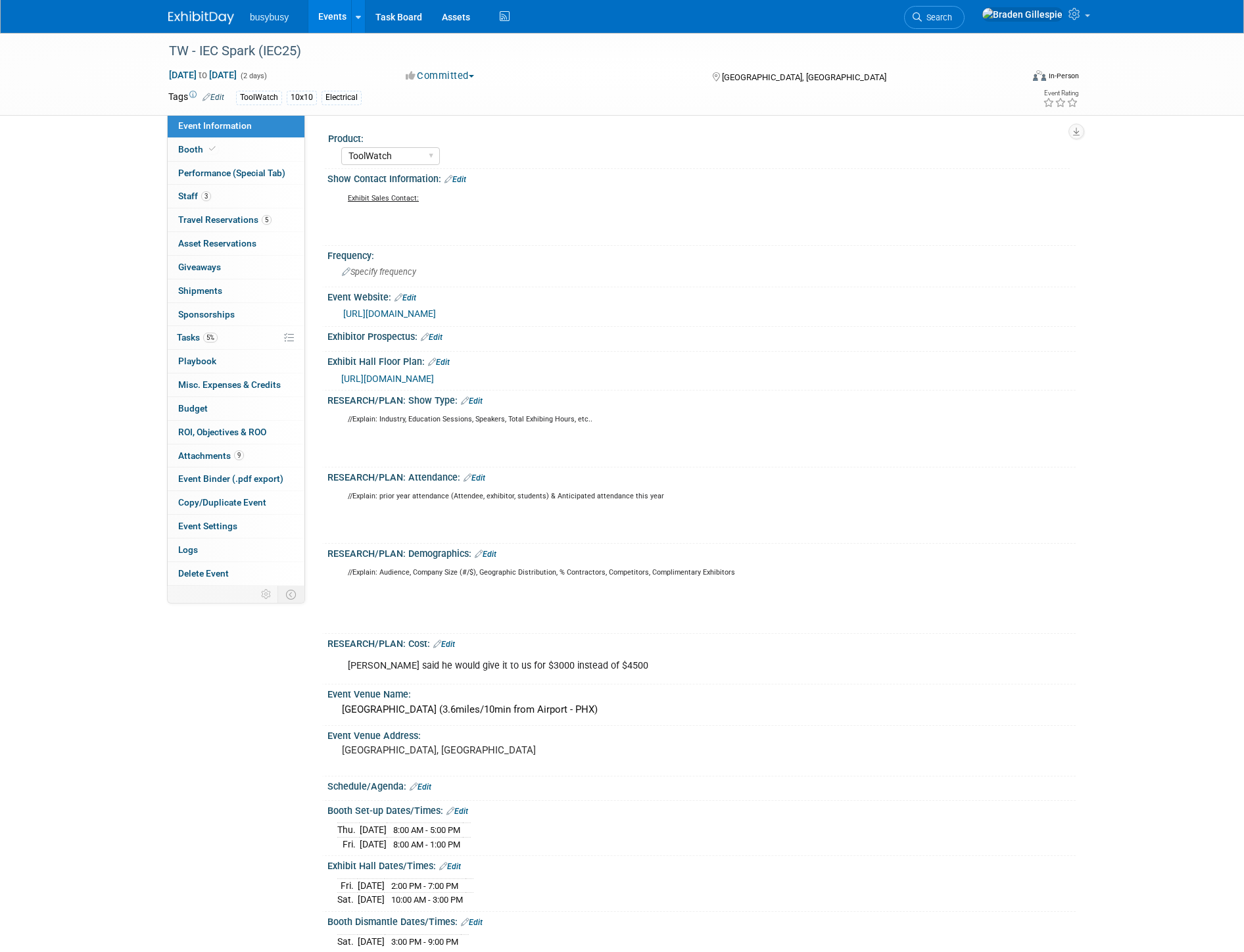
select select "ToolWatch"
click at [952, 17] on span "Search" at bounding box center [937, 17] width 30 height 10
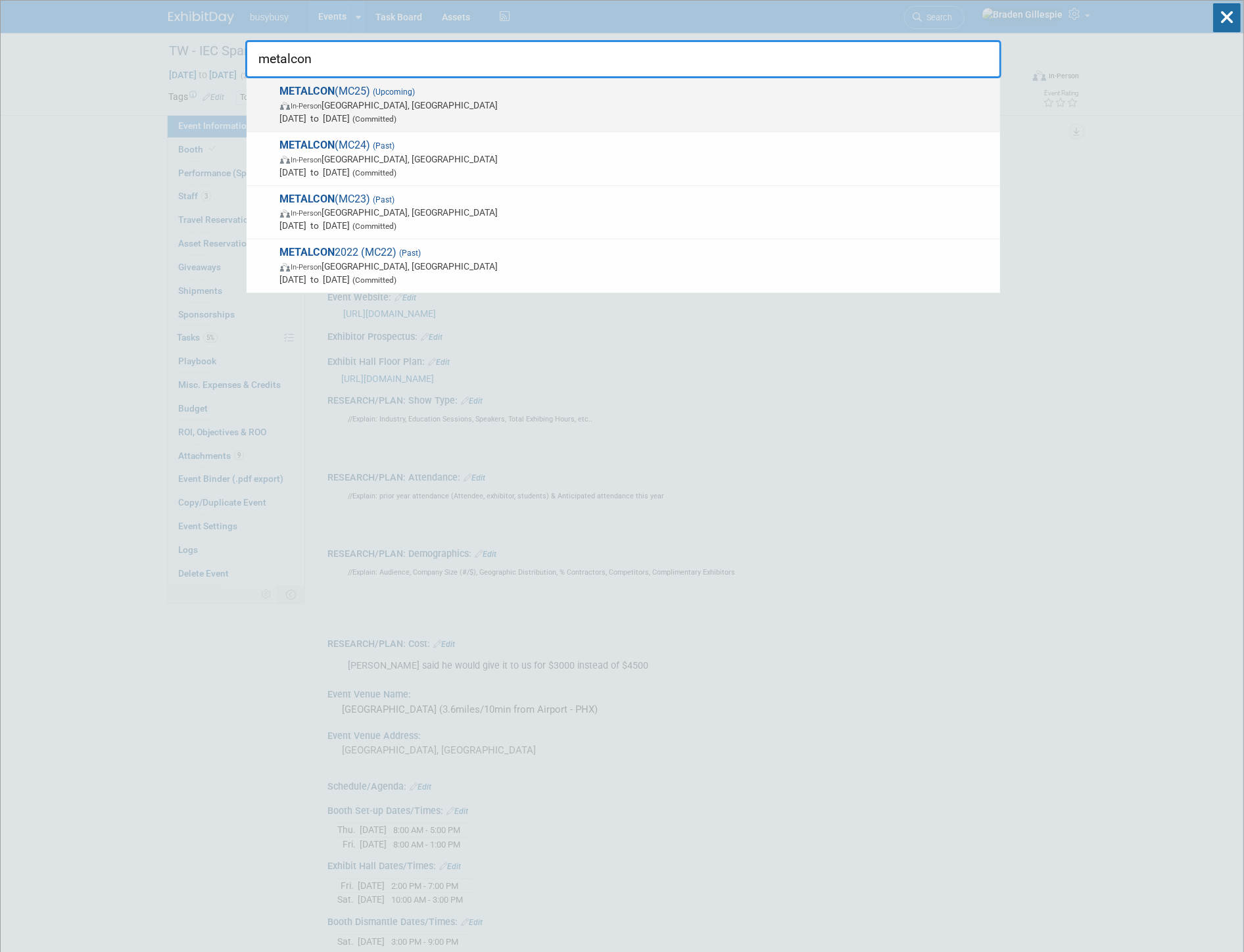
type input "metalcon"
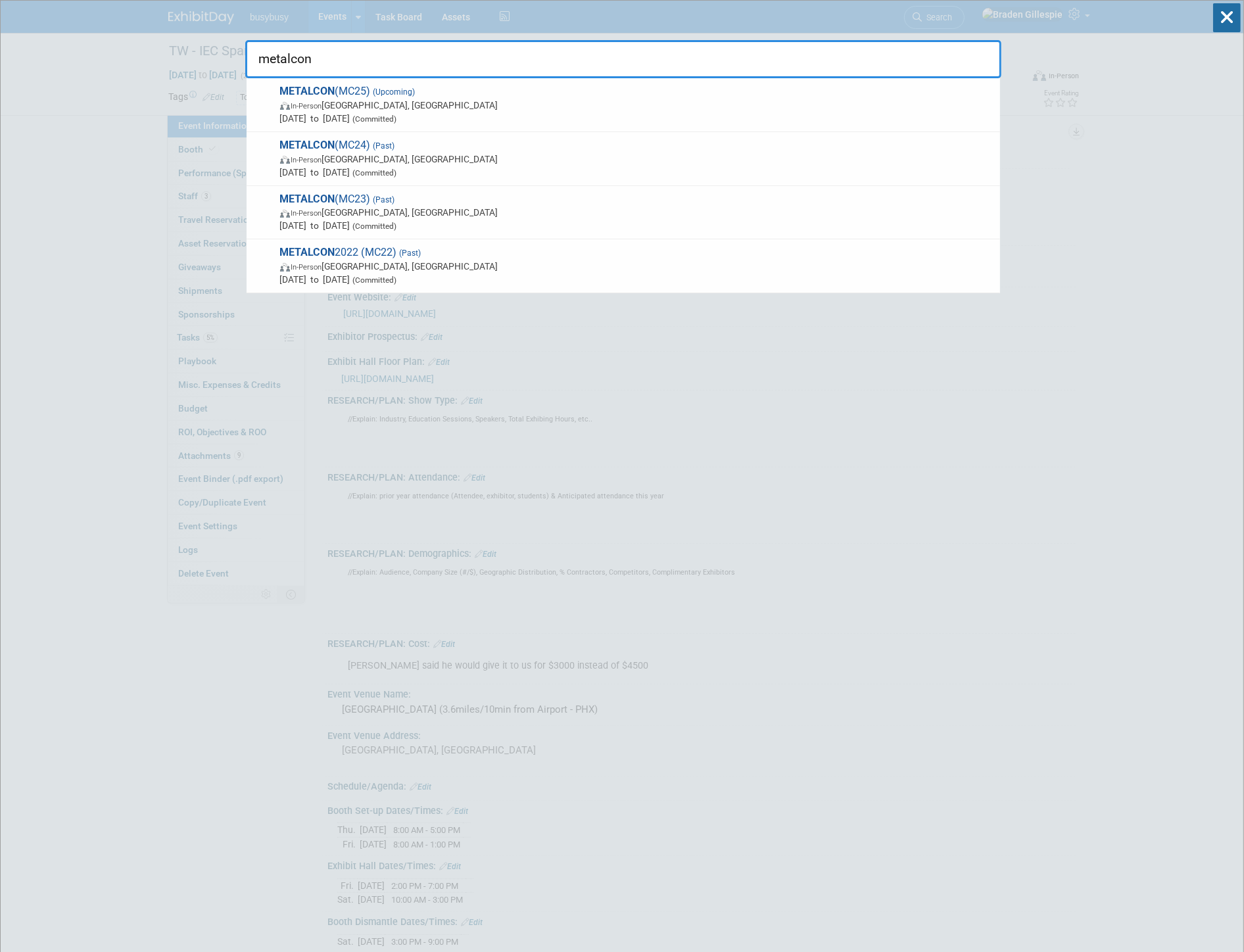
click at [971, 103] on span "In-Person Las Vegas, NV" at bounding box center [636, 105] width 713 height 13
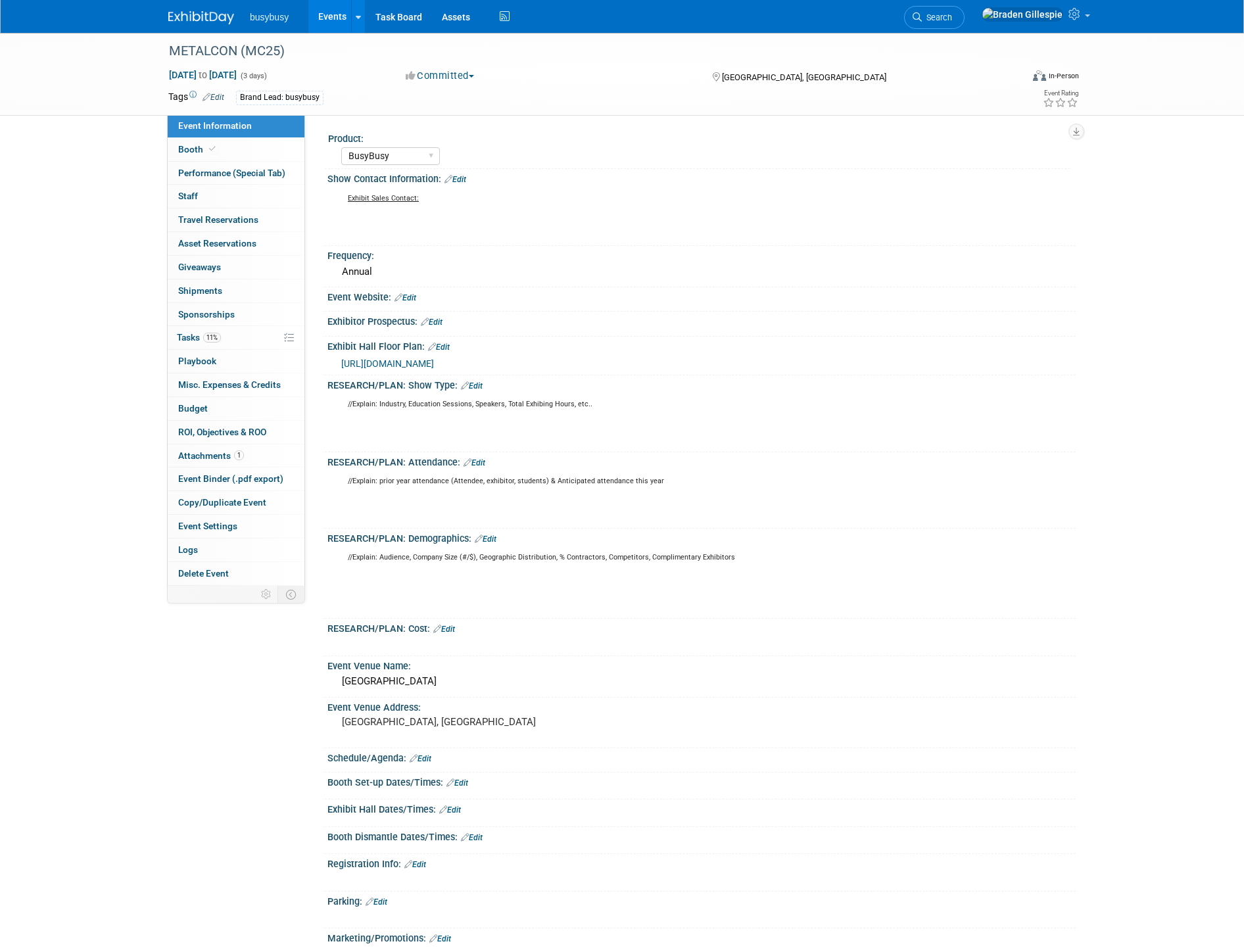
select select "BusyBusy"
click at [240, 363] on link "0 Playbook 0" at bounding box center [236, 361] width 136 height 23
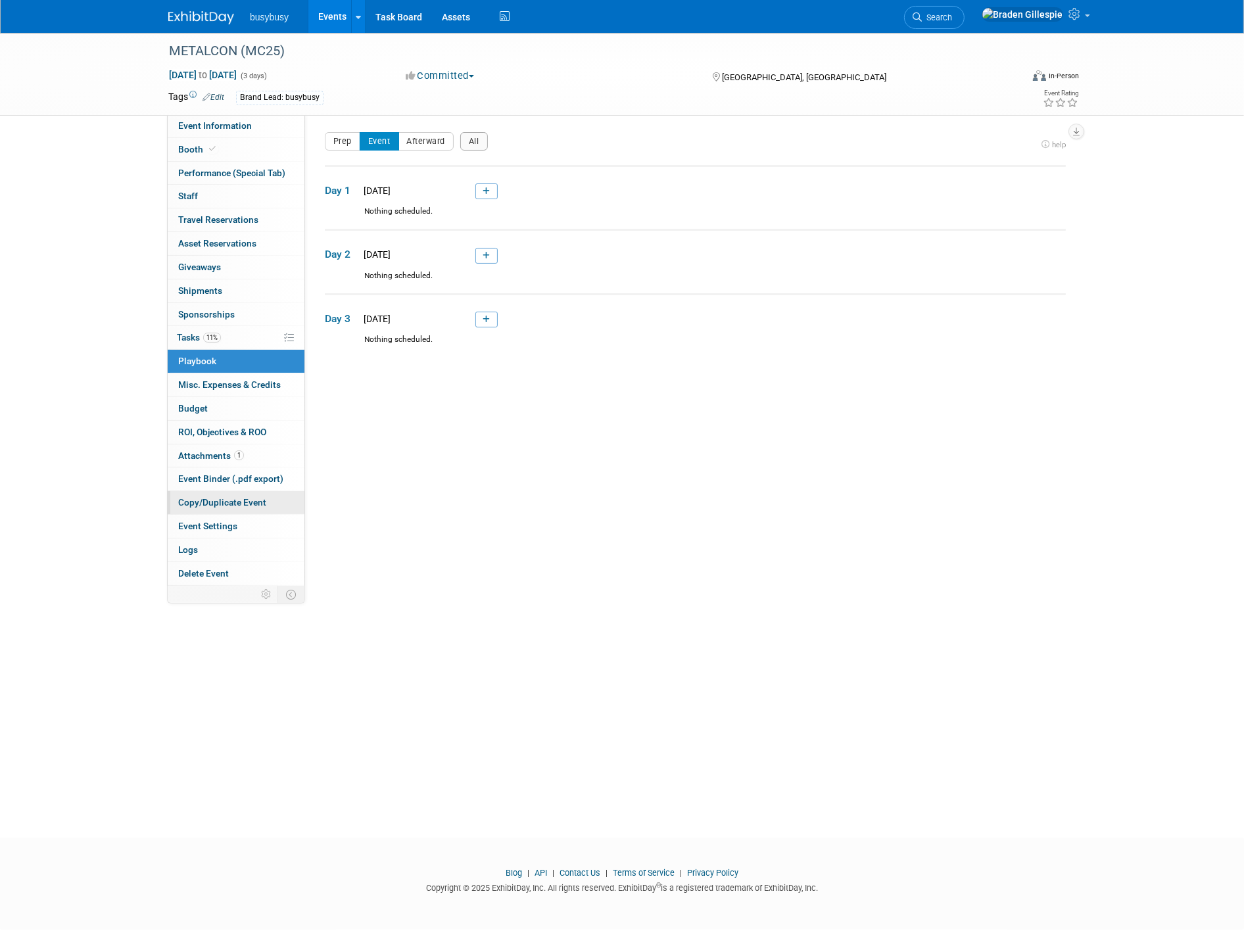
click at [215, 502] on span "Copy/Duplicate Event" at bounding box center [222, 502] width 88 height 10
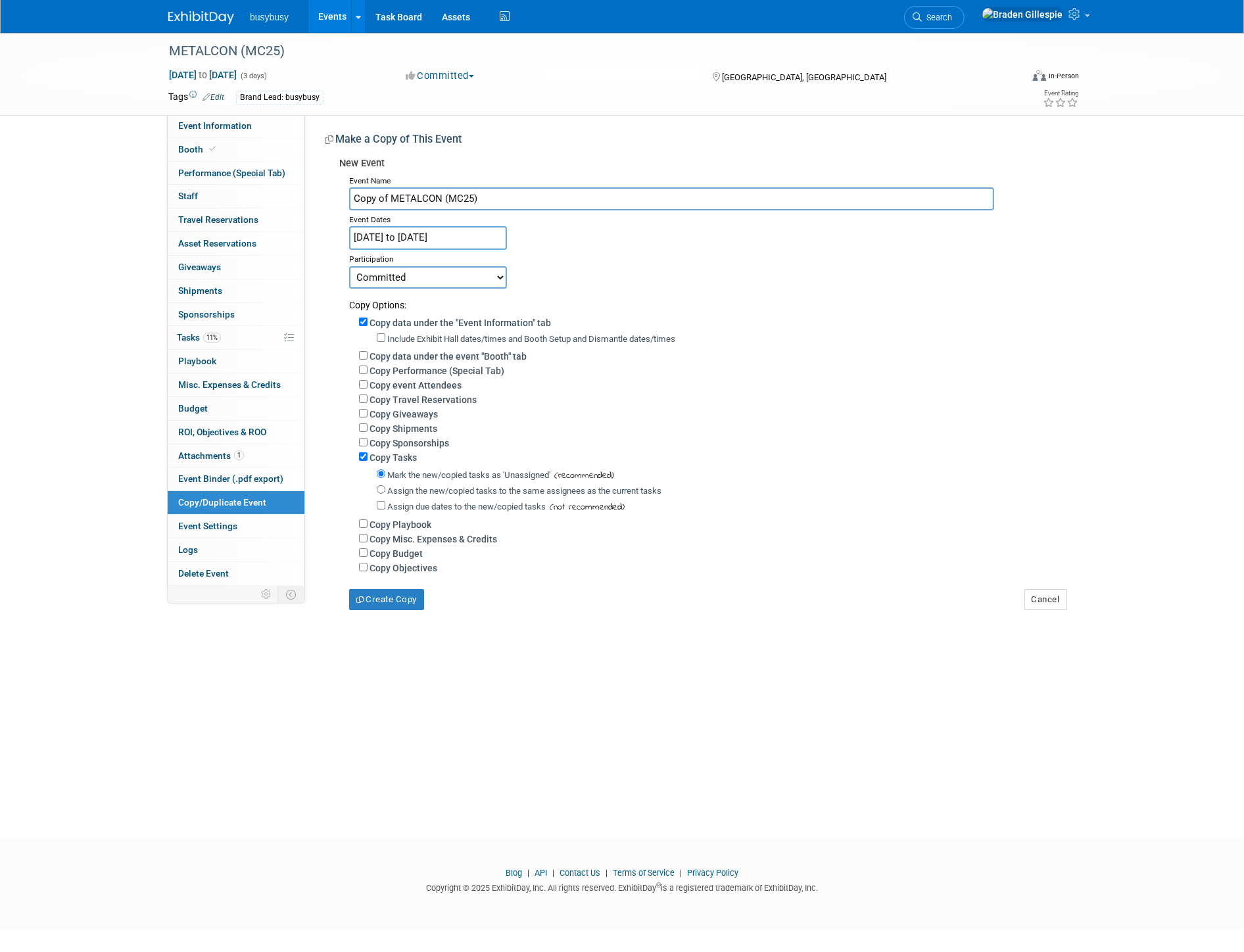
drag, startPoint x: 523, startPoint y: 202, endPoint x: 100, endPoint y: 224, distance: 423.6
click at [100, 224] on div "METALCON (MC25) [DATE] to [DATE] (3 days) [DATE] to [DATE] Committed Committed …" at bounding box center [622, 423] width 1244 height 781
click at [395, 198] on input "Copy of METALCON (MC25)" at bounding box center [671, 198] width 645 height 23
click at [390, 198] on input "Copy of METALCON (MC25)" at bounding box center [671, 198] width 645 height 23
click at [437, 198] on input "METALCON (MC25)" at bounding box center [671, 198] width 645 height 23
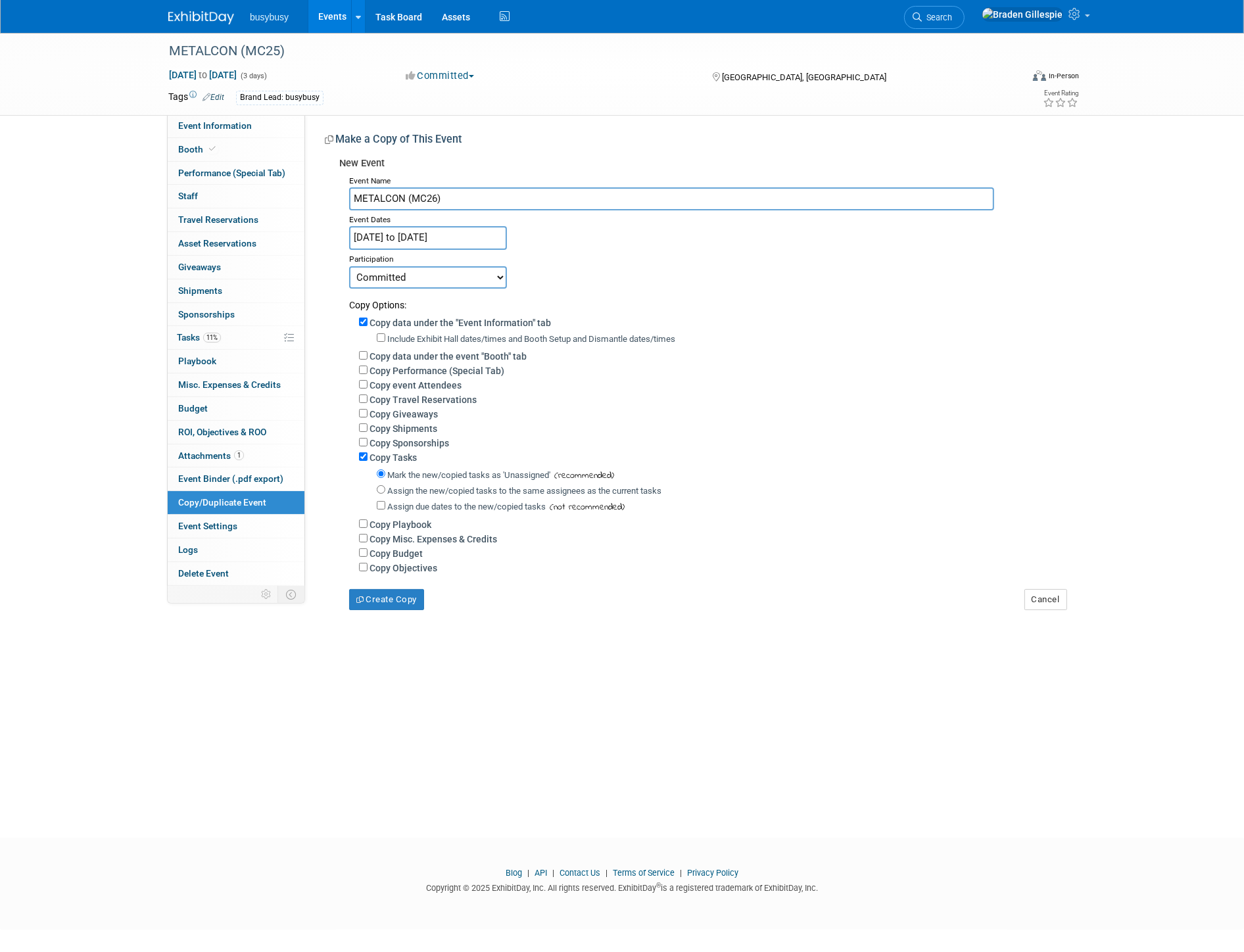
type input "METALCON (MC26)"
click at [460, 234] on input "[DATE] to [DATE]" at bounding box center [428, 237] width 158 height 23
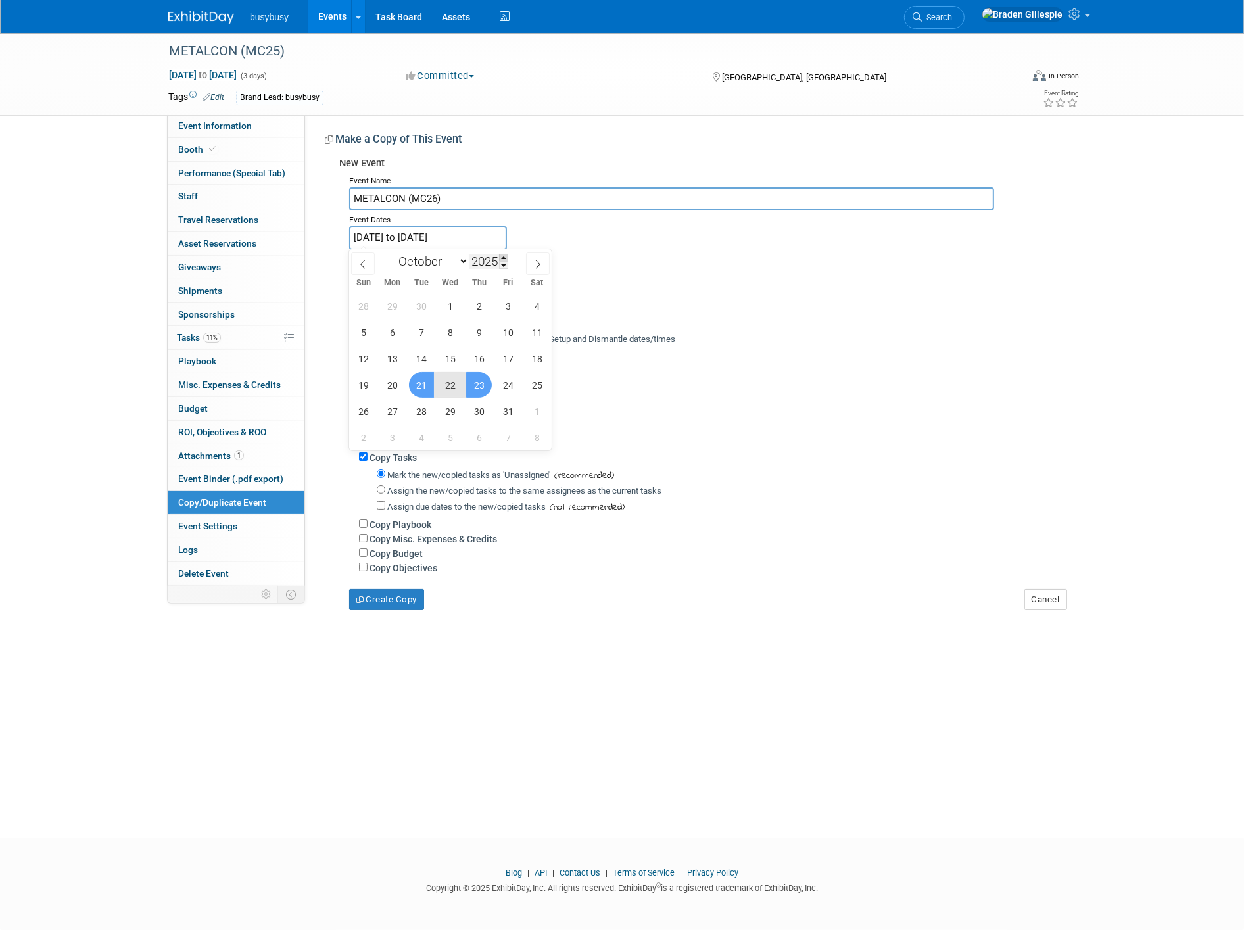
click at [502, 255] on span at bounding box center [504, 258] width 10 height 8
type input "2026"
click at [450, 328] on span "7" at bounding box center [450, 332] width 25 height 25
click at [503, 328] on span "9" at bounding box center [508, 332] width 25 height 25
type input "[DATE] to [DATE]"
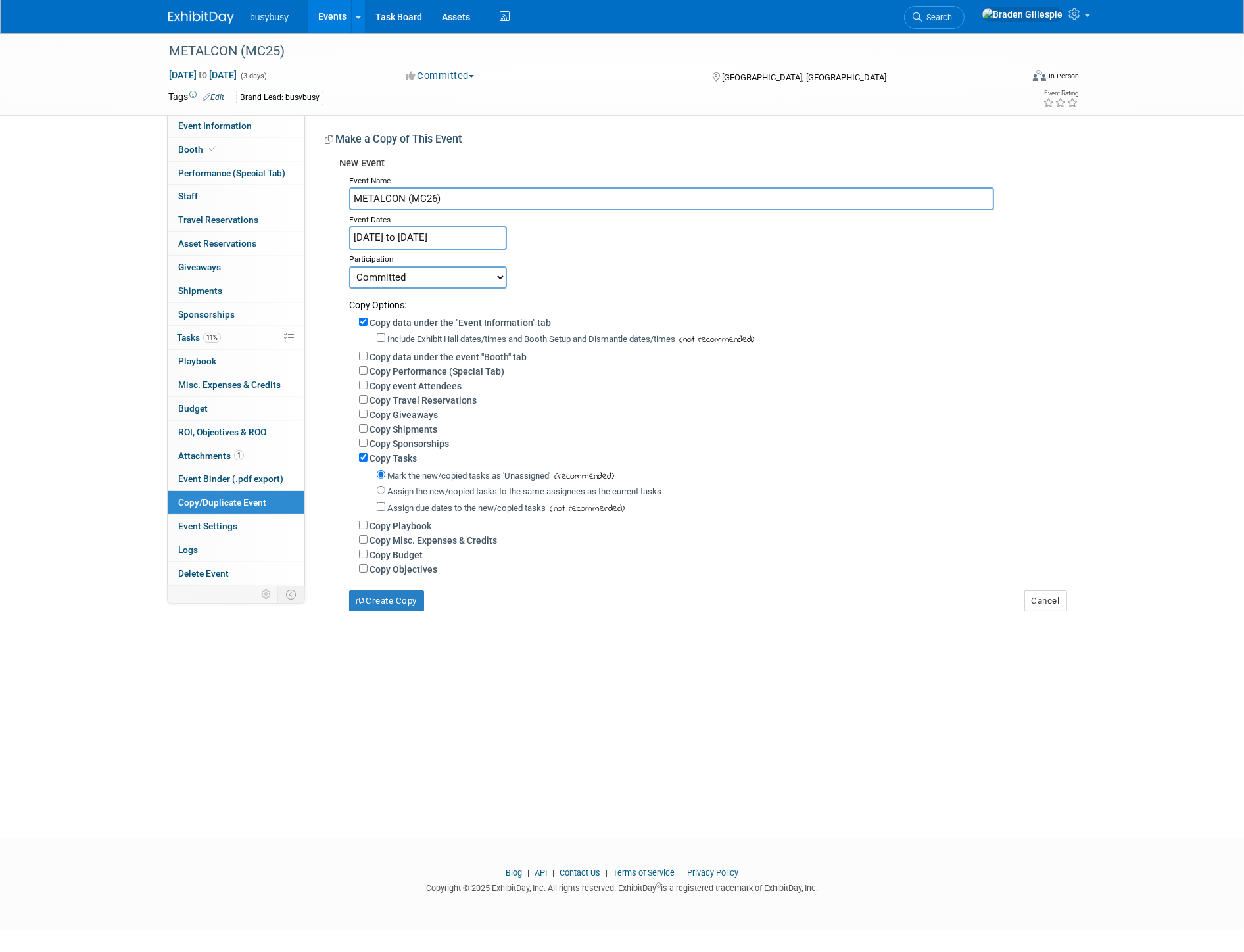
click at [470, 273] on select "Committed Considering Not Going Researching Want to Pending Status Requested to…" at bounding box center [428, 278] width 158 height 22
click at [349, 267] on select "Committed Considering Not Going Researching Want to Pending Status Requested to…" at bounding box center [428, 278] width 158 height 22
click at [413, 597] on button "Create Copy" at bounding box center [386, 601] width 75 height 21
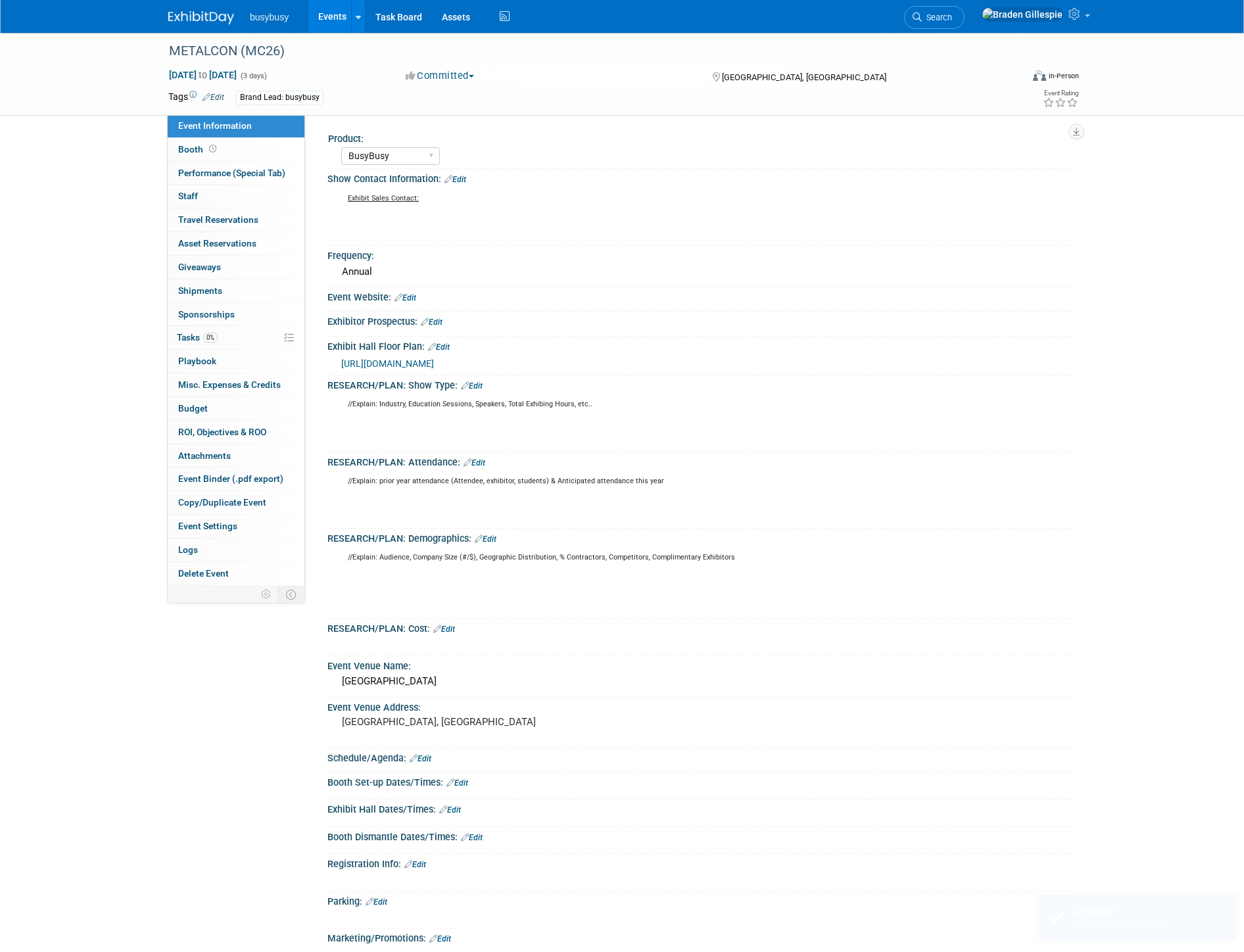
select select "BusyBusy"
click at [478, 679] on div "[GEOGRAPHIC_DATA]" at bounding box center [701, 681] width 728 height 21
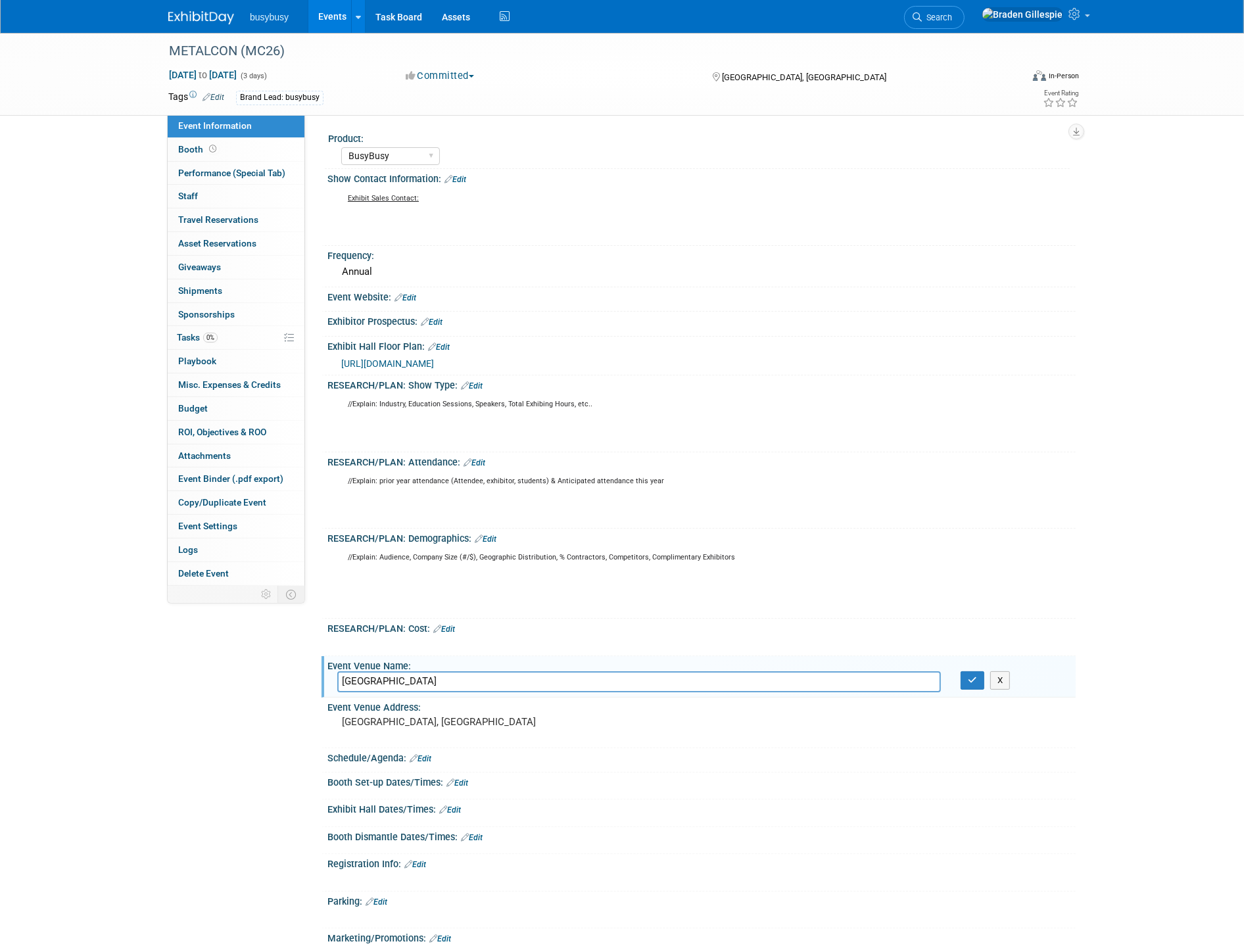
drag, startPoint x: 490, startPoint y: 678, endPoint x: 226, endPoint y: 711, distance: 266.1
click at [226, 711] on div "Event Information Event Info Booth Booth Performance (Special Tab) Performance …" at bounding box center [622, 562] width 927 height 1061
type input "Orange County Convention Center"
click at [436, 704] on div "Event Venue Address:" at bounding box center [701, 705] width 748 height 17
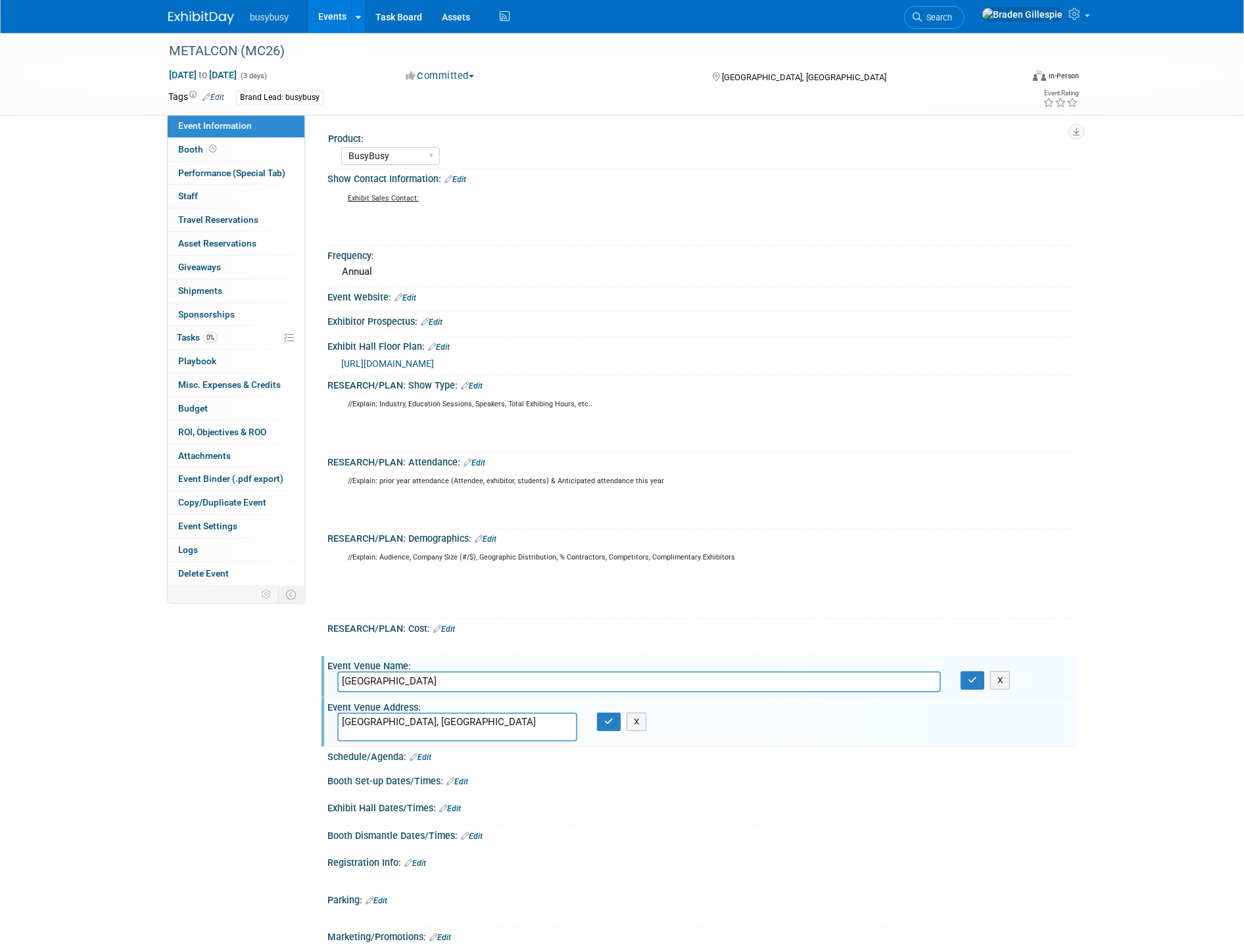
drag, startPoint x: 424, startPoint y: 722, endPoint x: 202, endPoint y: 735, distance: 222.4
click at [198, 735] on div "Event Information Event Info Booth Booth Performance (Special Tab) Performance …" at bounding box center [622, 562] width 927 height 1060
type textarea "[GEOGRAPHIC_DATA], [GEOGRAPHIC_DATA]"
click at [612, 717] on icon "button" at bounding box center [609, 721] width 10 height 9
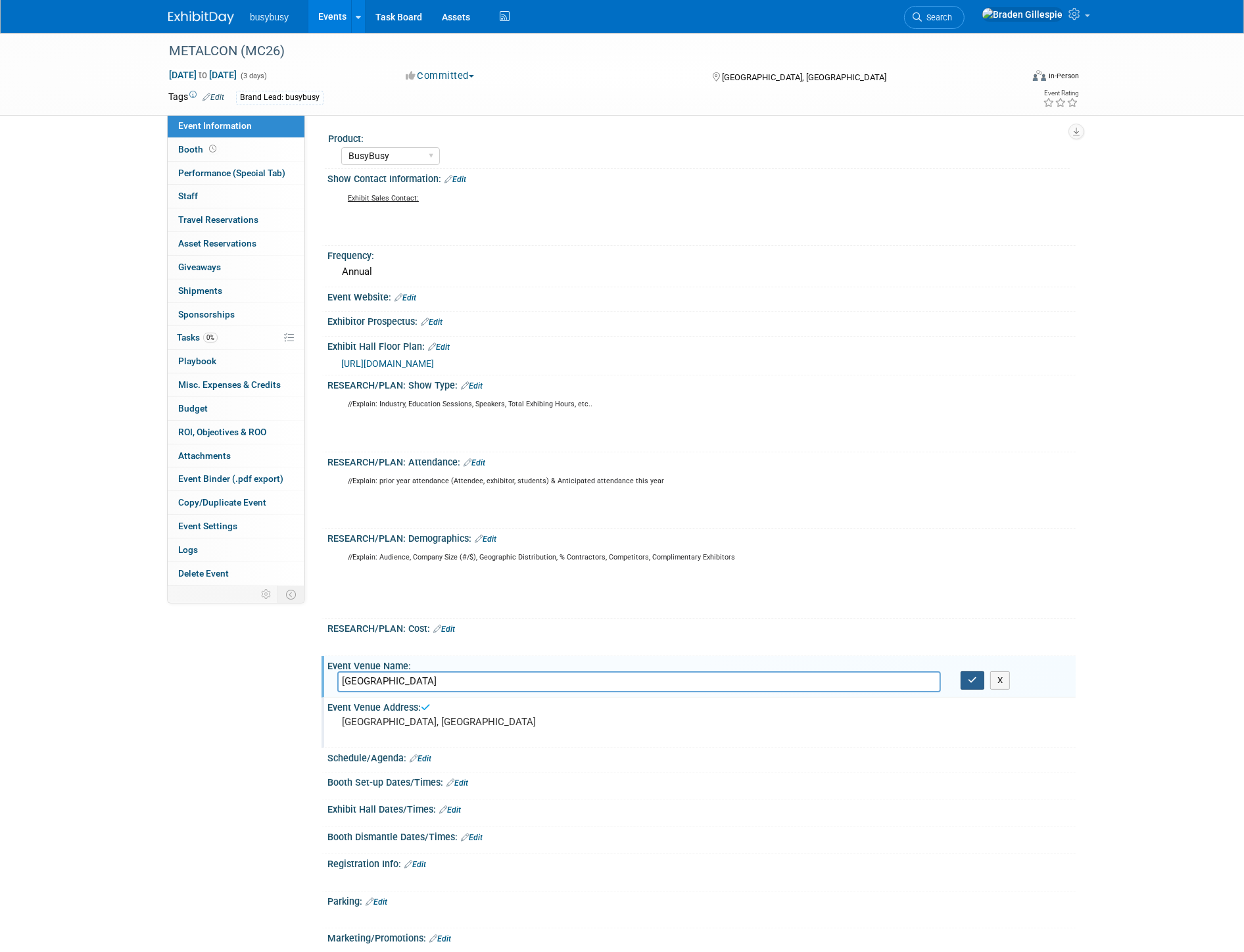
drag, startPoint x: 973, startPoint y: 671, endPoint x: 965, endPoint y: 671, distance: 8.0
click at [970, 676] on icon "button" at bounding box center [973, 680] width 10 height 9
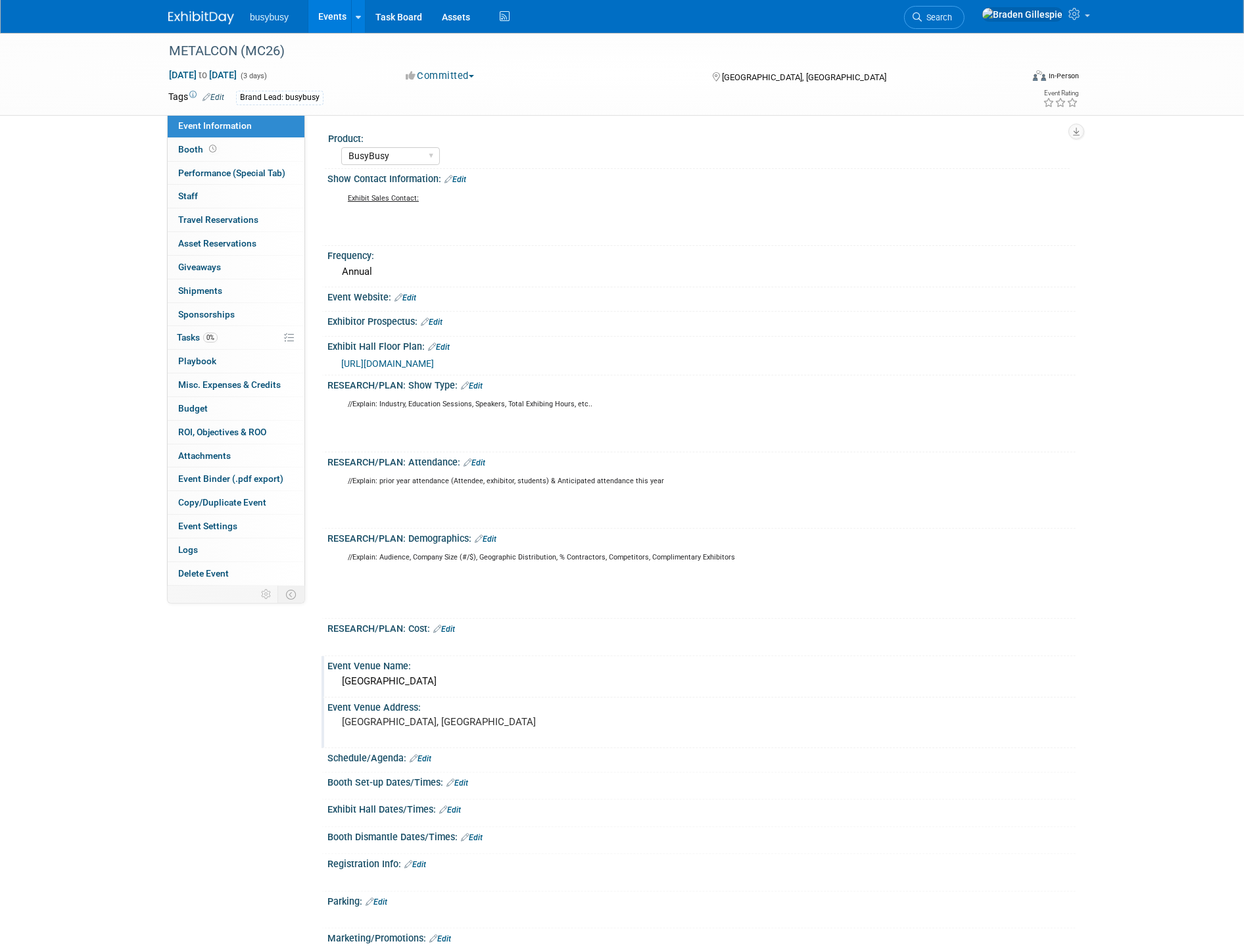
click at [443, 344] on link "Edit" at bounding box center [439, 347] width 21 height 10
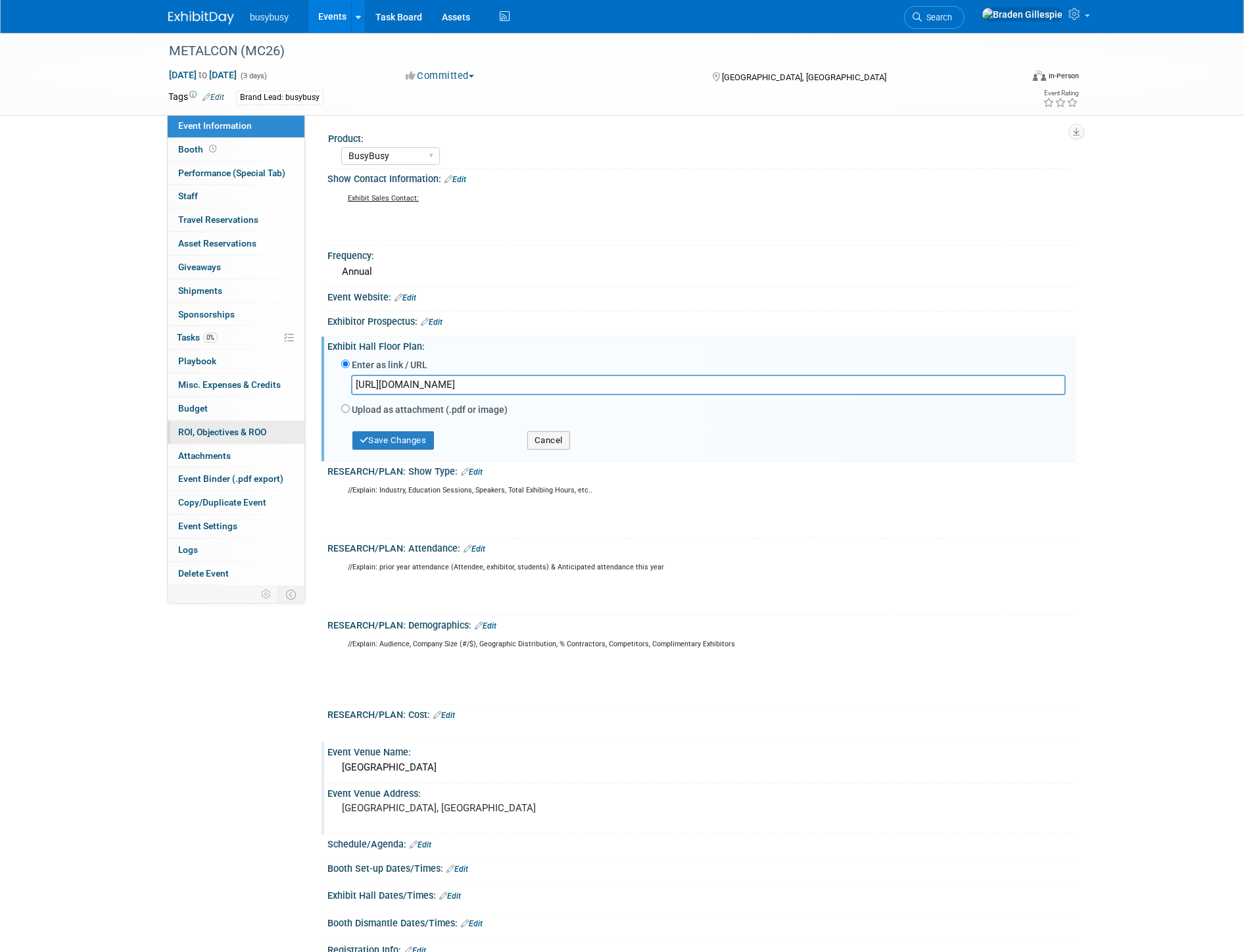
drag, startPoint x: 892, startPoint y: 384, endPoint x: 208, endPoint y: 424, distance: 685.2
click at [208, 424] on div "Event Information Event Info Booth Booth Performance (Special Tab) Performance …" at bounding box center [622, 606] width 927 height 1147
type input "https://metalcon26.mapyourshow.com/8_0/exhview/index.cfm"
drag, startPoint x: 422, startPoint y: 439, endPoint x: 409, endPoint y: 440, distance: 13.0
click at [419, 440] on button "Save Changes" at bounding box center [393, 440] width 82 height 18
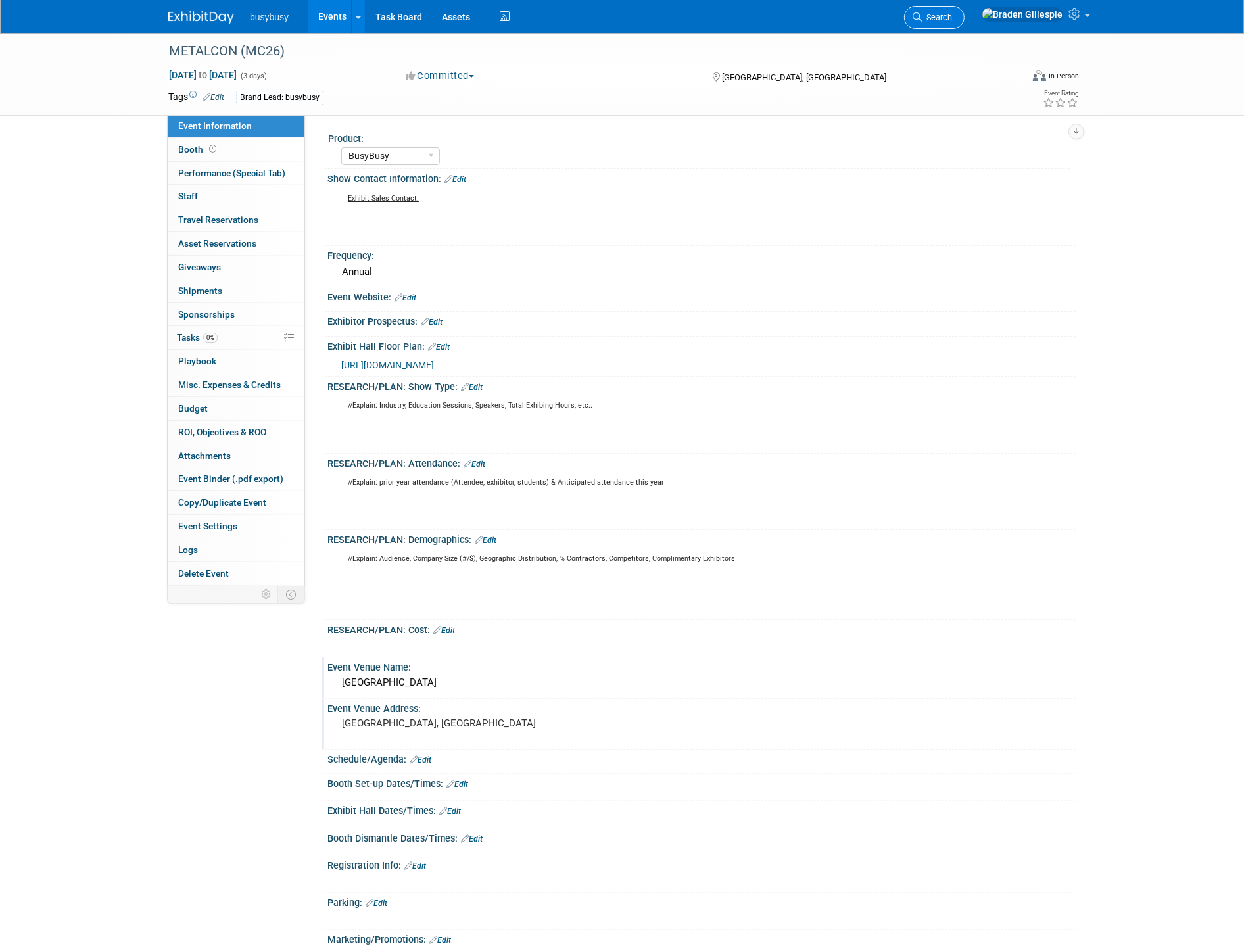
click at [952, 16] on span "Search" at bounding box center [937, 17] width 30 height 10
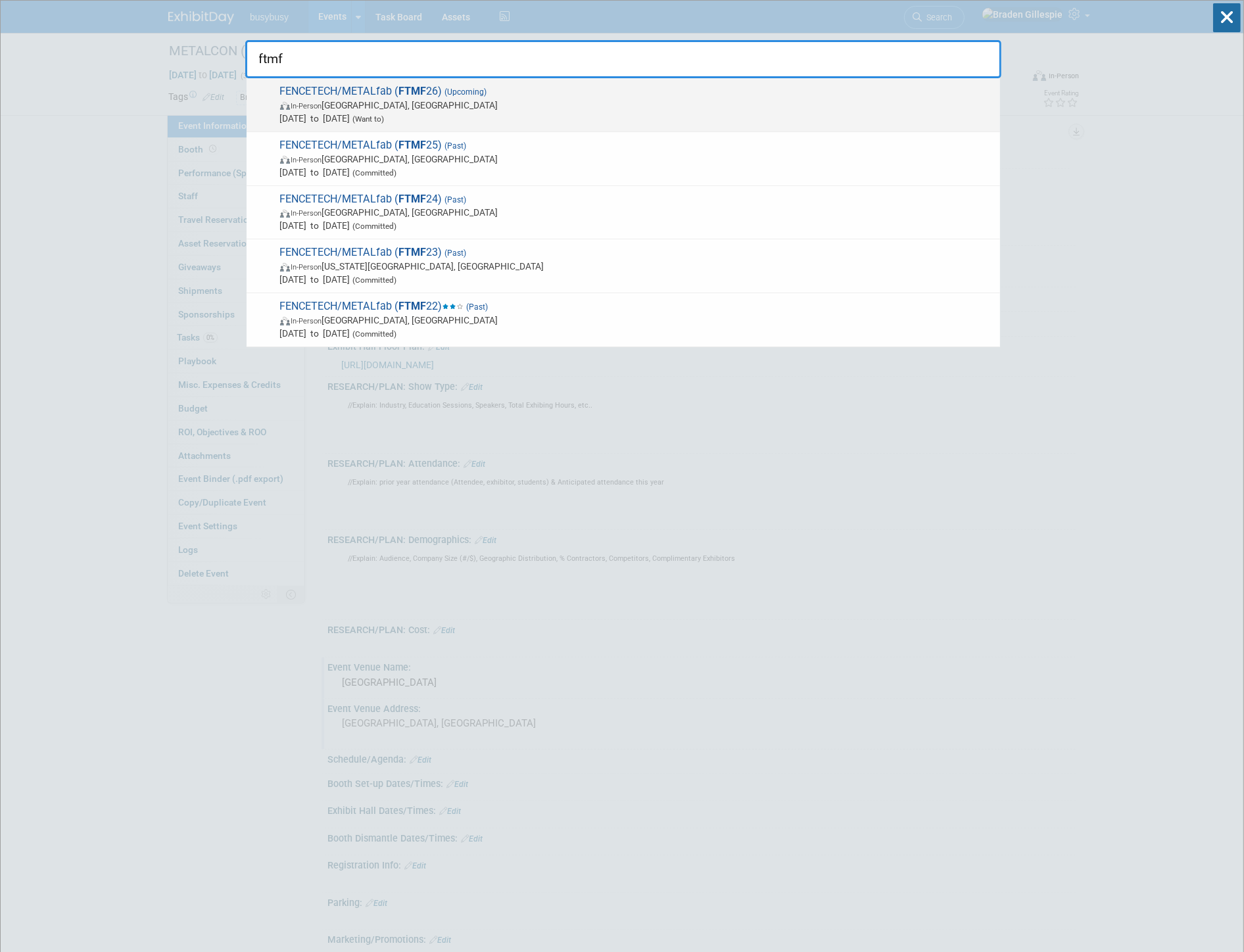
type input "ftmf"
click at [850, 86] on span "FENCETECH/METALfab ( FTMF 26) (Upcoming) In-Person Indianapolis, IN Feb 4, 2026…" at bounding box center [635, 105] width 717 height 40
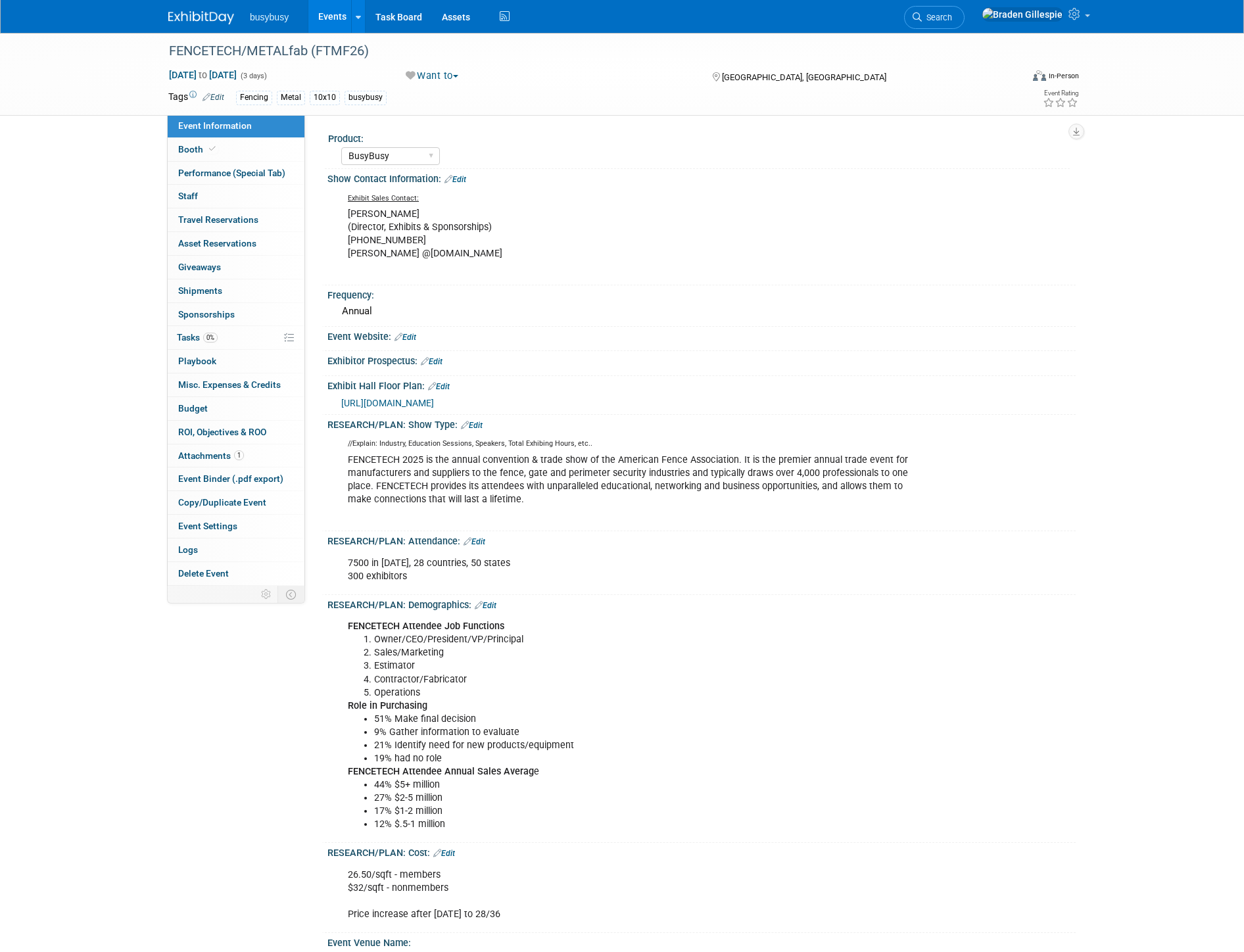
select select "BusyBusy"
click at [198, 152] on span "Booth" at bounding box center [198, 149] width 40 height 10
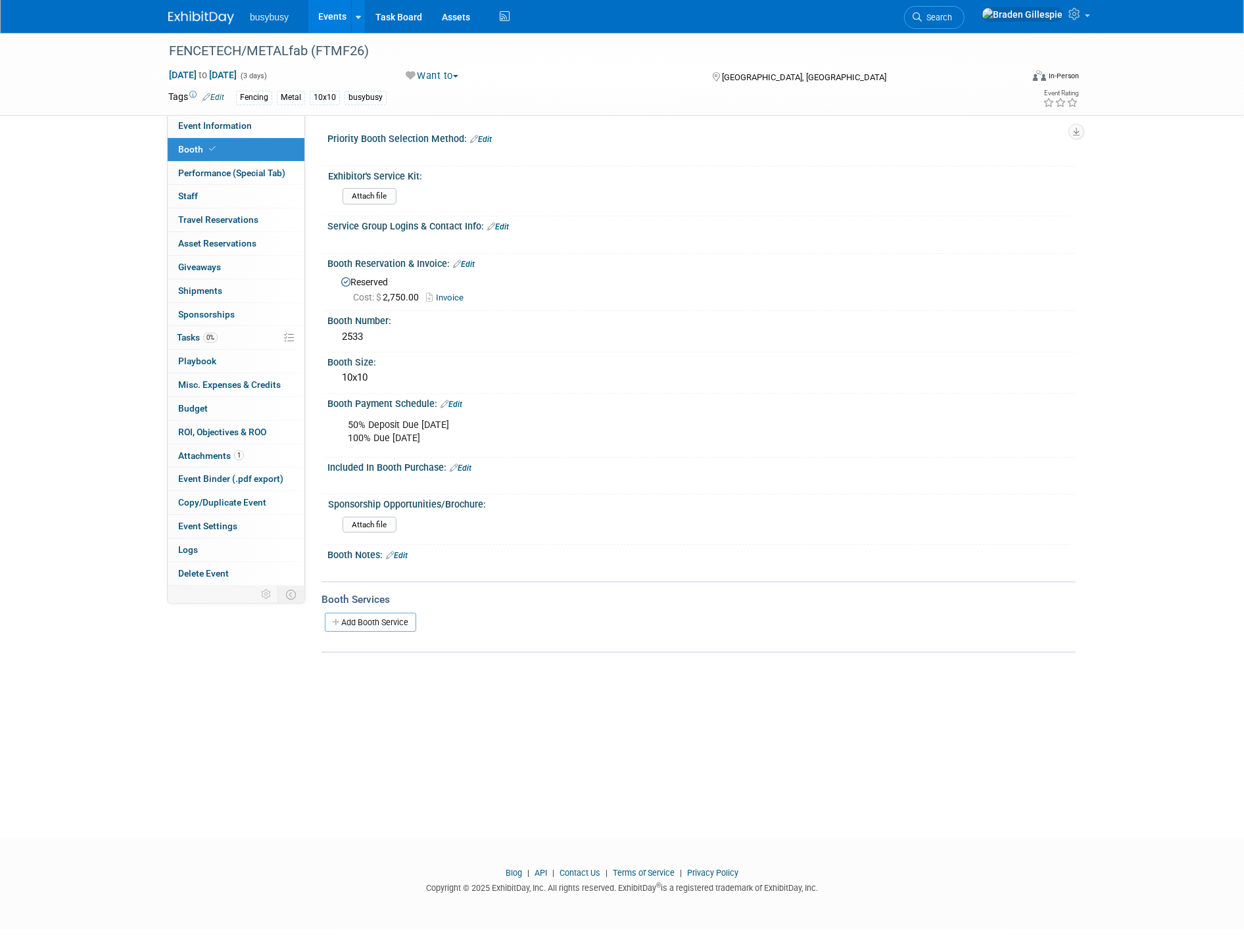
click at [455, 400] on link "Edit" at bounding box center [451, 405] width 21 height 10
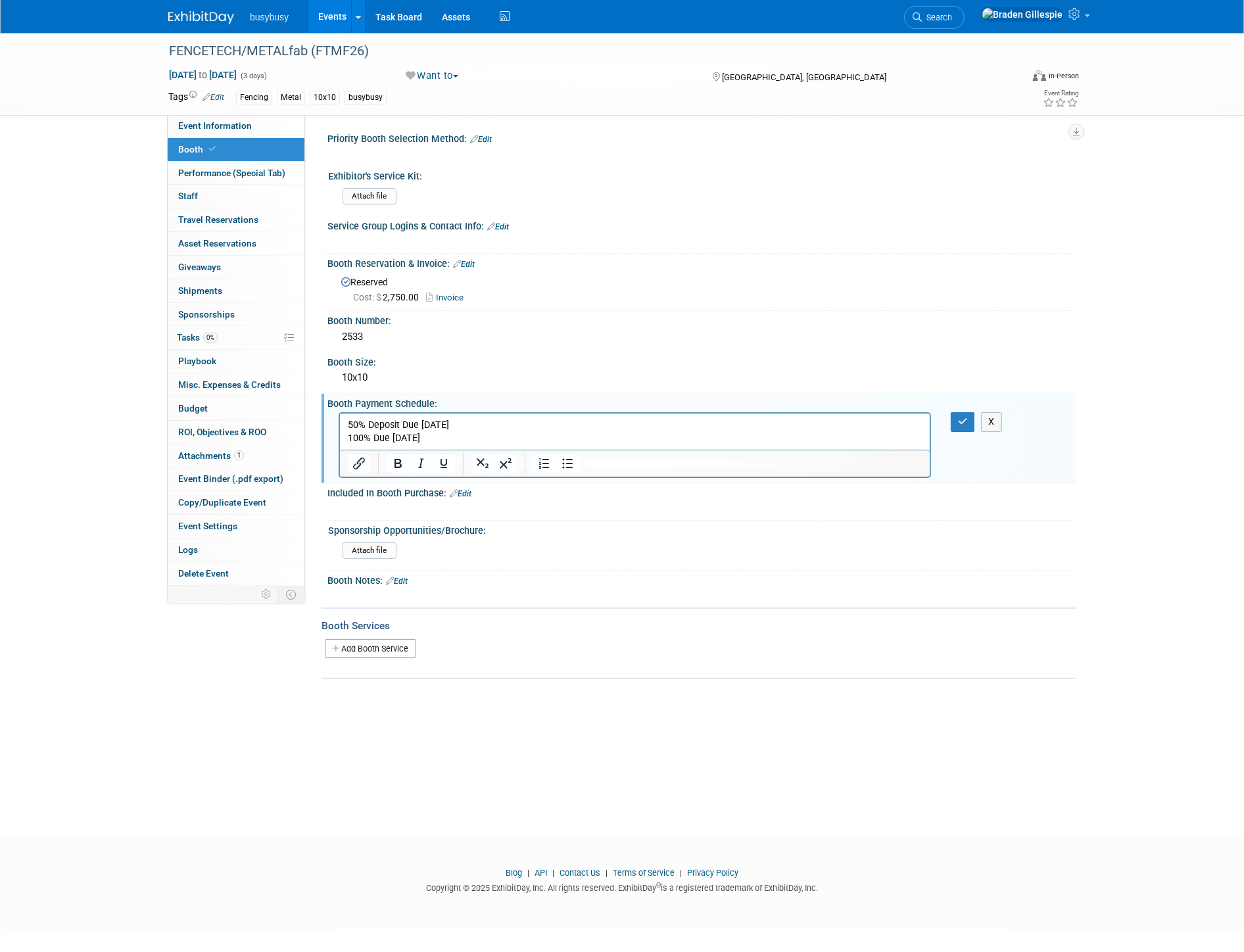
click at [484, 424] on p "50% Deposit Due [DATE] 100% Due [DATE]" at bounding box center [635, 432] width 574 height 26
click at [958, 418] on icon "button" at bounding box center [963, 421] width 10 height 10
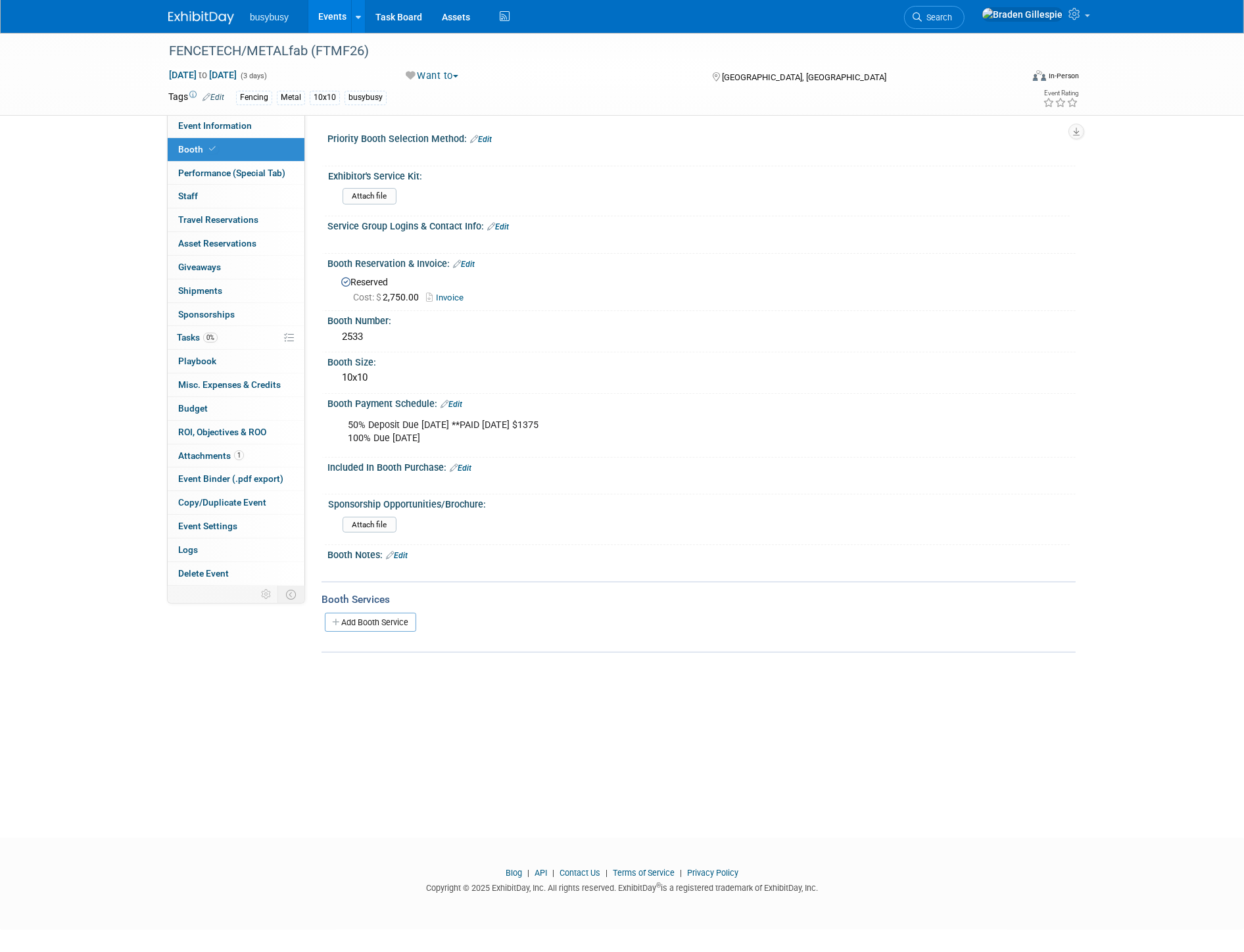
click at [209, 21] on div "busybusy Events Add Event Bulk Upload Events Shareable Event Boards Recently Vi…" at bounding box center [622, 16] width 927 height 33
click at [209, 21] on img at bounding box center [201, 17] width 66 height 13
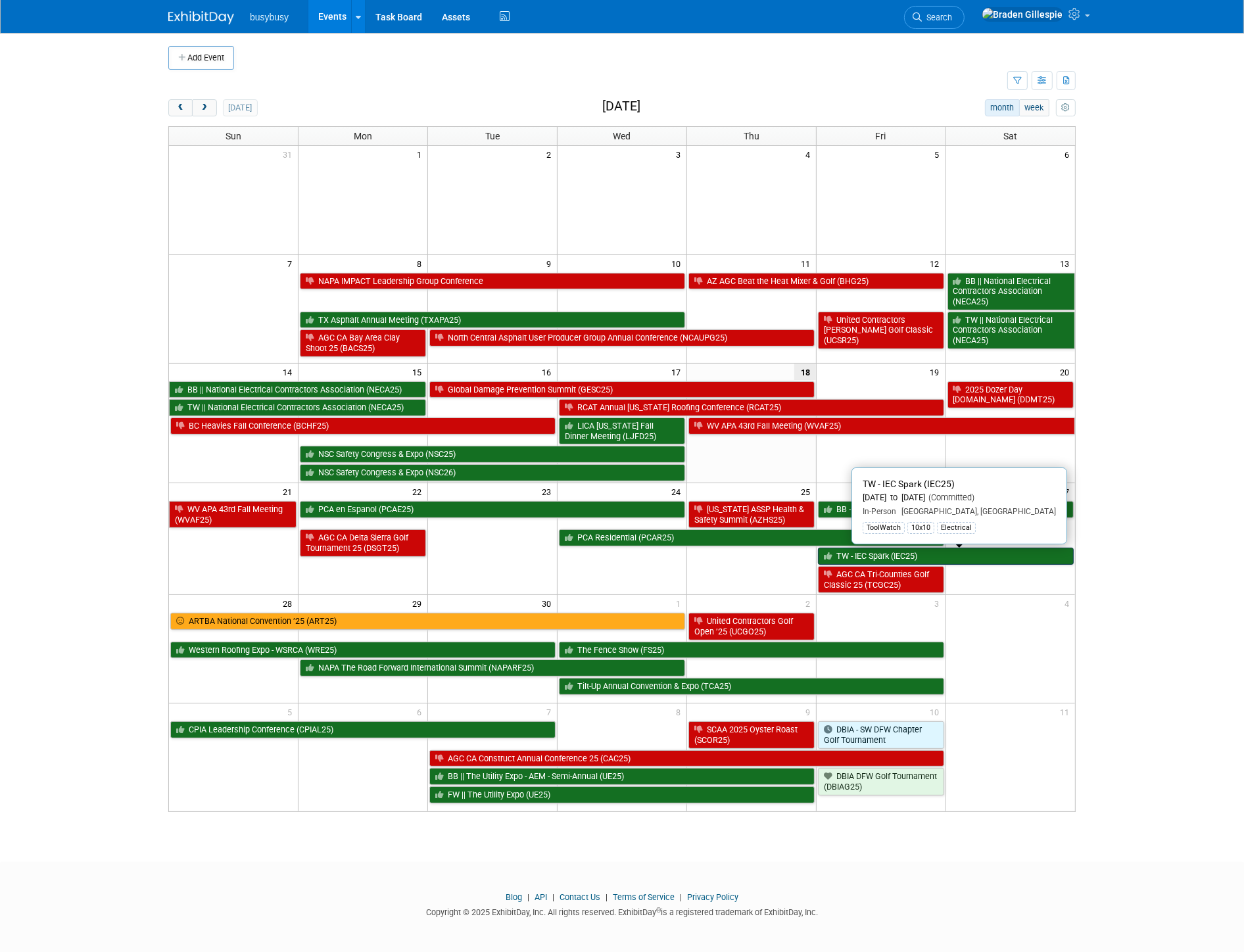
click at [900, 562] on link "TW - IEC Spark (IEC25)" at bounding box center [946, 556] width 255 height 17
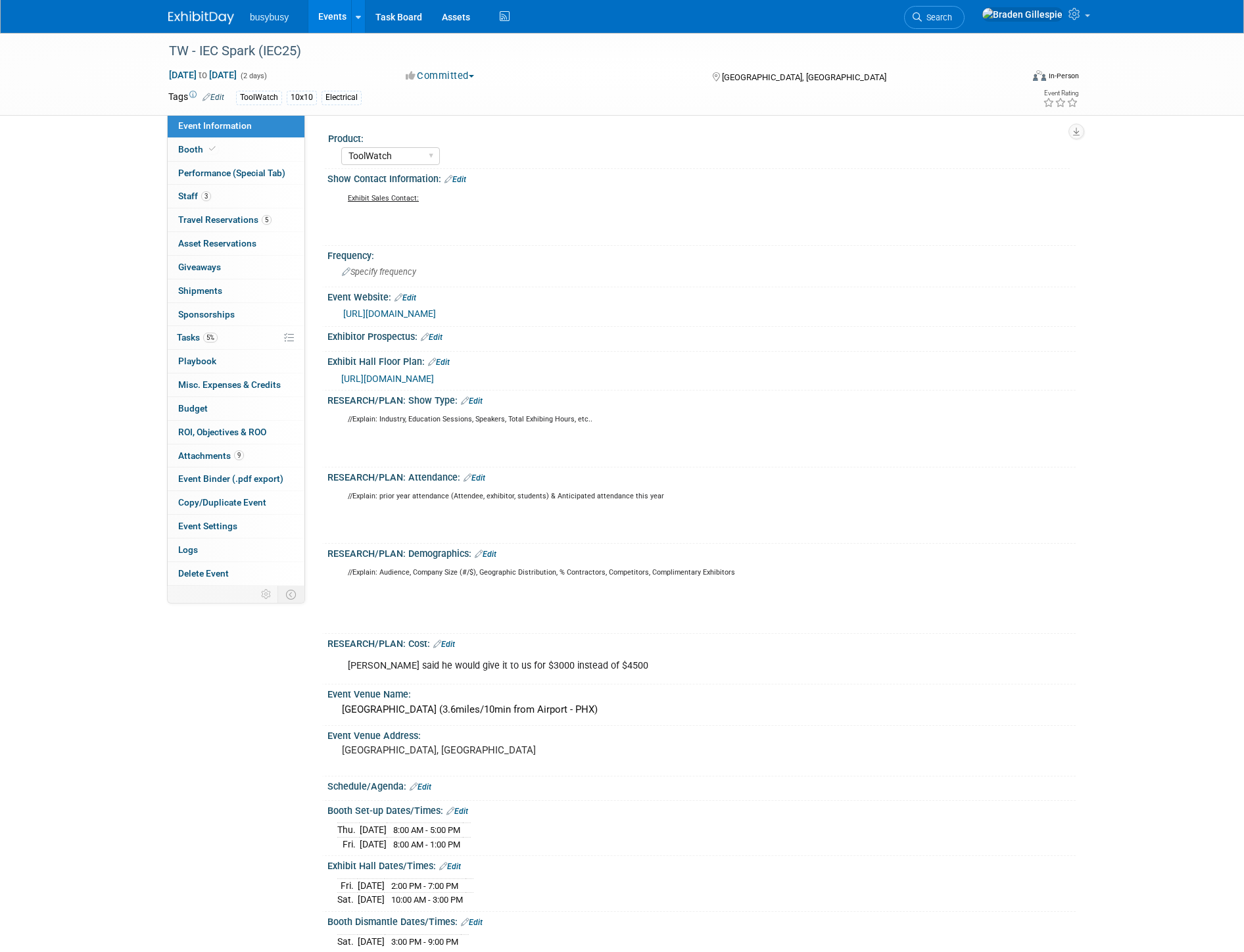
select select "ToolWatch"
click at [256, 219] on span "Travel Reservations 5" at bounding box center [225, 219] width 94 height 10
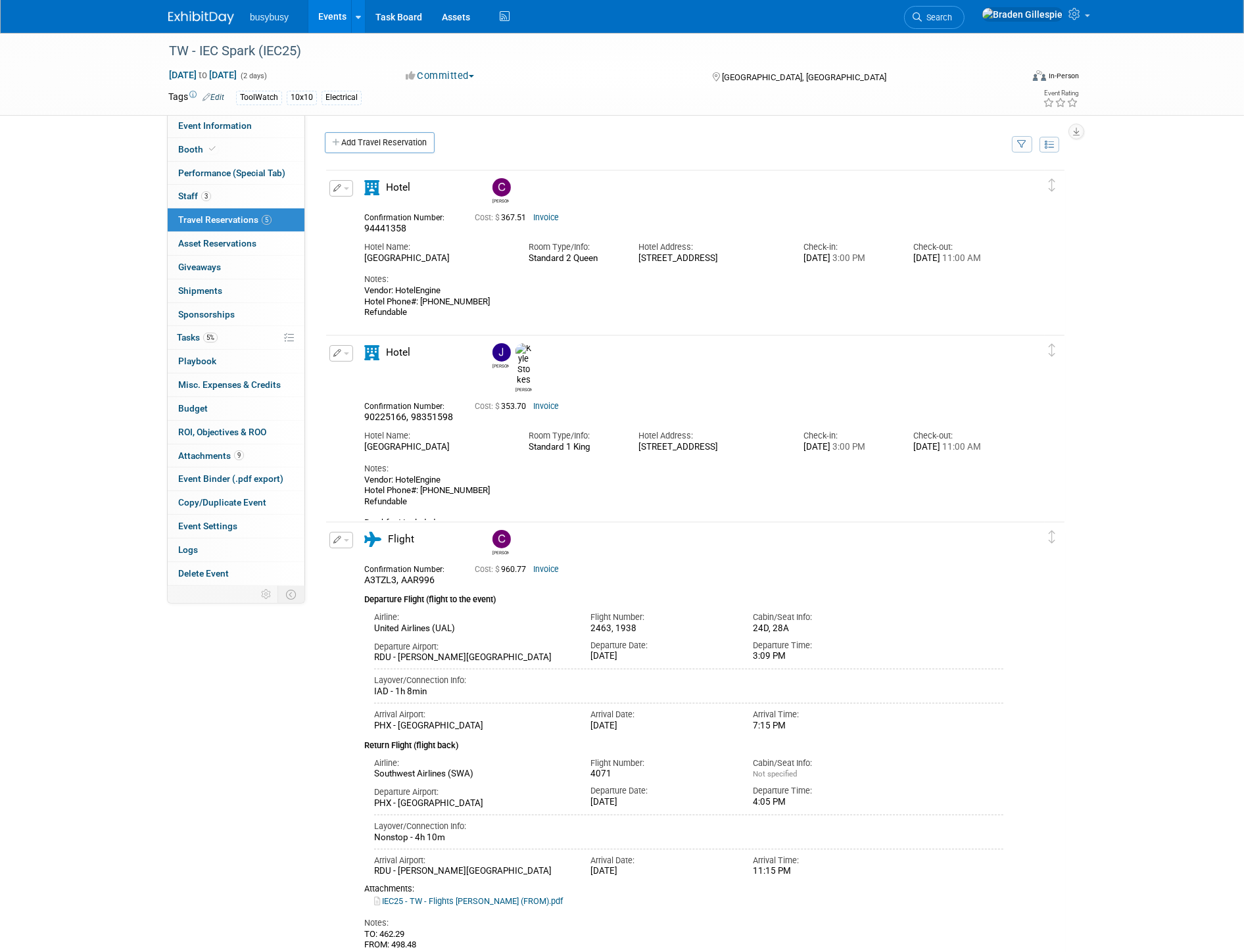
click at [374, 144] on link "Add Travel Reservation" at bounding box center [379, 143] width 109 height 21
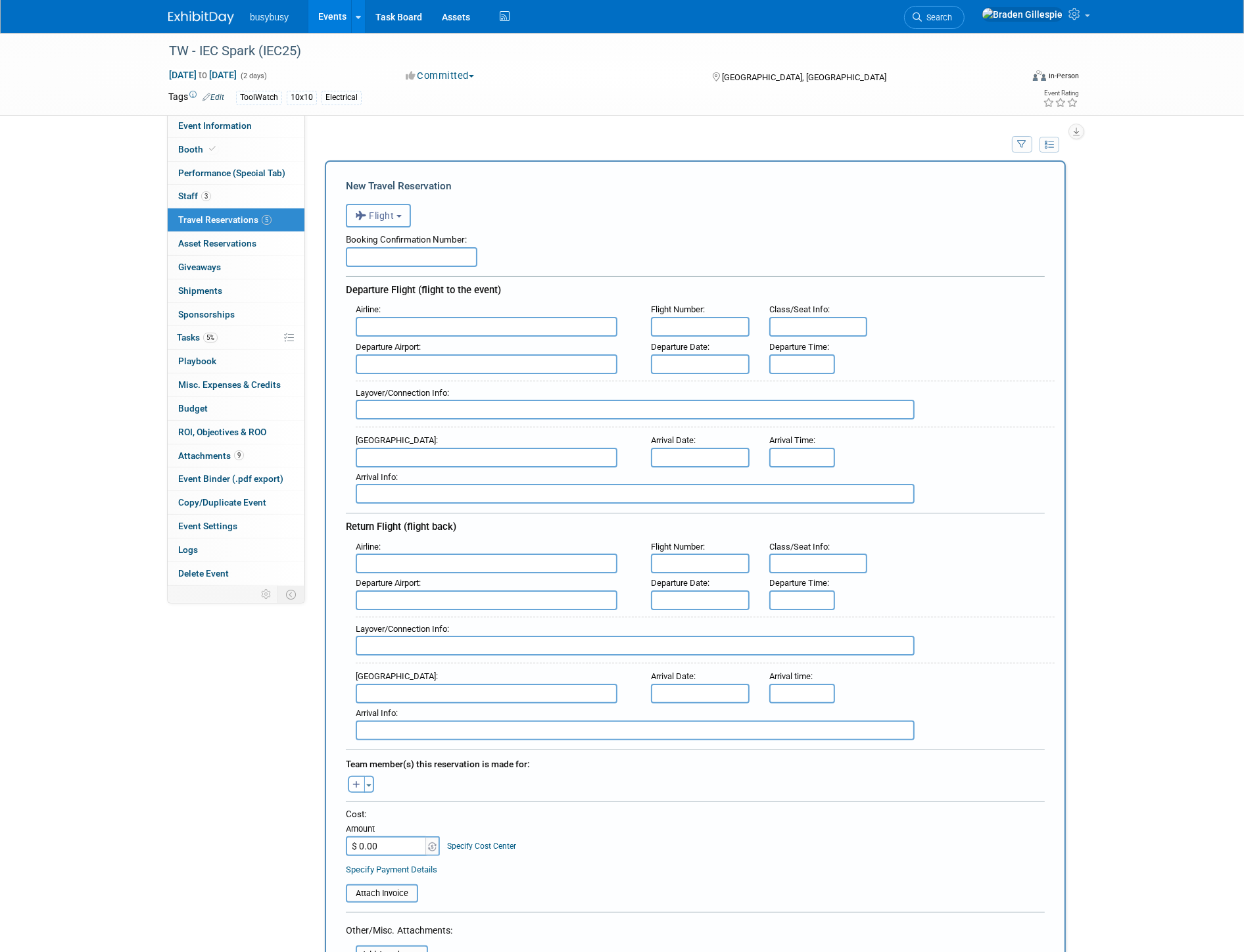
drag, startPoint x: 383, startPoint y: 213, endPoint x: 386, endPoint y: 248, distance: 35.1
click at [382, 213] on span "Flight" at bounding box center [375, 215] width 40 height 10
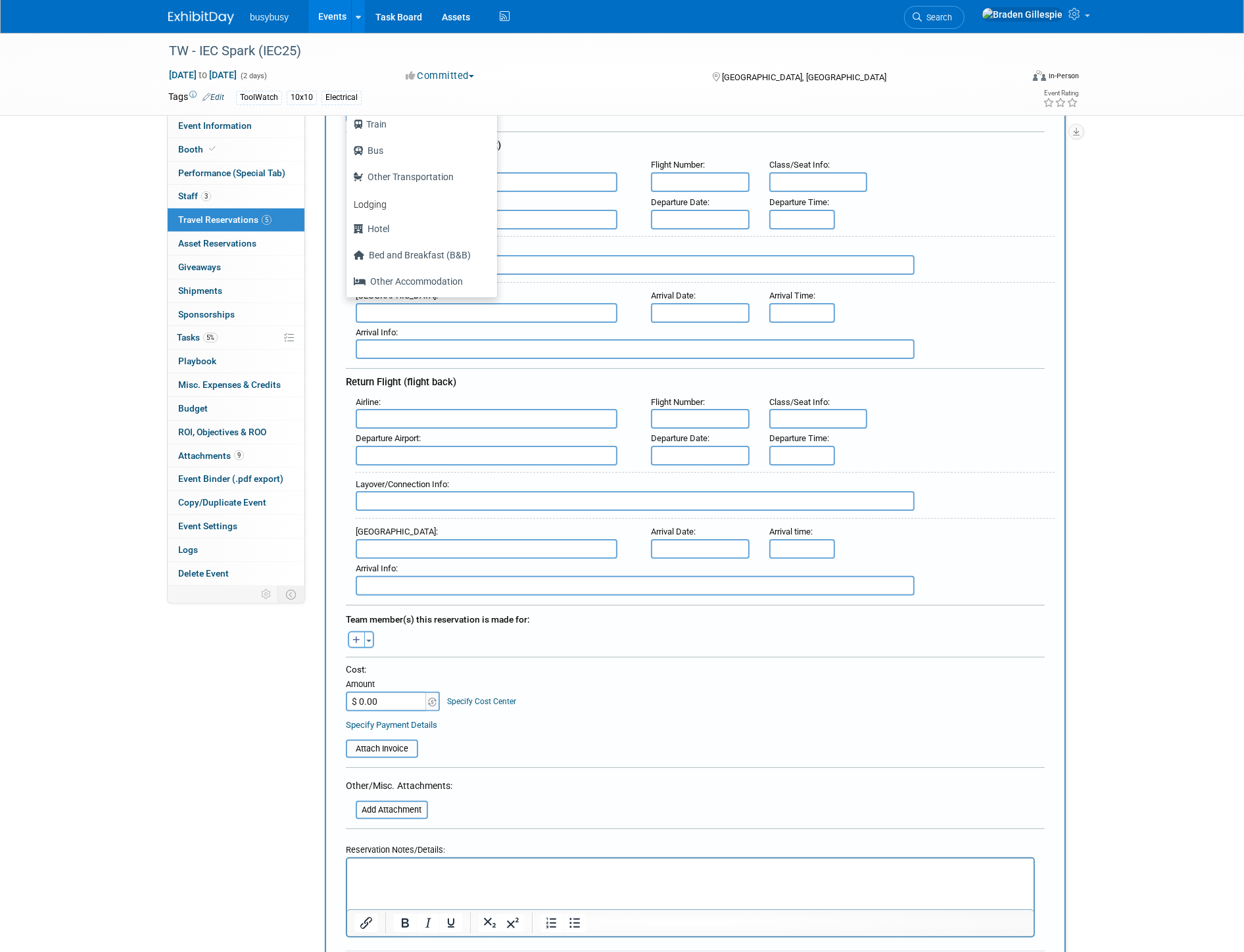
scroll to position [146, 0]
click at [398, 217] on label "Hotel" at bounding box center [418, 228] width 131 height 21
click at [348, 221] on input "Hotel" at bounding box center [344, 225] width 9 height 9
select select "6"
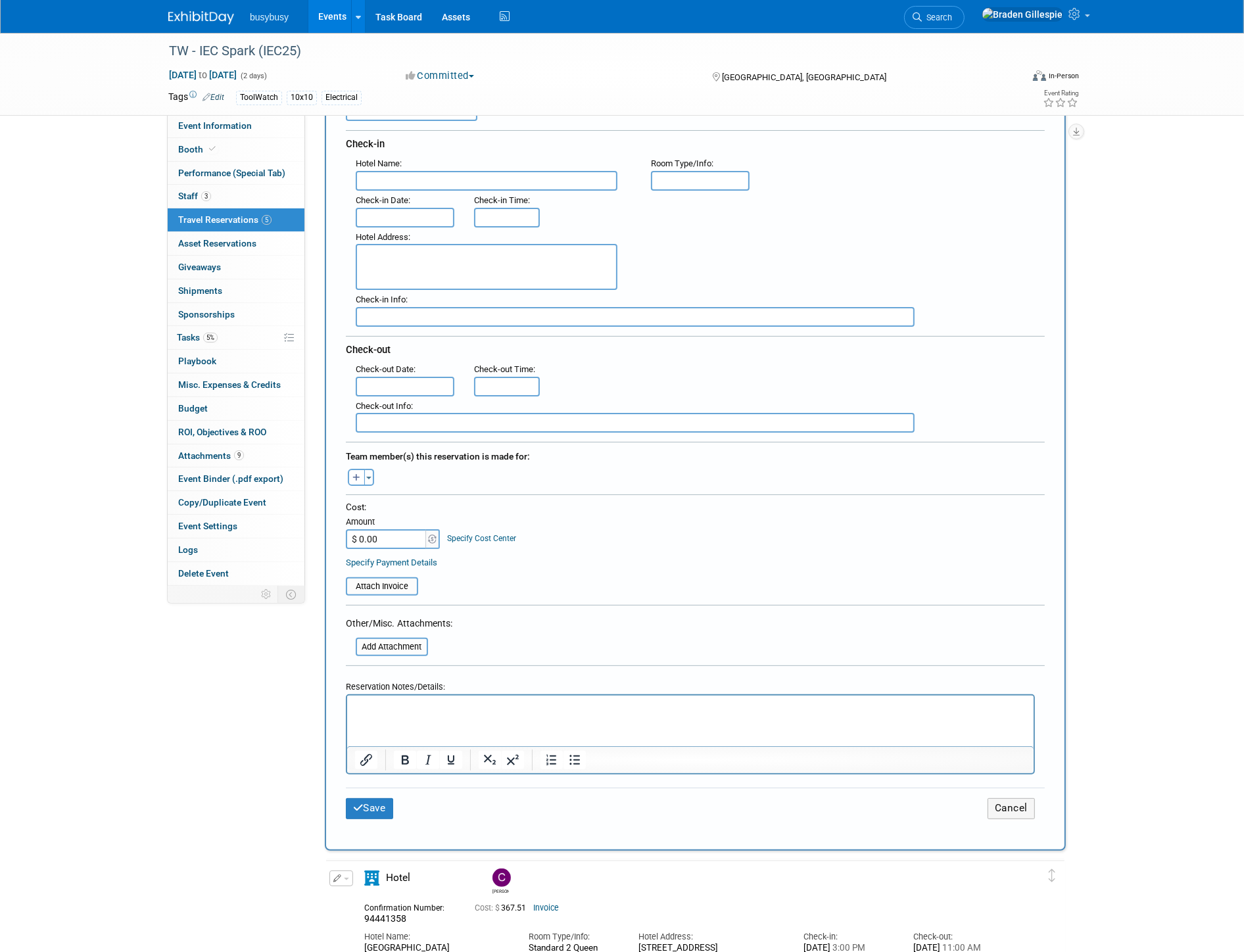
click at [428, 175] on input "text" at bounding box center [486, 180] width 262 height 20
type input "Hampton Inn & Suites"
type input "1"
type input "Standard 1 King"
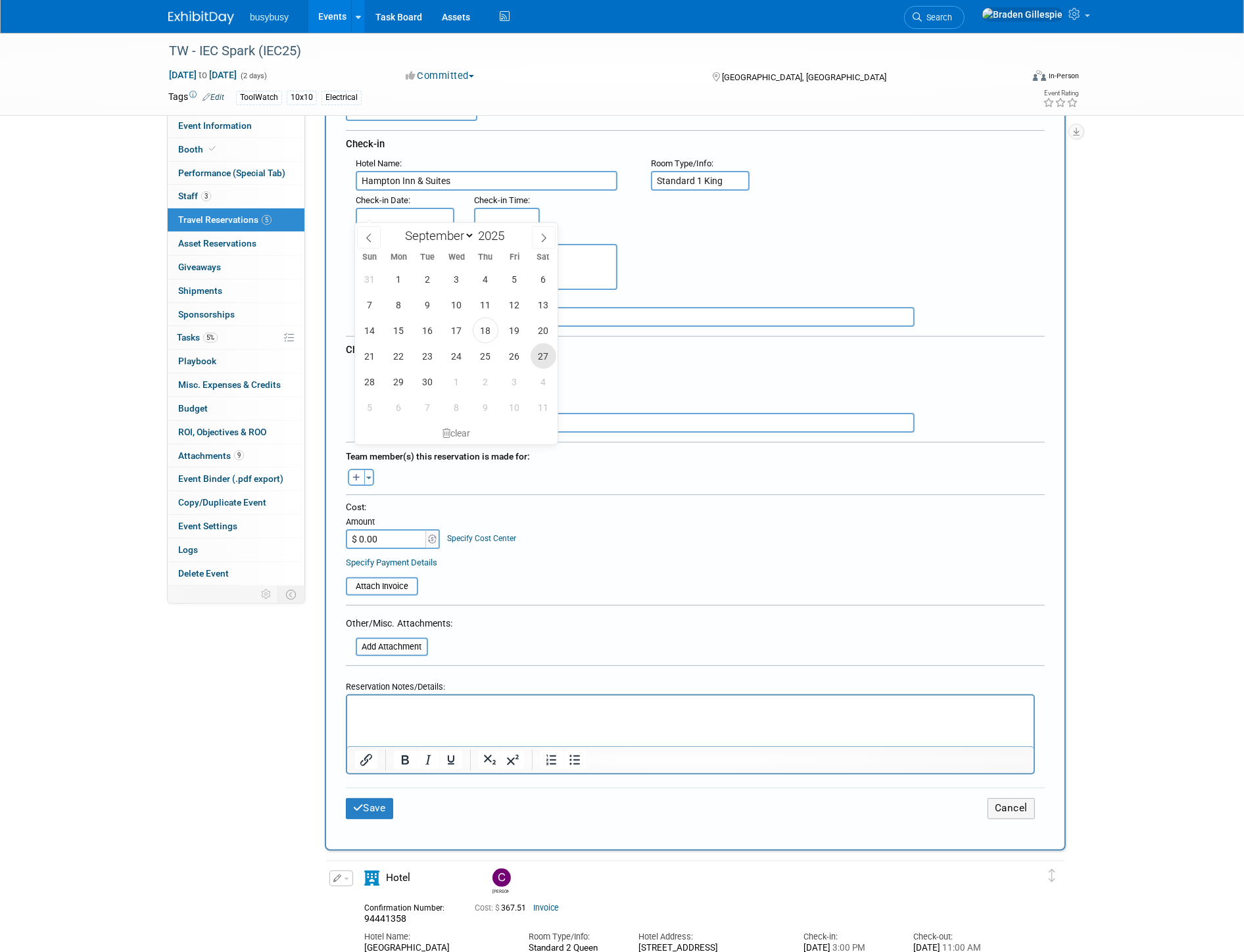
click at [543, 352] on span "27" at bounding box center [543, 356] width 25 height 25
type input "Sep 27, 2025"
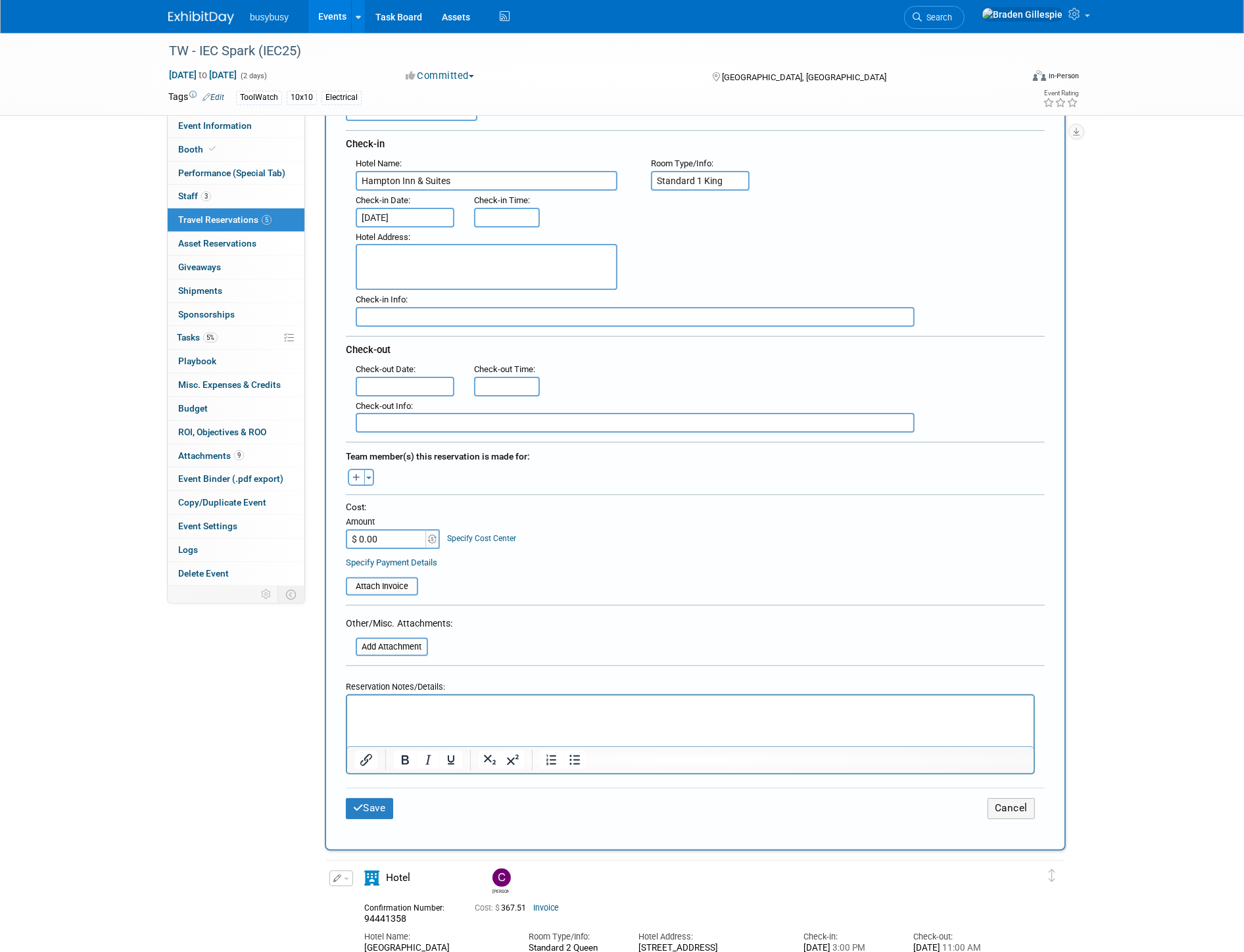
click at [399, 377] on input "text" at bounding box center [405, 386] width 98 height 20
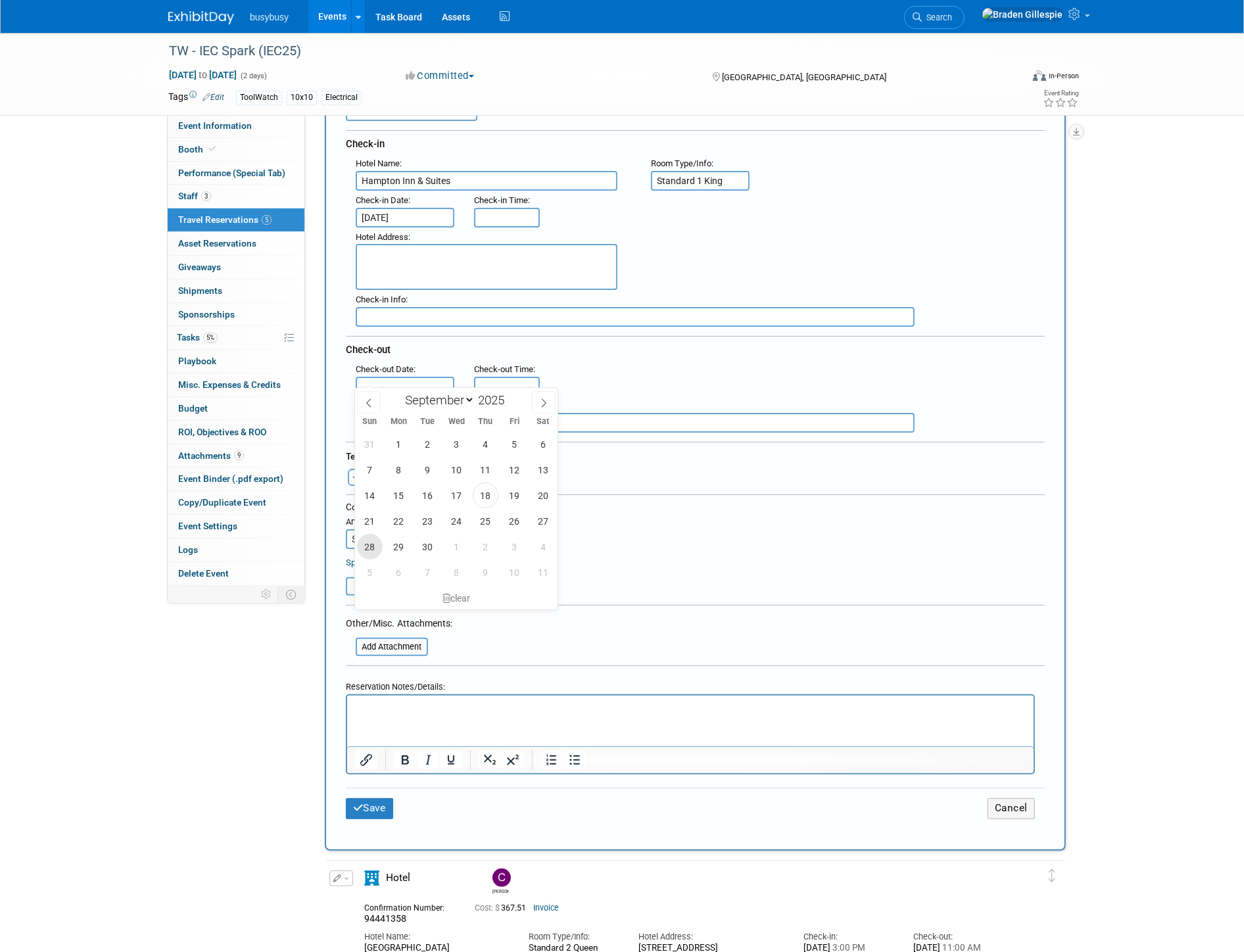
click at [371, 550] on span "28" at bounding box center [370, 547] width 25 height 25
type input "Sep 28, 2025"
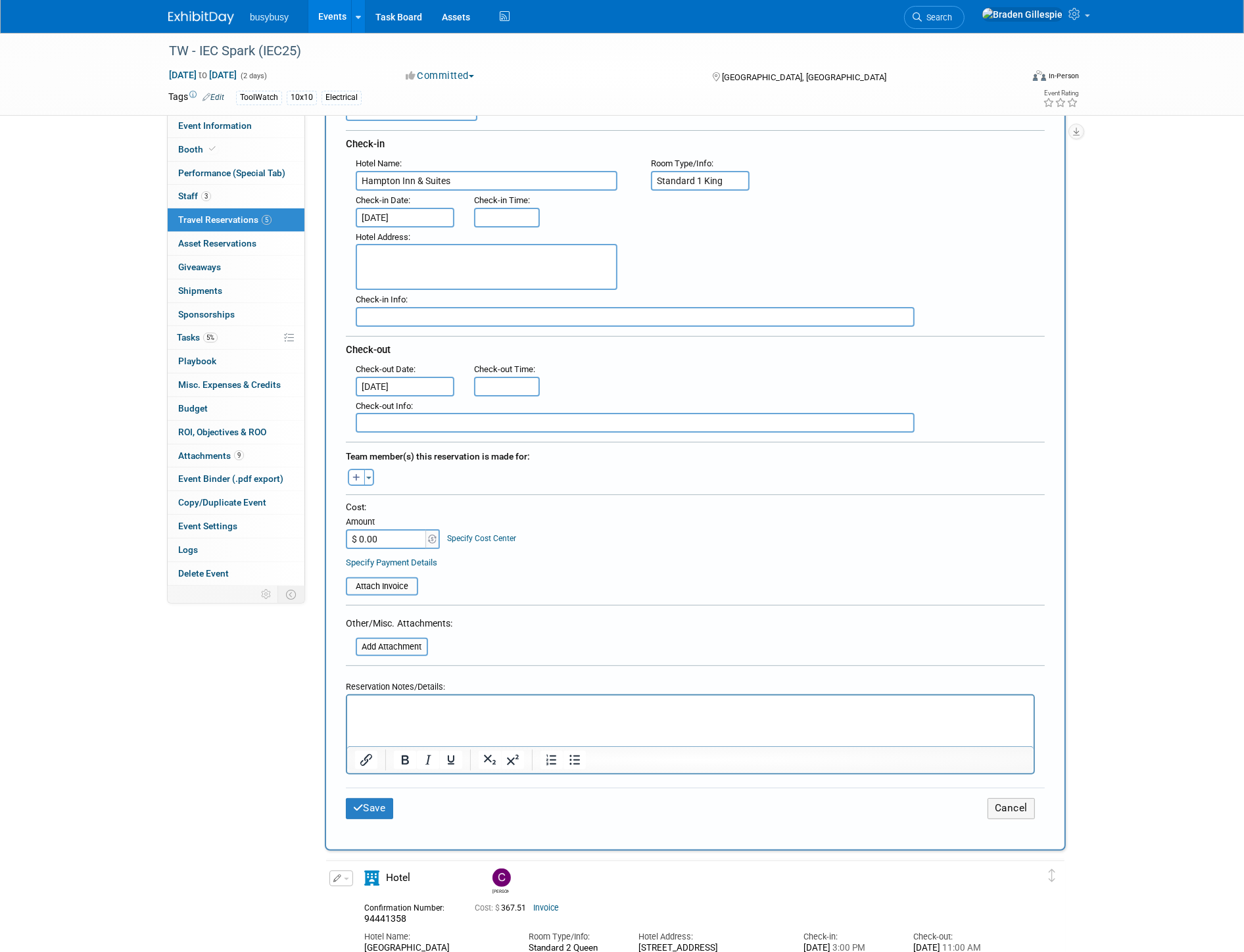
click at [512, 254] on textarea at bounding box center [486, 267] width 262 height 46
paste textarea "77 E Polk St, Phoenix, AZ, 85004"
type textarea "77 E Polk St, Phoenix, AZ, 85004"
type input "3:00 PM"
click at [509, 209] on input "3:00 PM" at bounding box center [507, 217] width 66 height 20
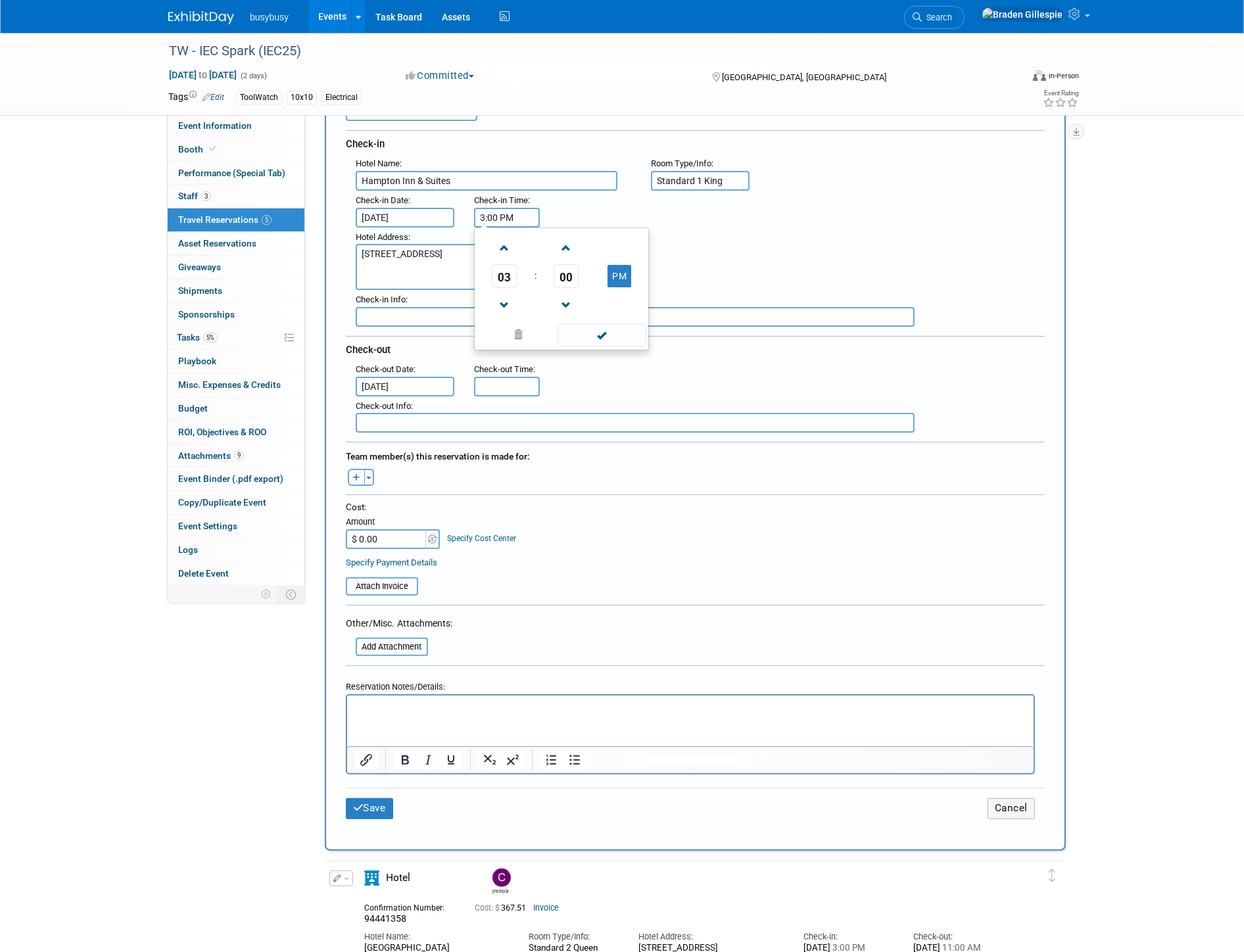
type input "11:00 AM"
click at [516, 379] on input "11:00 AM" at bounding box center [507, 386] width 66 height 20
click at [368, 470] on button "Toggle Dropdown" at bounding box center [369, 478] width 10 height 17
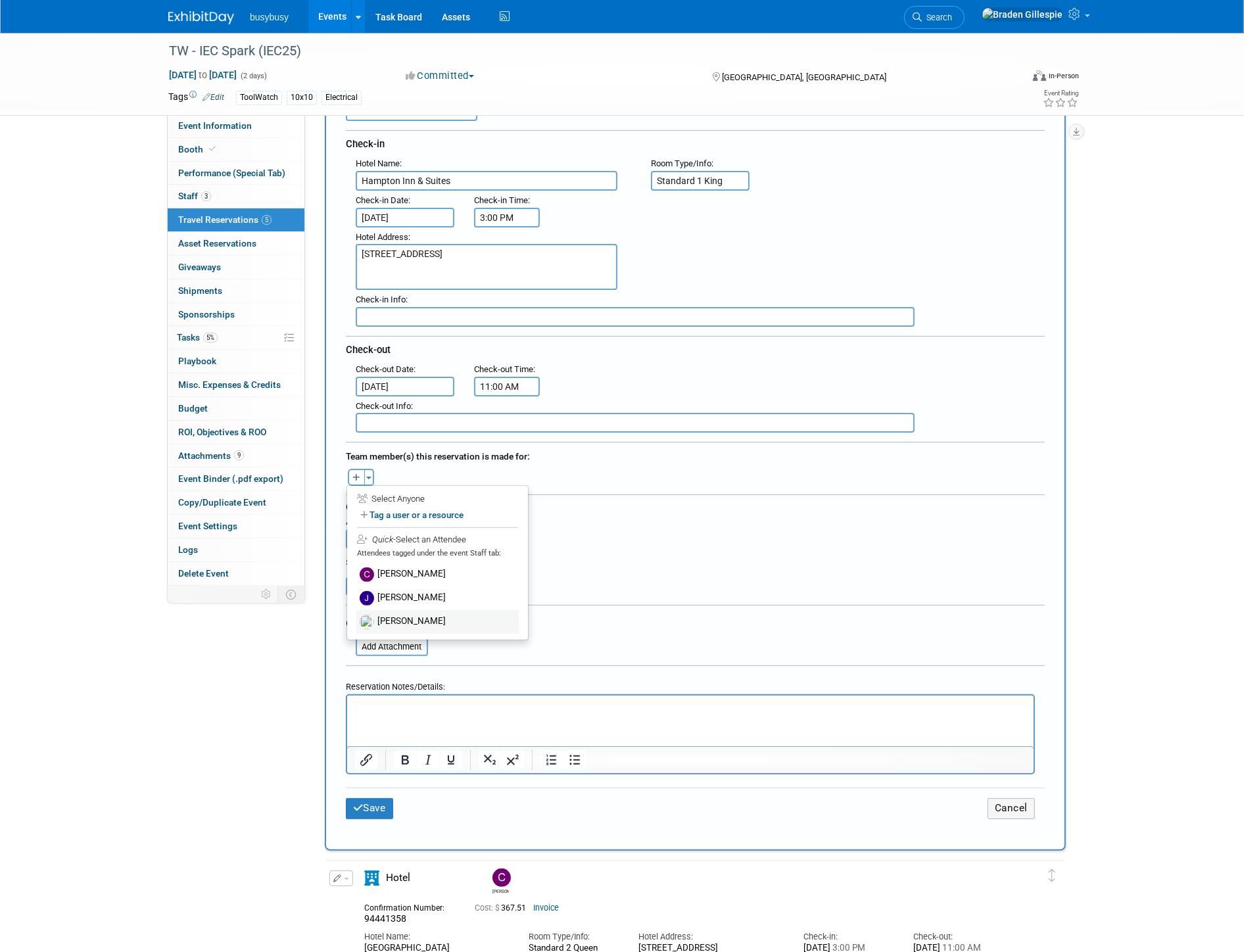
click at [397, 610] on label "Kyle Stokes" at bounding box center [437, 622] width 163 height 24
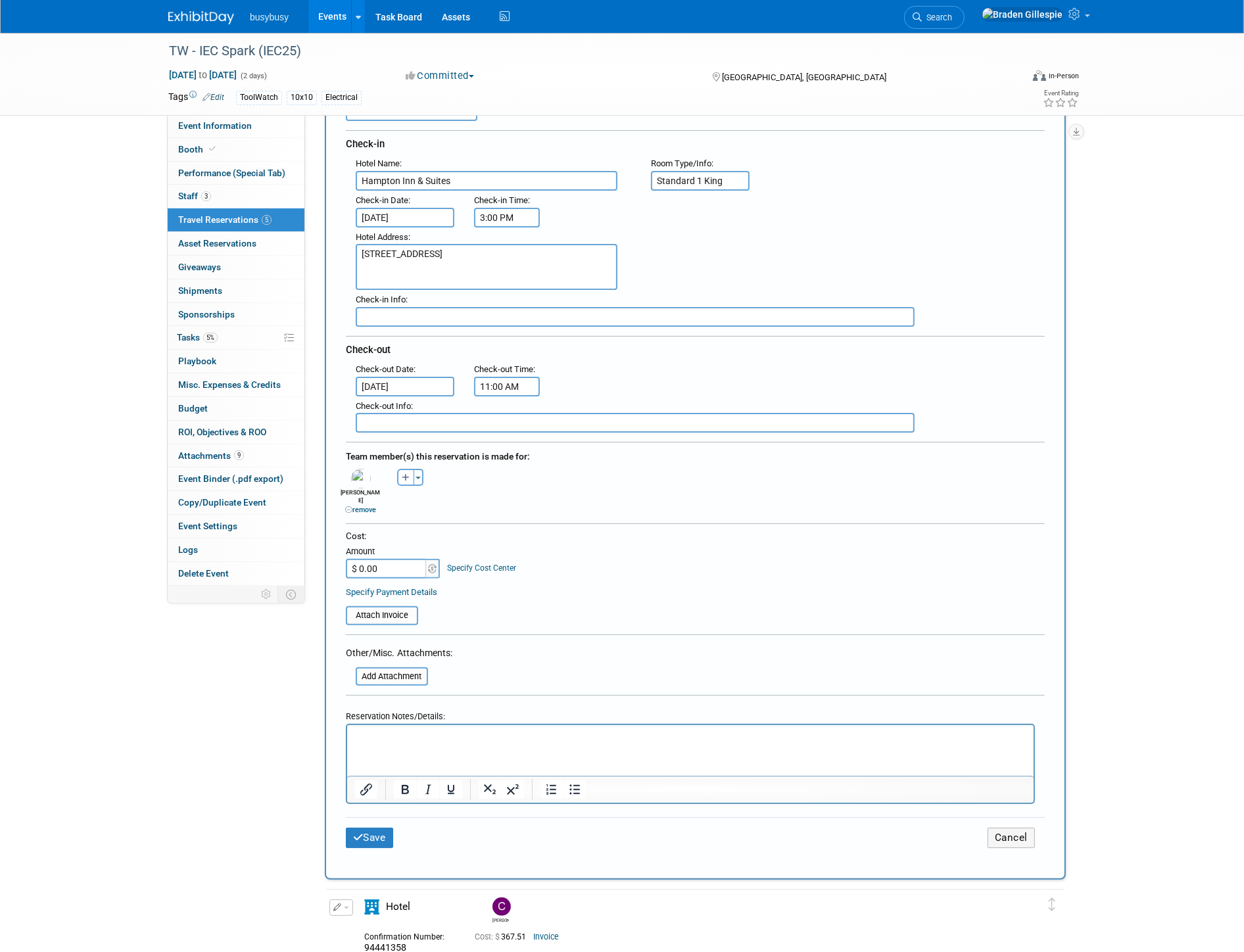
click at [386, 559] on input "$ 0.00" at bounding box center [387, 568] width 83 height 20
type input "$ 184.50"
click at [405, 608] on input "file" at bounding box center [338, 616] width 156 height 16
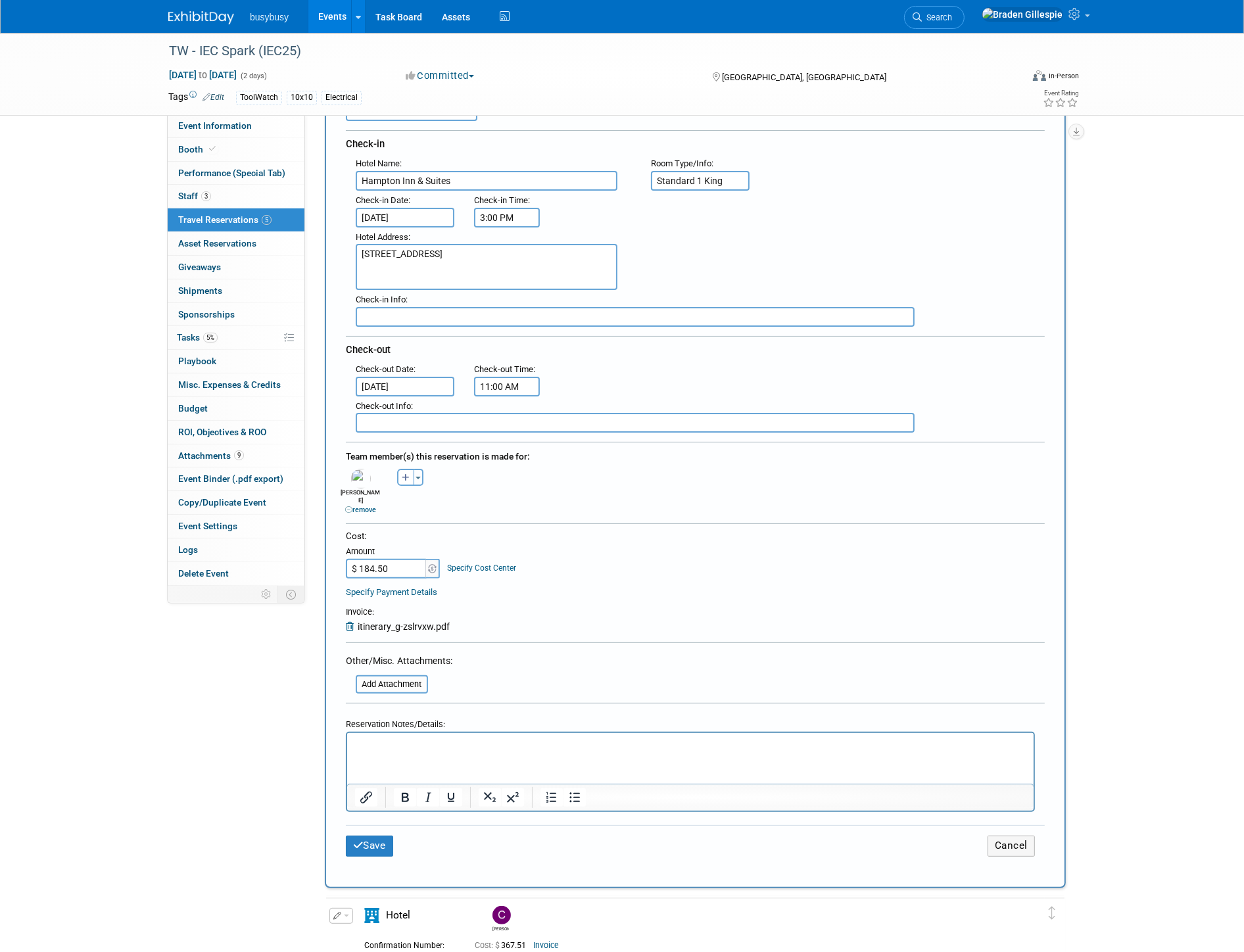
click at [498, 752] on html at bounding box center [689, 743] width 686 height 19
click at [386, 835] on button "Save" at bounding box center [370, 846] width 48 height 21
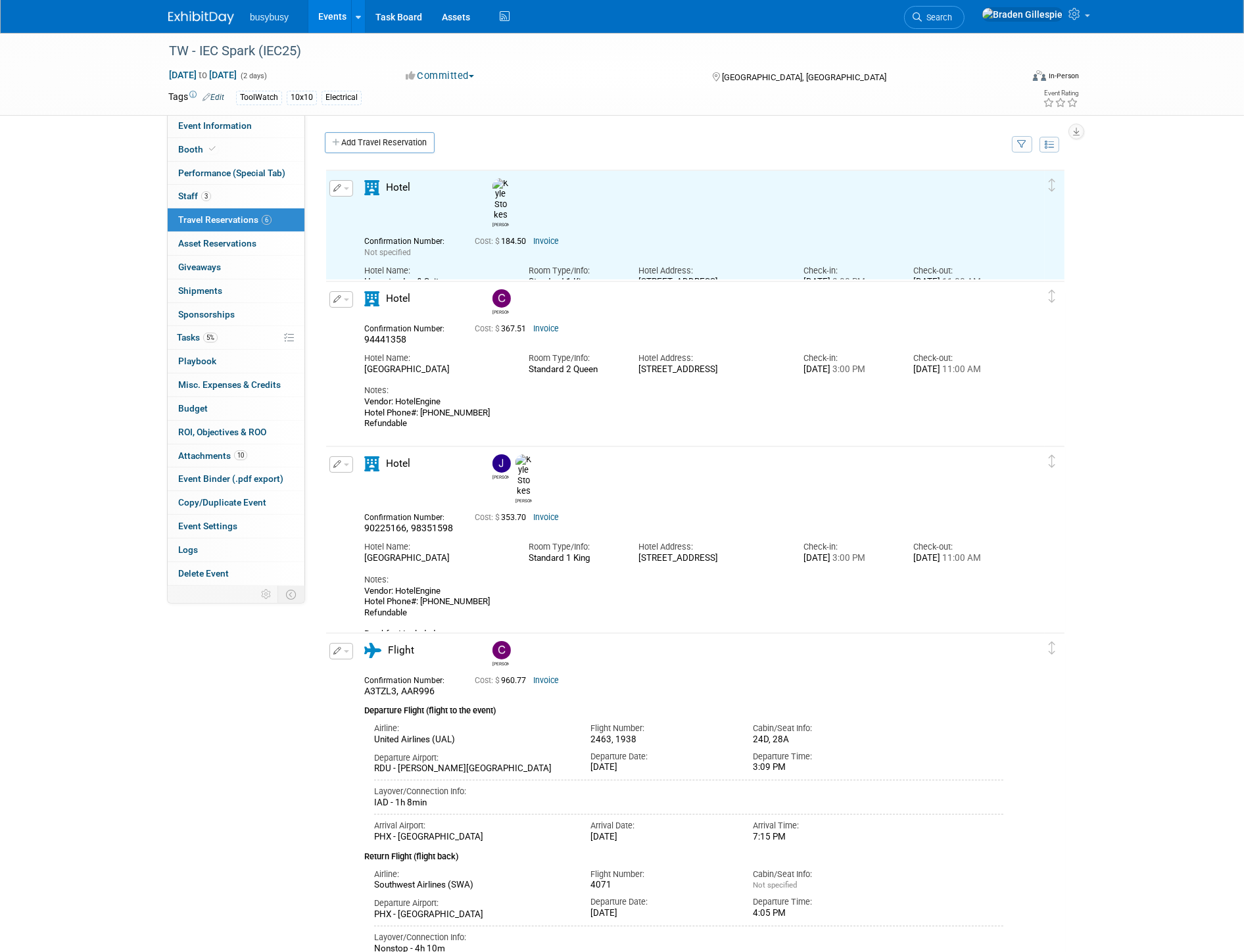
scroll to position [0, 0]
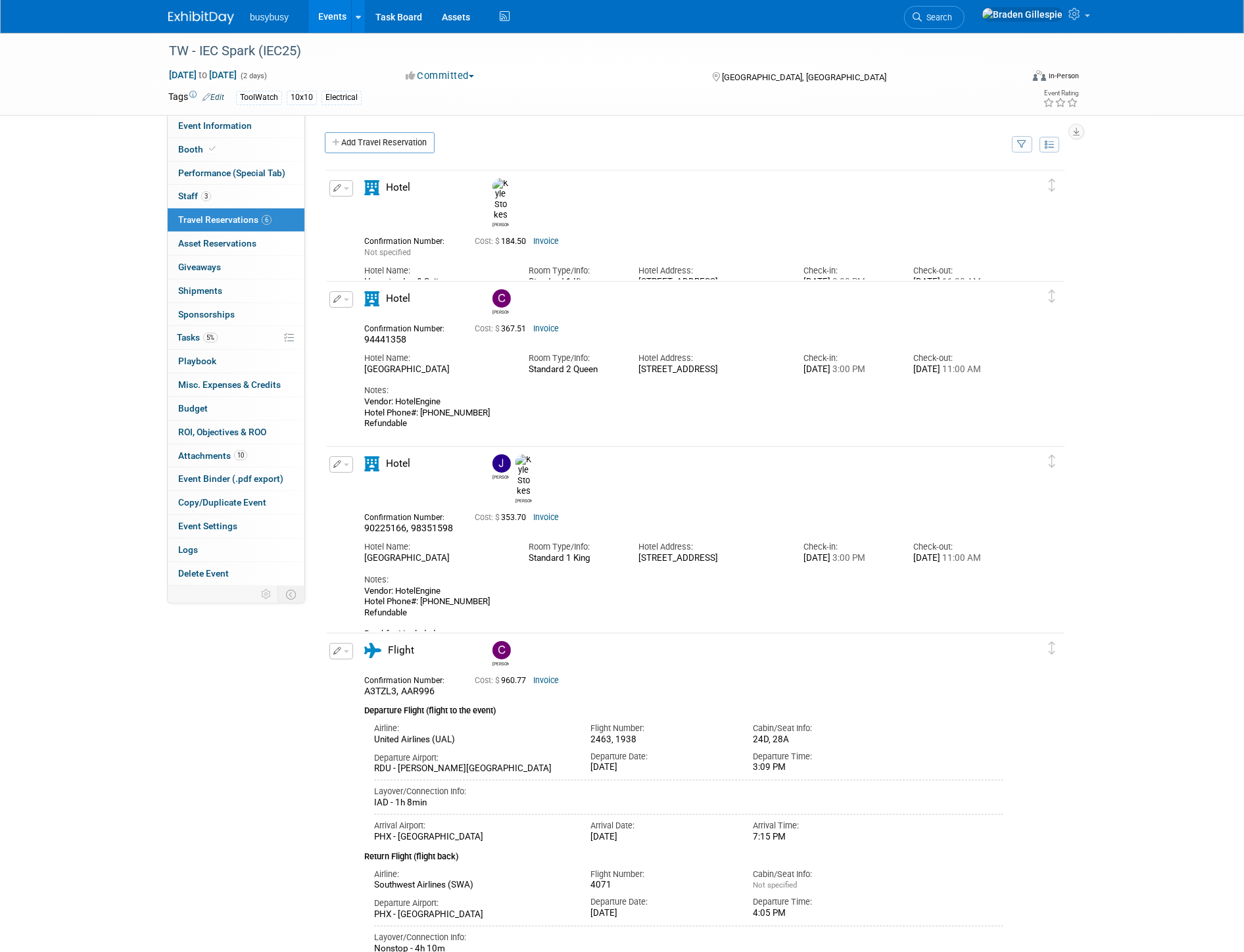
click at [206, 13] on img at bounding box center [201, 17] width 66 height 13
